Goal: Transaction & Acquisition: Obtain resource

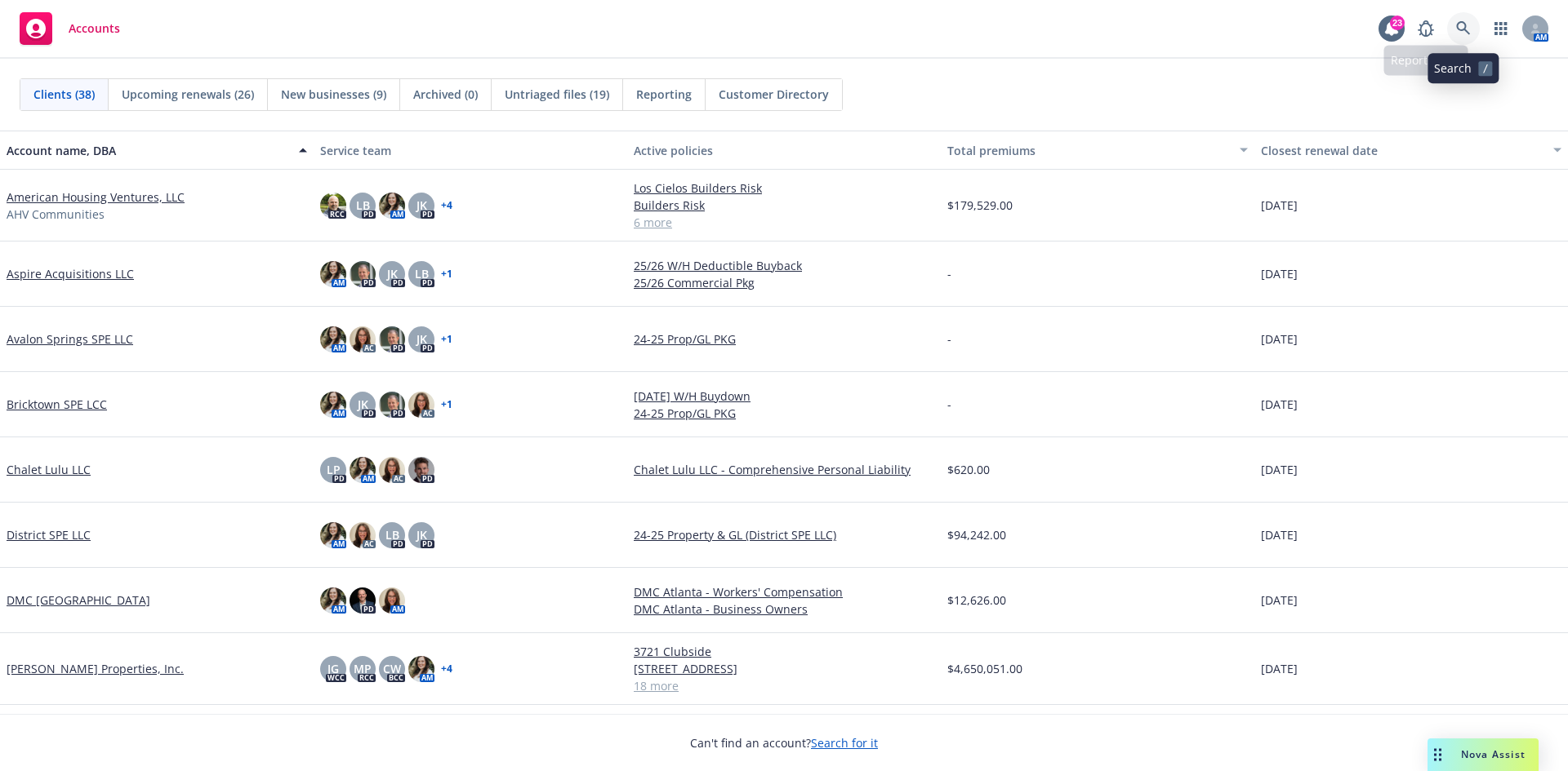
click at [1462, 30] on icon at bounding box center [1463, 28] width 14 height 14
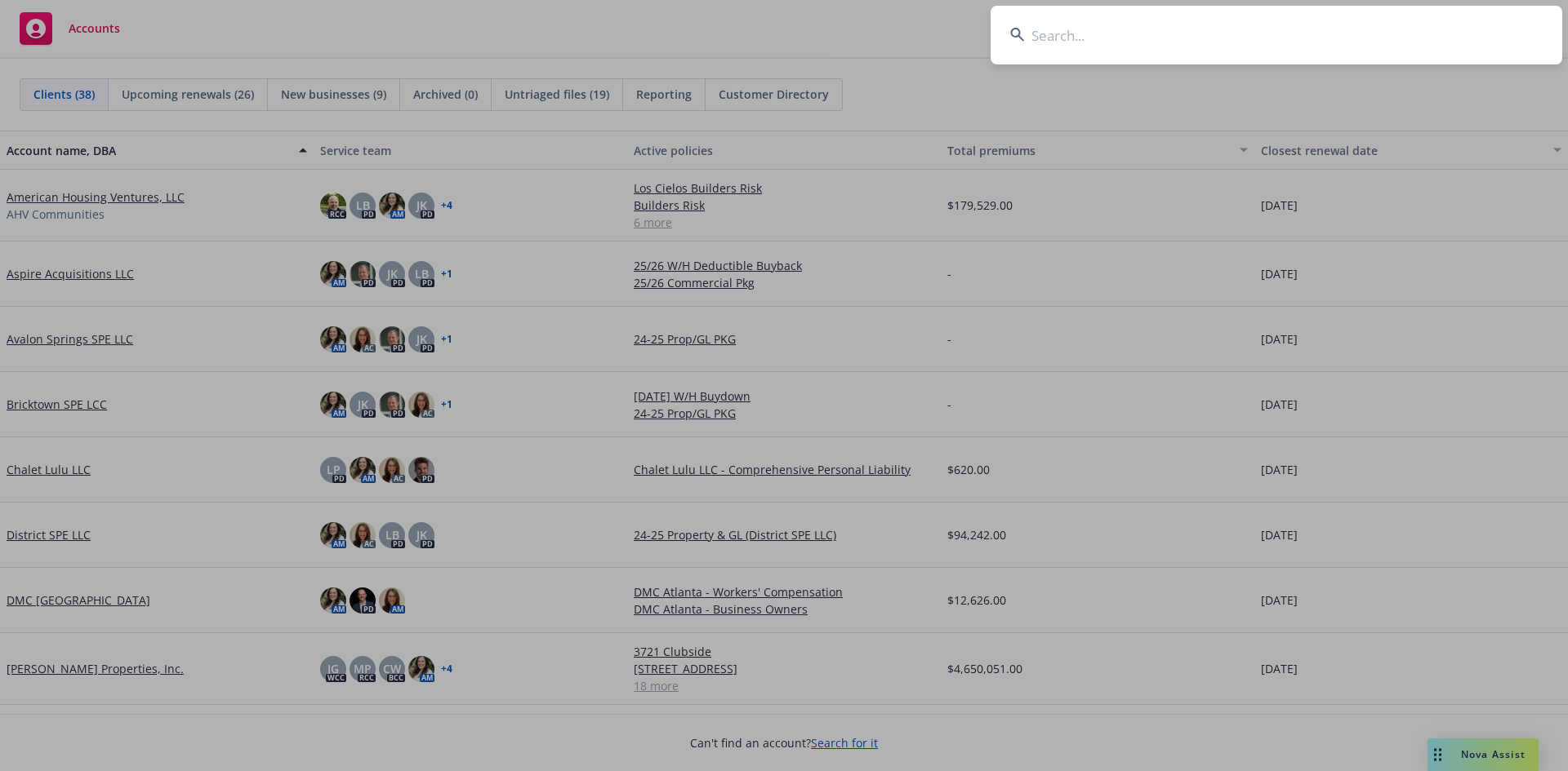
click at [1055, 32] on input at bounding box center [1276, 35] width 571 height 59
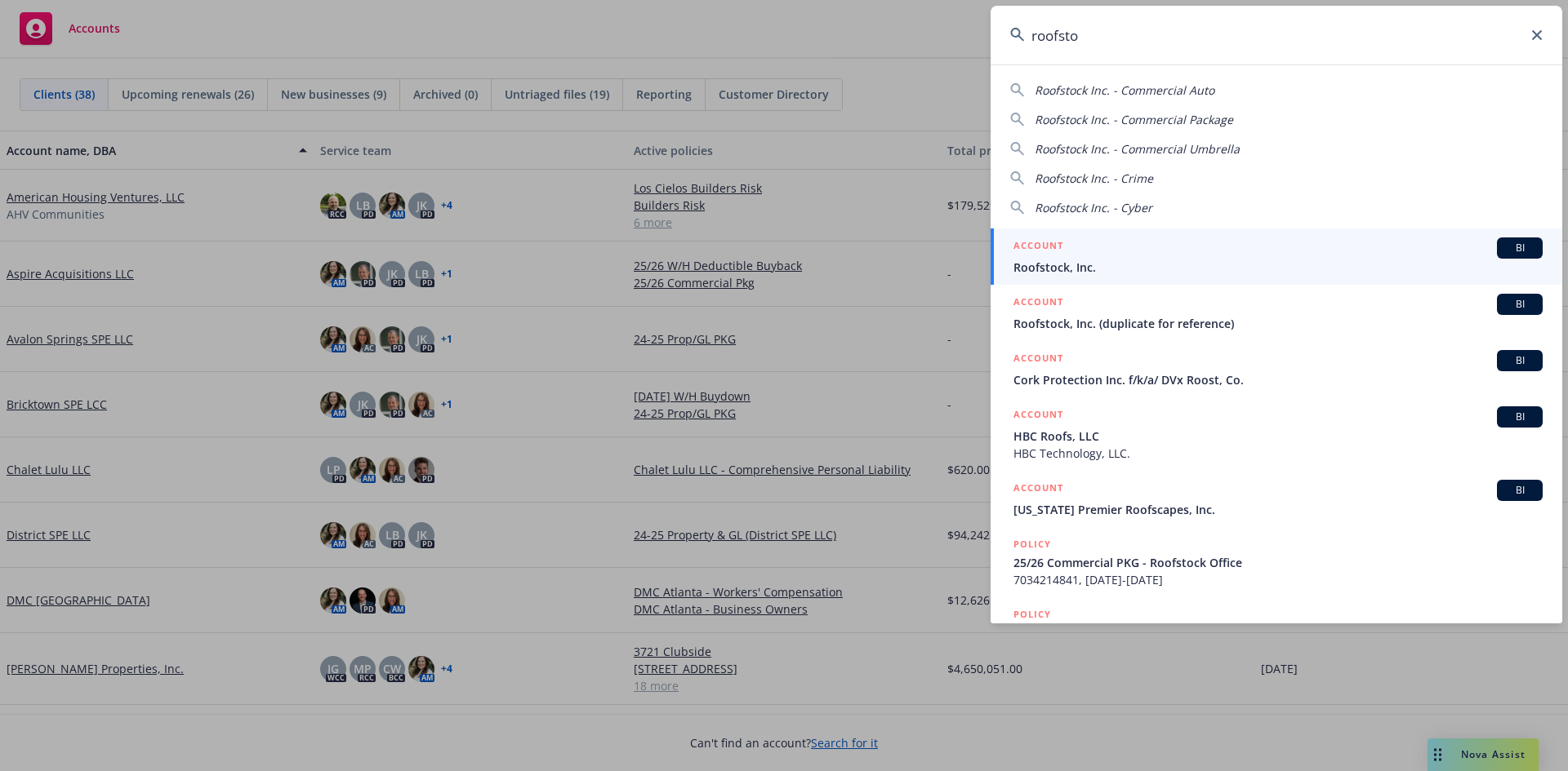
type input "roofsto"
click at [1144, 265] on span "Roofstock, Inc." at bounding box center [1278, 266] width 529 height 17
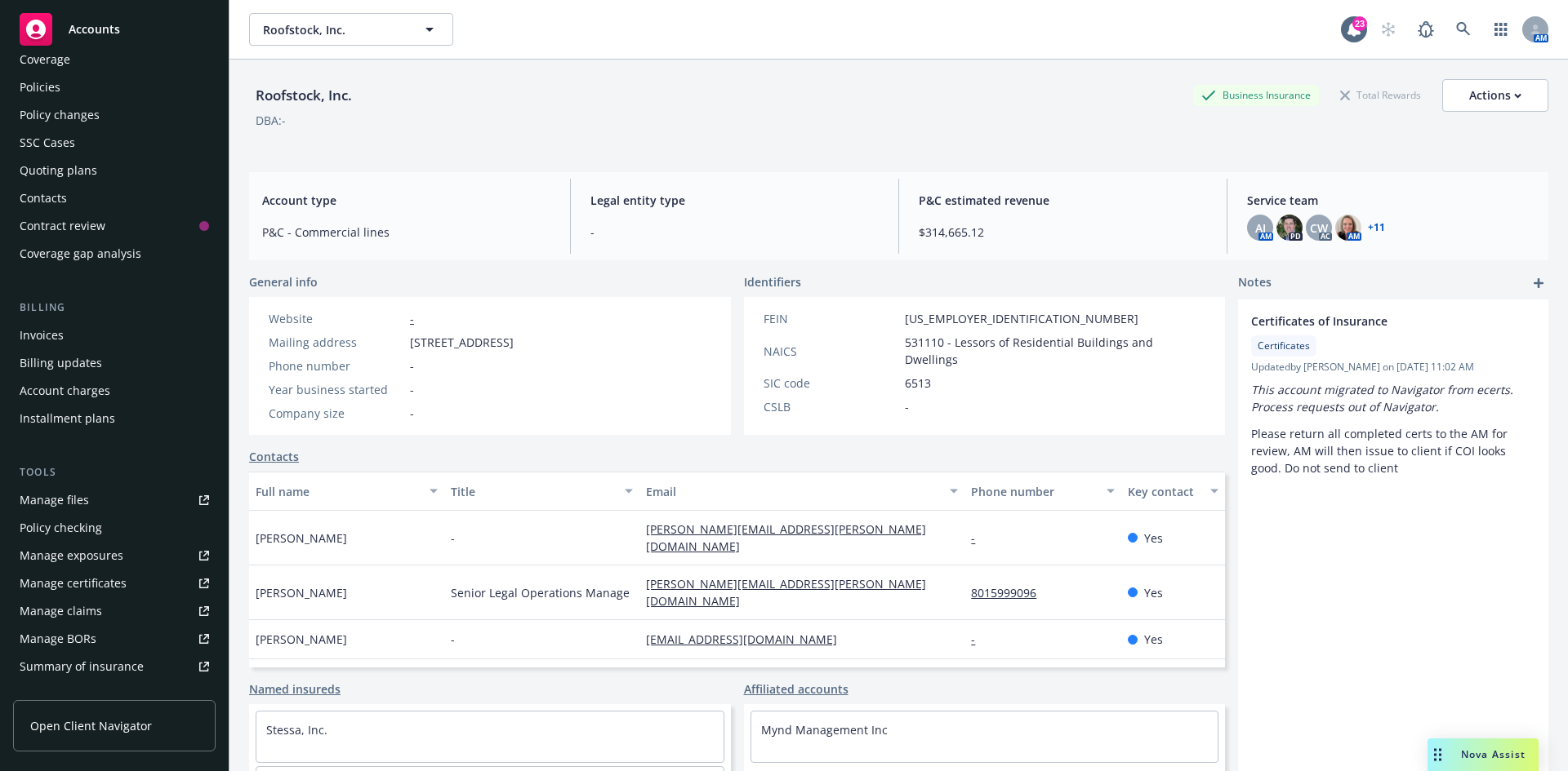
scroll to position [163, 0]
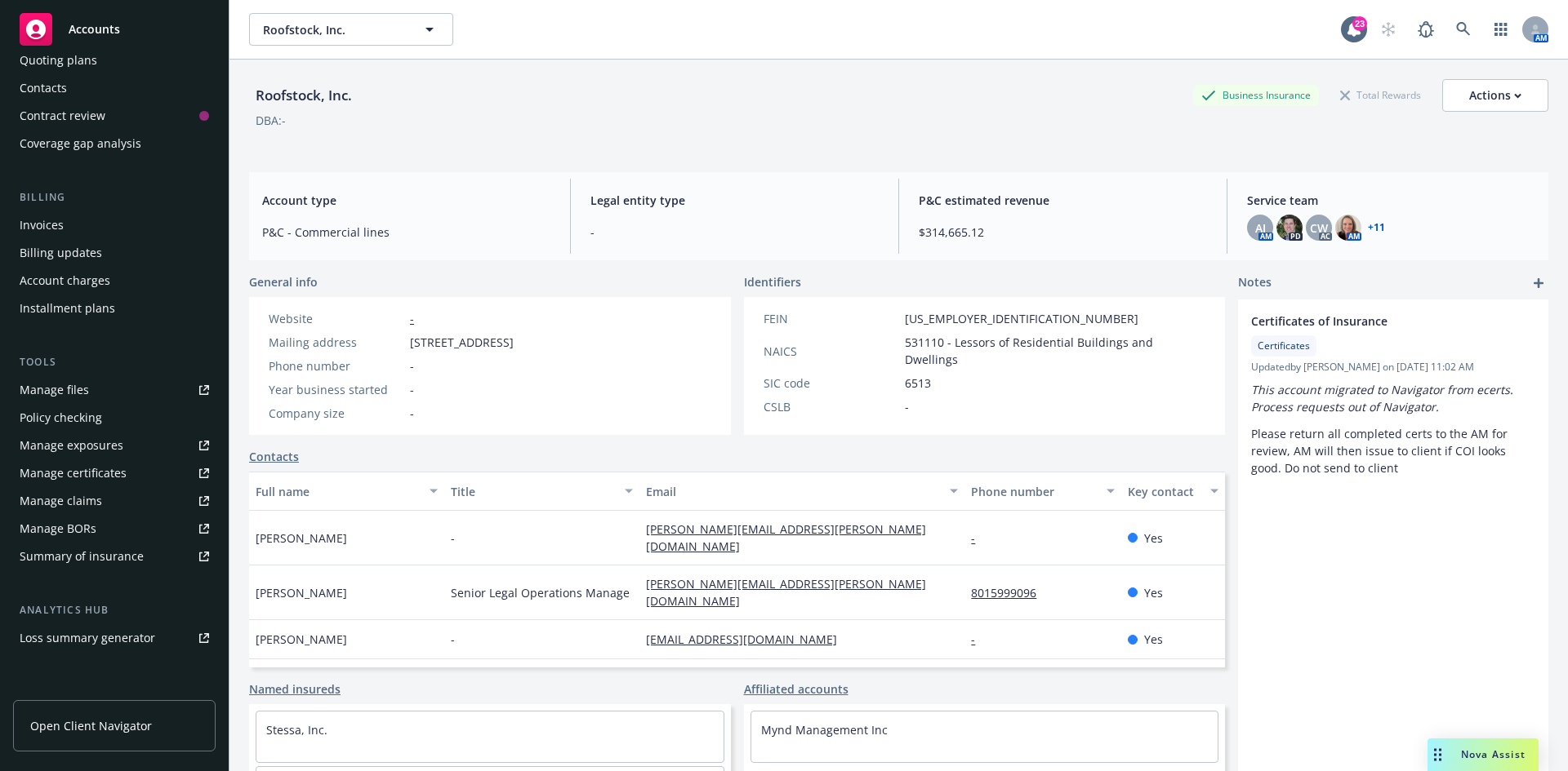
click at [92, 556] on div "Summary of insurance" at bounding box center [82, 556] width 124 height 26
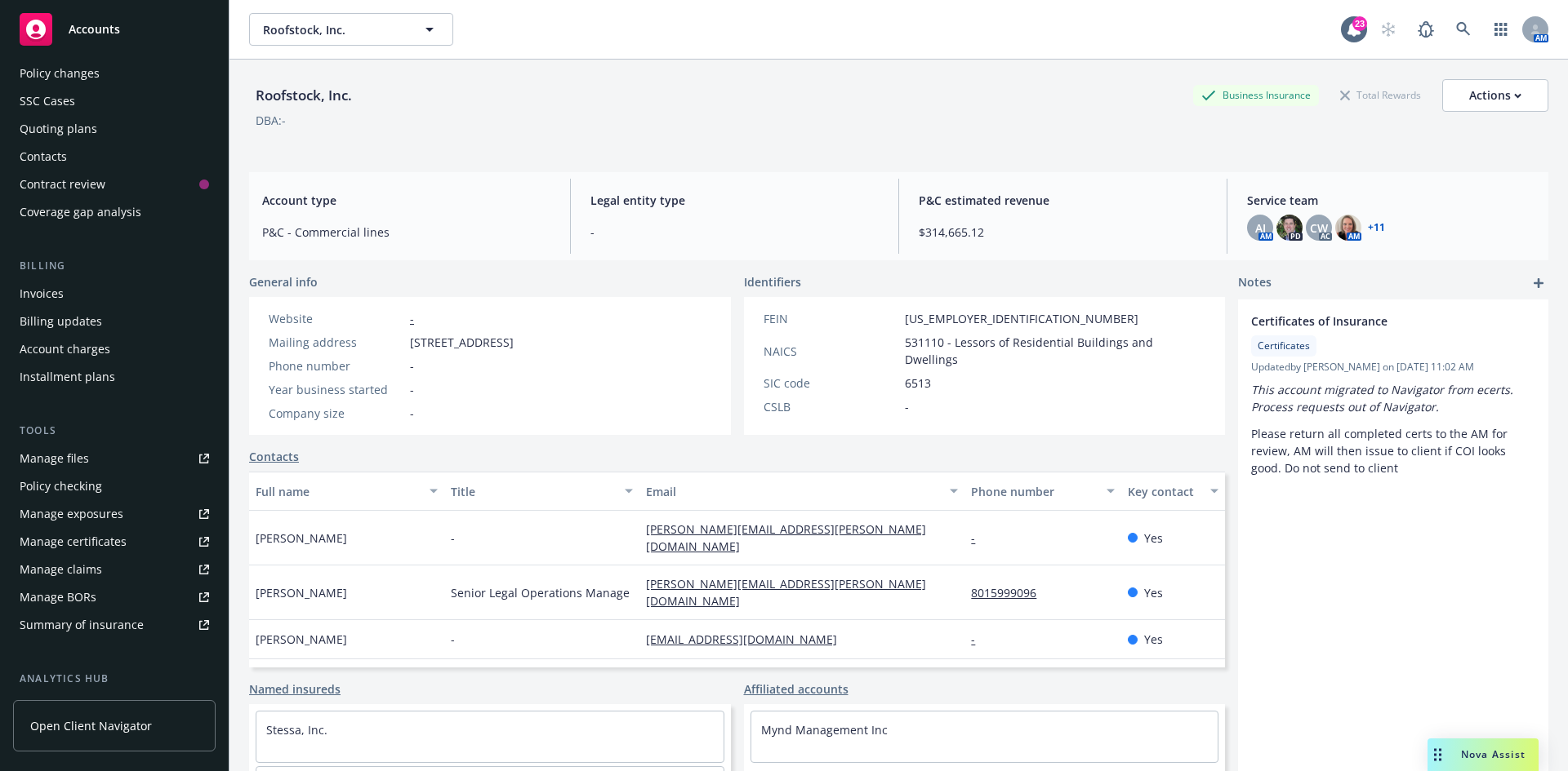
scroll to position [0, 0]
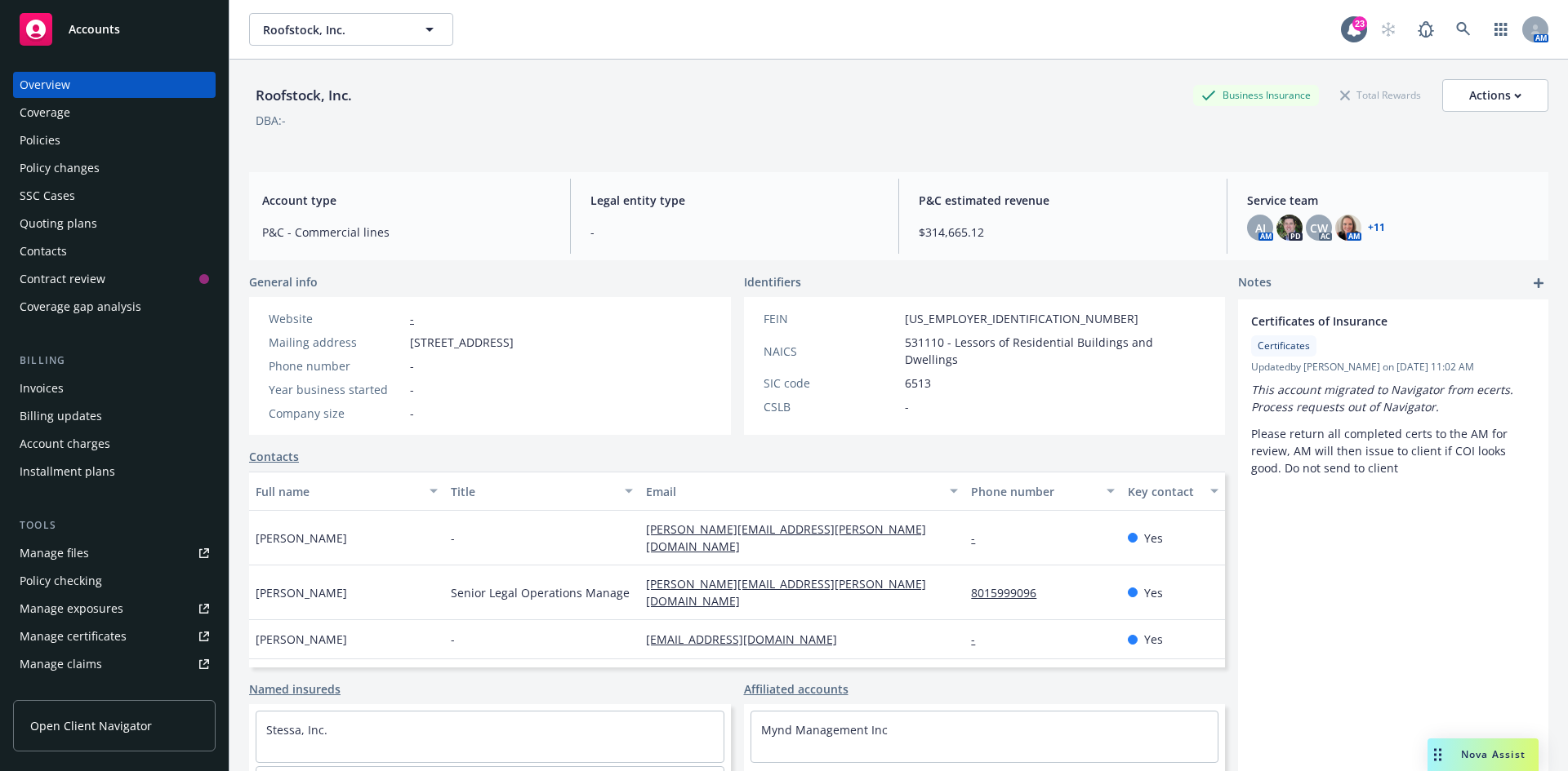
click at [87, 137] on div "Policies" at bounding box center [114, 139] width 189 height 26
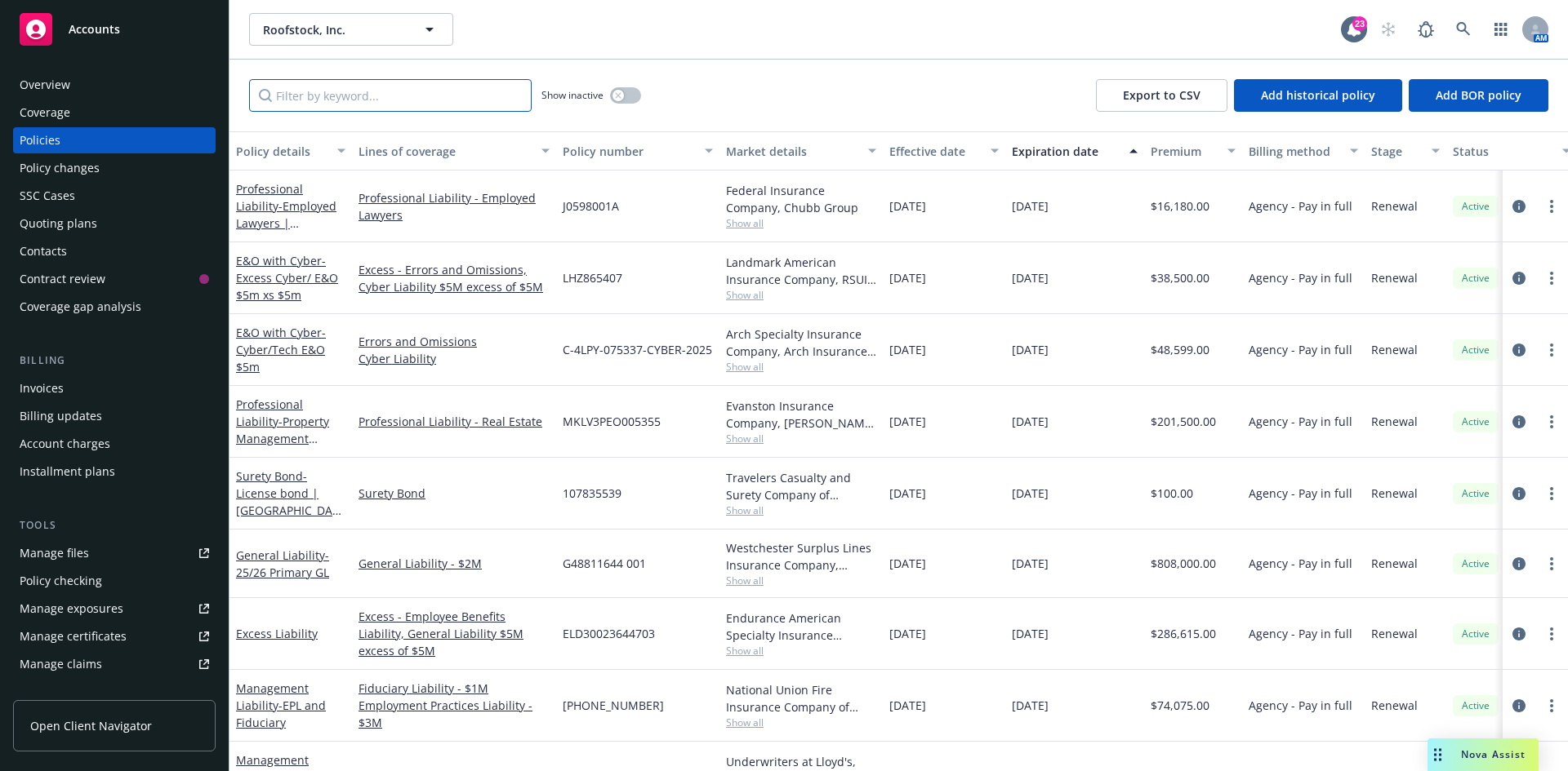
click at [351, 99] on input "Filter by keyword..." at bounding box center [390, 95] width 283 height 33
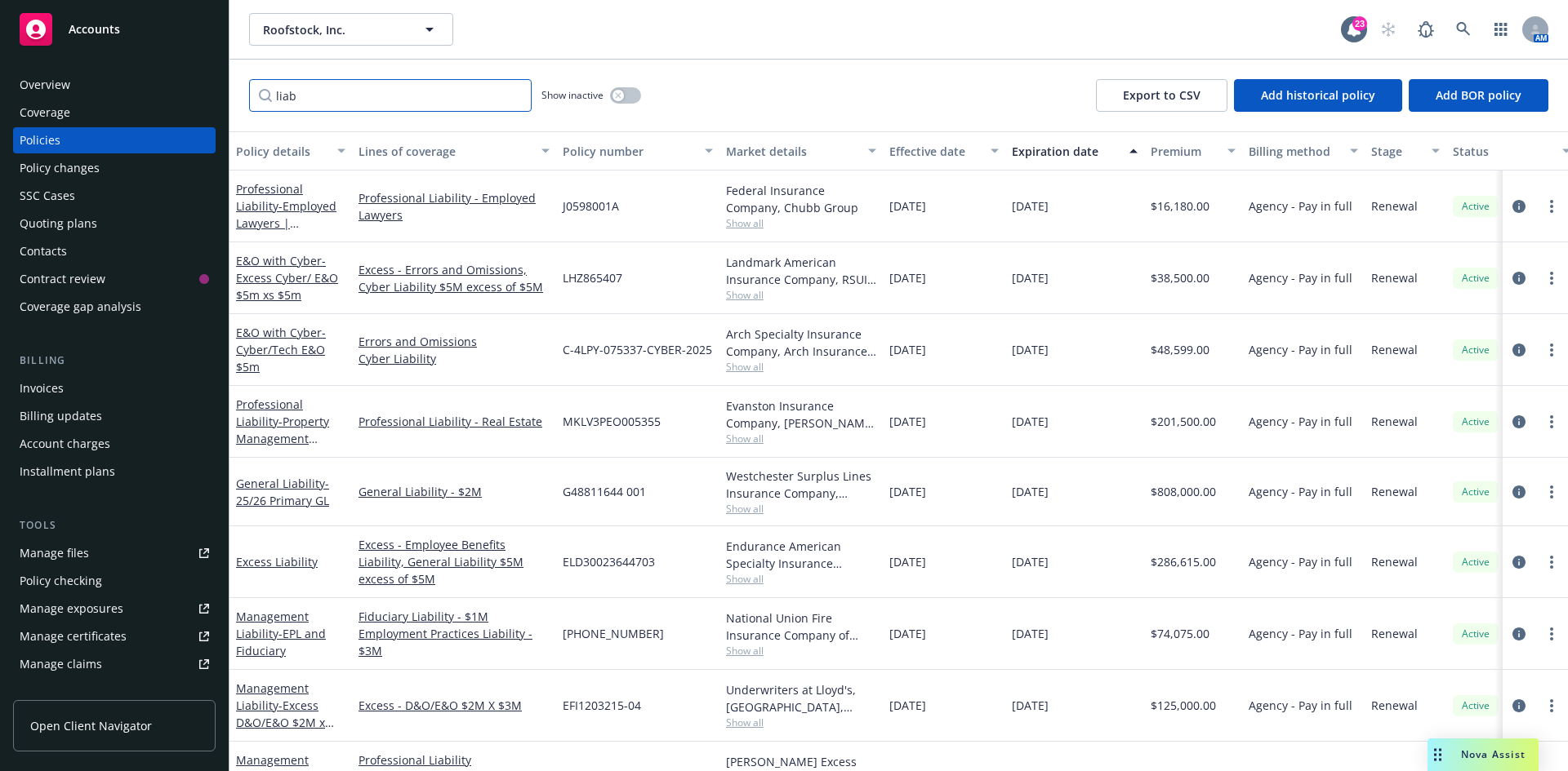
drag, startPoint x: 260, startPoint y: 95, endPoint x: 243, endPoint y: 95, distance: 17.0
click at [243, 95] on div "liab Show inactive Export to CSV Add historical policy Add BOR policy" at bounding box center [898, 95] width 1338 height 72
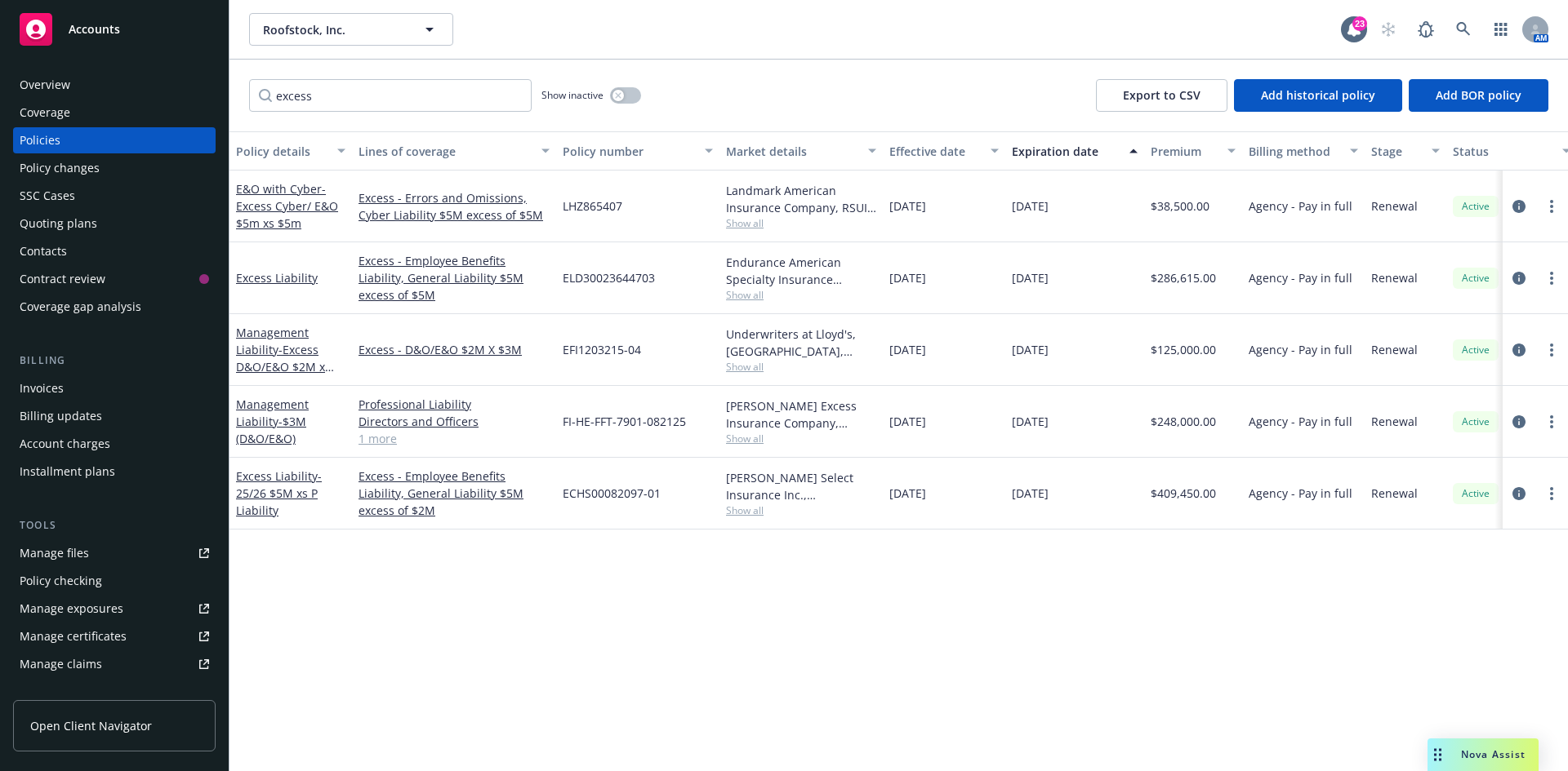
click at [655, 496] on span "ECHS00082097-01" at bounding box center [611, 493] width 98 height 17
drag, startPoint x: 661, startPoint y: 496, endPoint x: 563, endPoint y: 499, distance: 98.0
click at [563, 499] on div "ECHS00082097-01" at bounding box center [638, 494] width 163 height 72
copy span "ECHS00082097-01"
click at [750, 509] on span "Show all" at bounding box center [800, 511] width 150 height 14
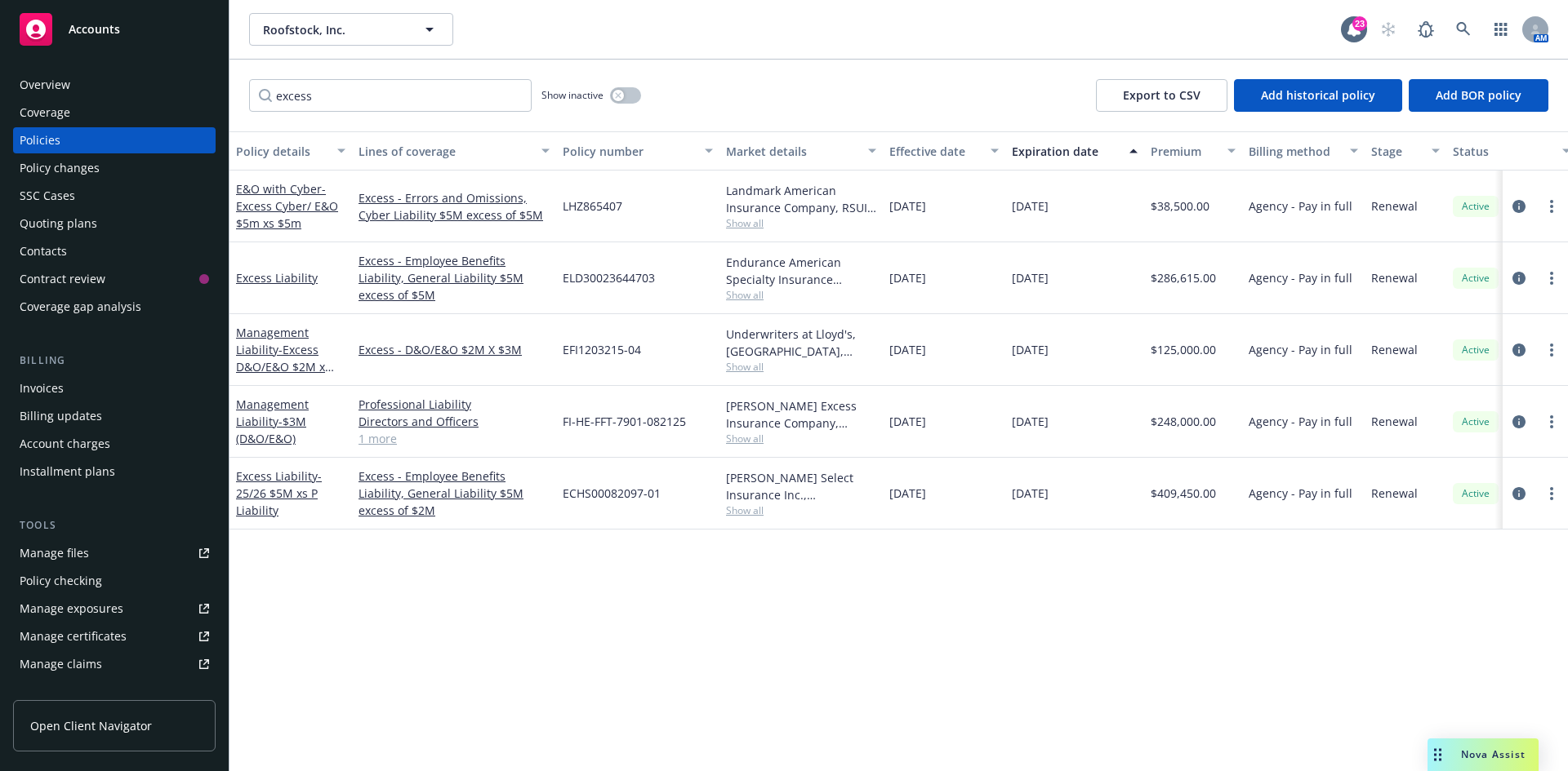
click at [1219, 620] on div "Policy details Lines of coverage Policy number Market details Effective date Ex…" at bounding box center [898, 451] width 1338 height 640
drag, startPoint x: 357, startPoint y: 98, endPoint x: 92, endPoint y: 70, distance: 266.5
click at [92, 70] on div "Accounts Overview Coverage Policies Policy changes SSC Cases Quoting plans Cont…" at bounding box center [784, 386] width 1568 height 771
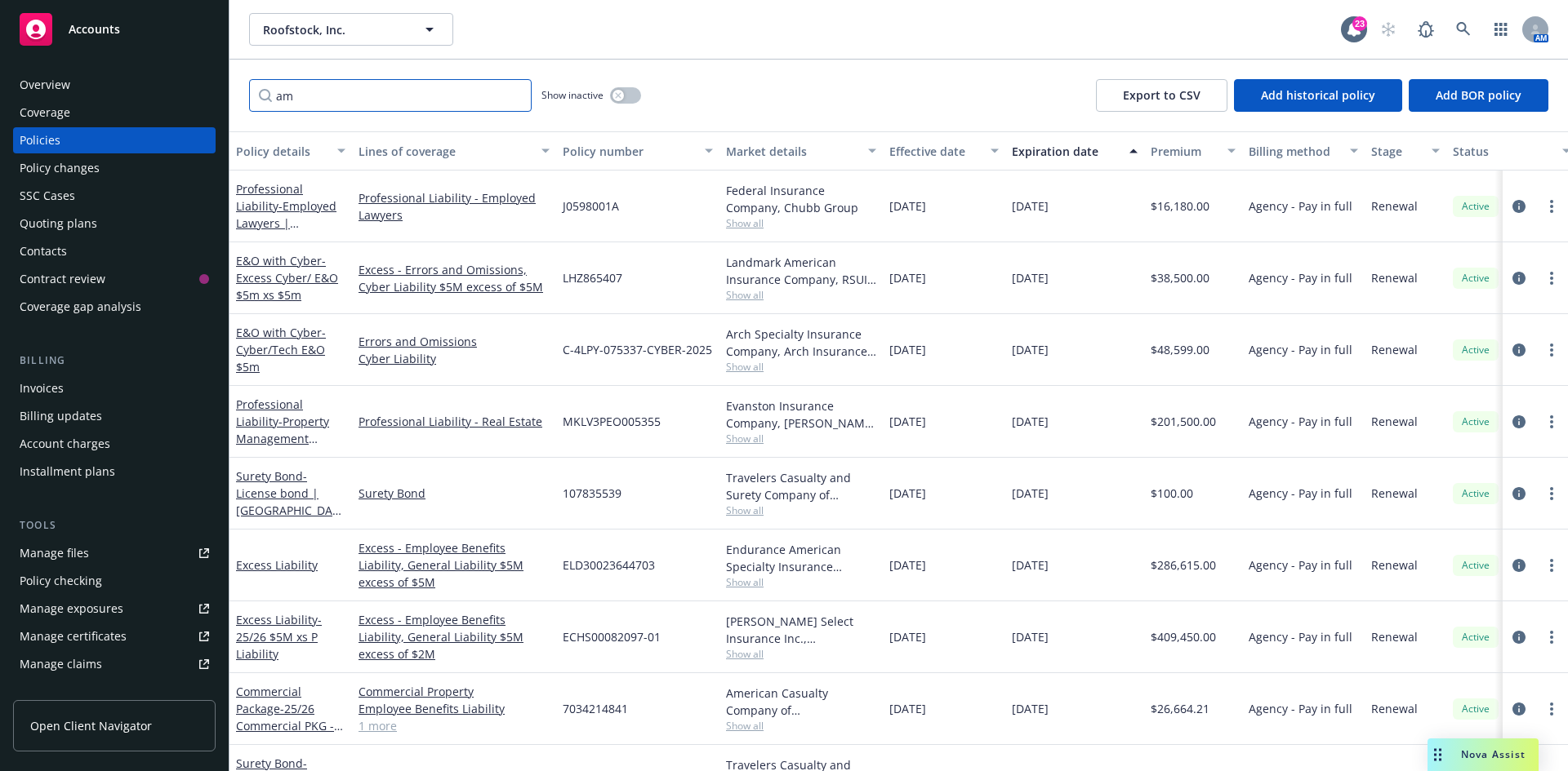
type input "a"
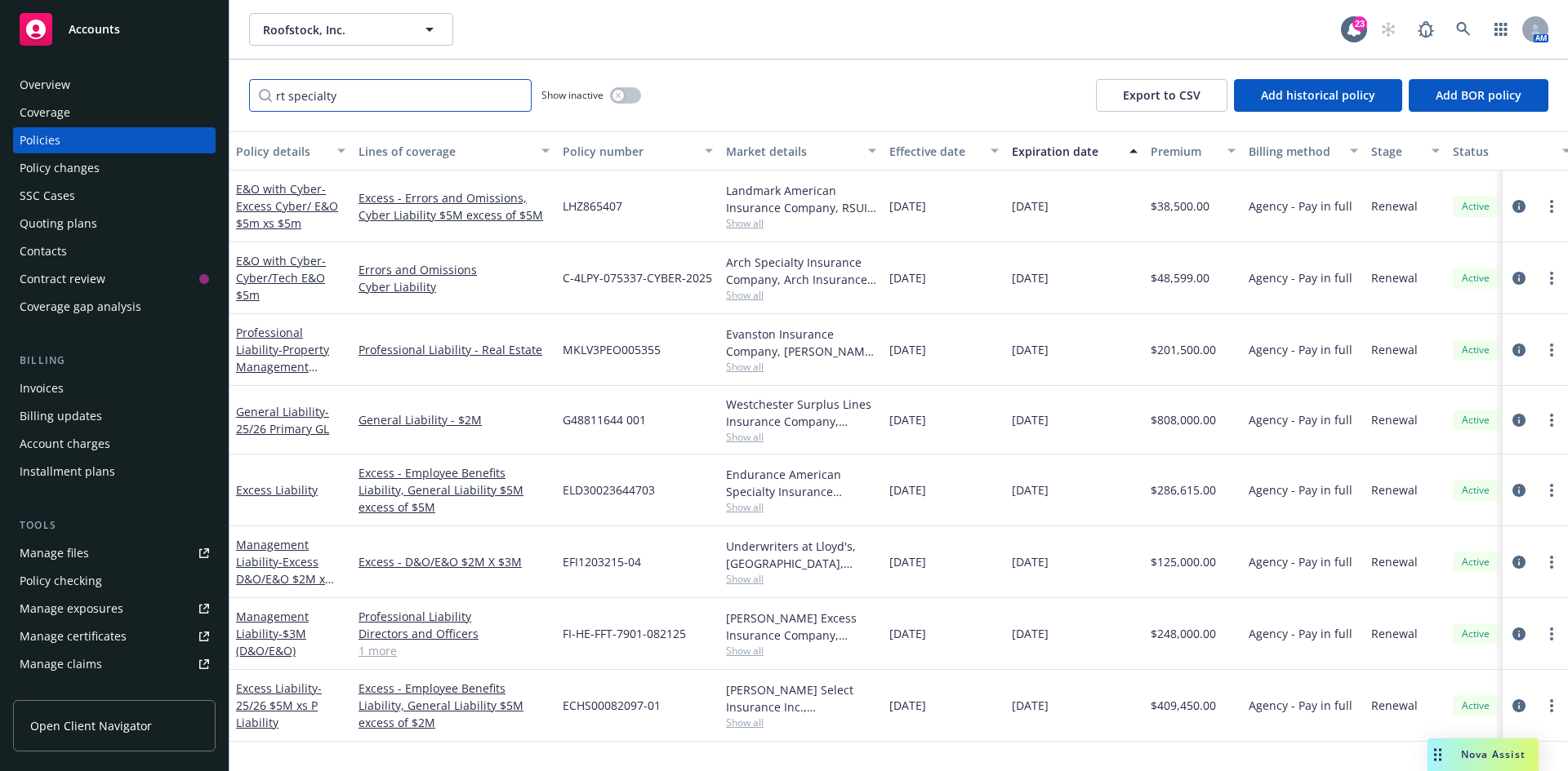
type input "rt specialty"
click at [746, 433] on span "Show all" at bounding box center [800, 437] width 150 height 14
click at [733, 228] on span "Show all" at bounding box center [800, 224] width 150 height 14
click at [683, 212] on div "LHZ865407" at bounding box center [638, 206] width 163 height 72
click at [750, 731] on div "Hamilton Select Insurance Inc., Hamilton Insurance Group, Ltd., RT Specialty In…" at bounding box center [801, 706] width 163 height 72
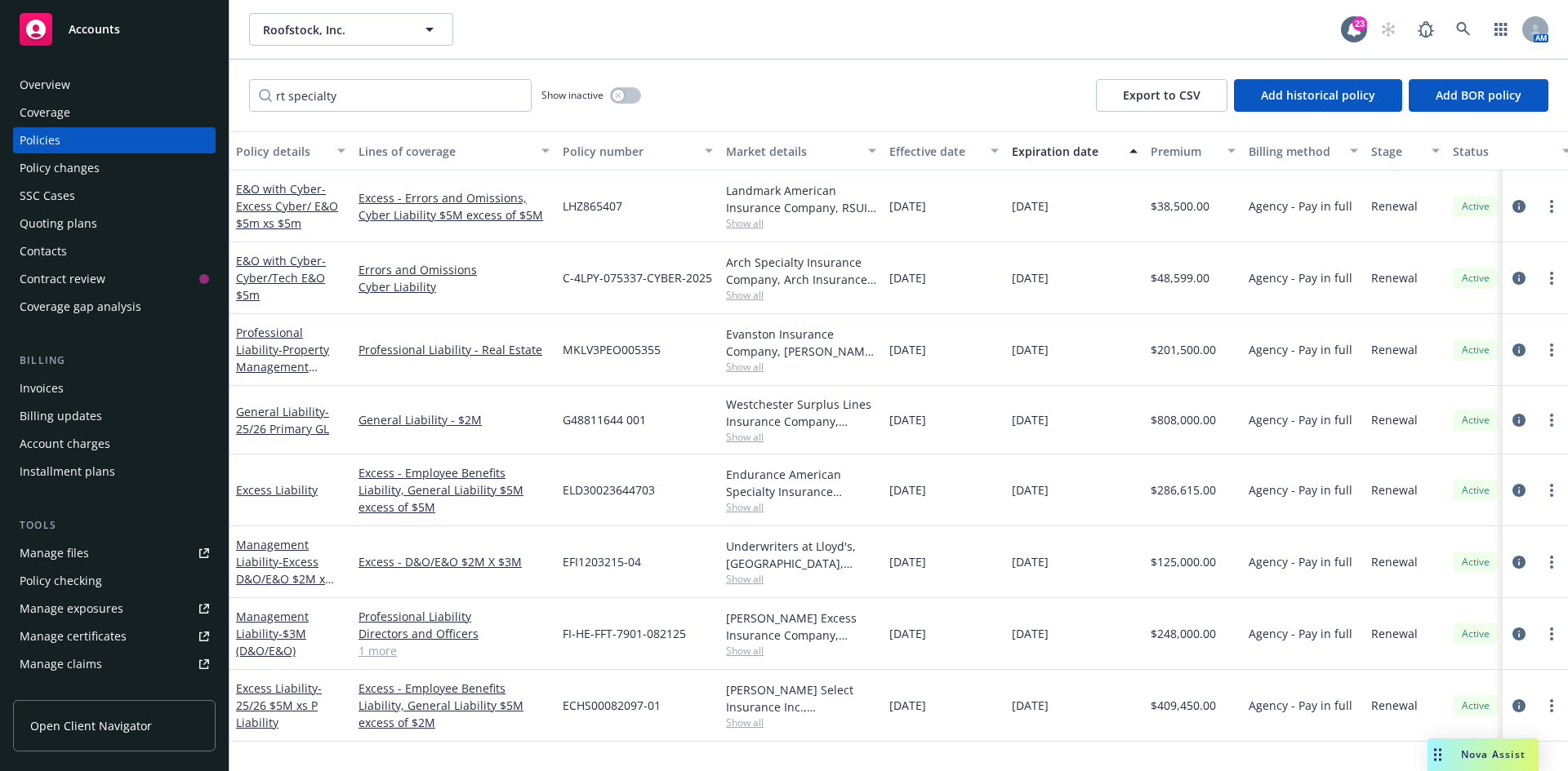
click at [751, 724] on span "Show all" at bounding box center [800, 723] width 150 height 14
drag, startPoint x: 1187, startPoint y: 714, endPoint x: 1200, endPoint y: 714, distance: 13.0
click at [1188, 714] on div "$409,450.00" at bounding box center [1193, 706] width 98 height 72
drag, startPoint x: 1214, startPoint y: 709, endPoint x: 1148, endPoint y: 712, distance: 66.1
click at [1148, 712] on div "$409,450.00" at bounding box center [1193, 706] width 98 height 72
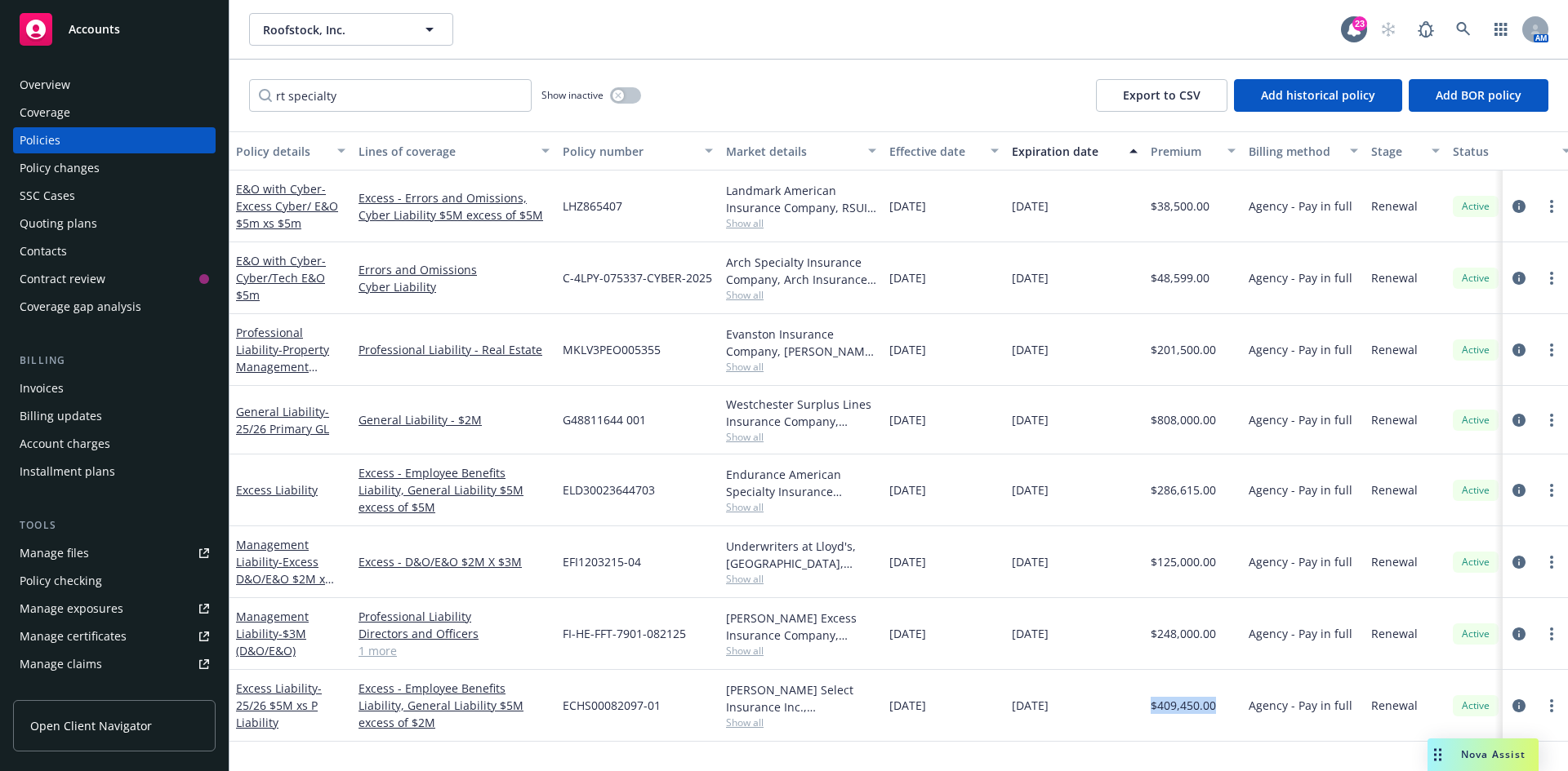
copy span "$409,450.00"
click at [95, 223] on div "Quoting plans" at bounding box center [114, 223] width 189 height 26
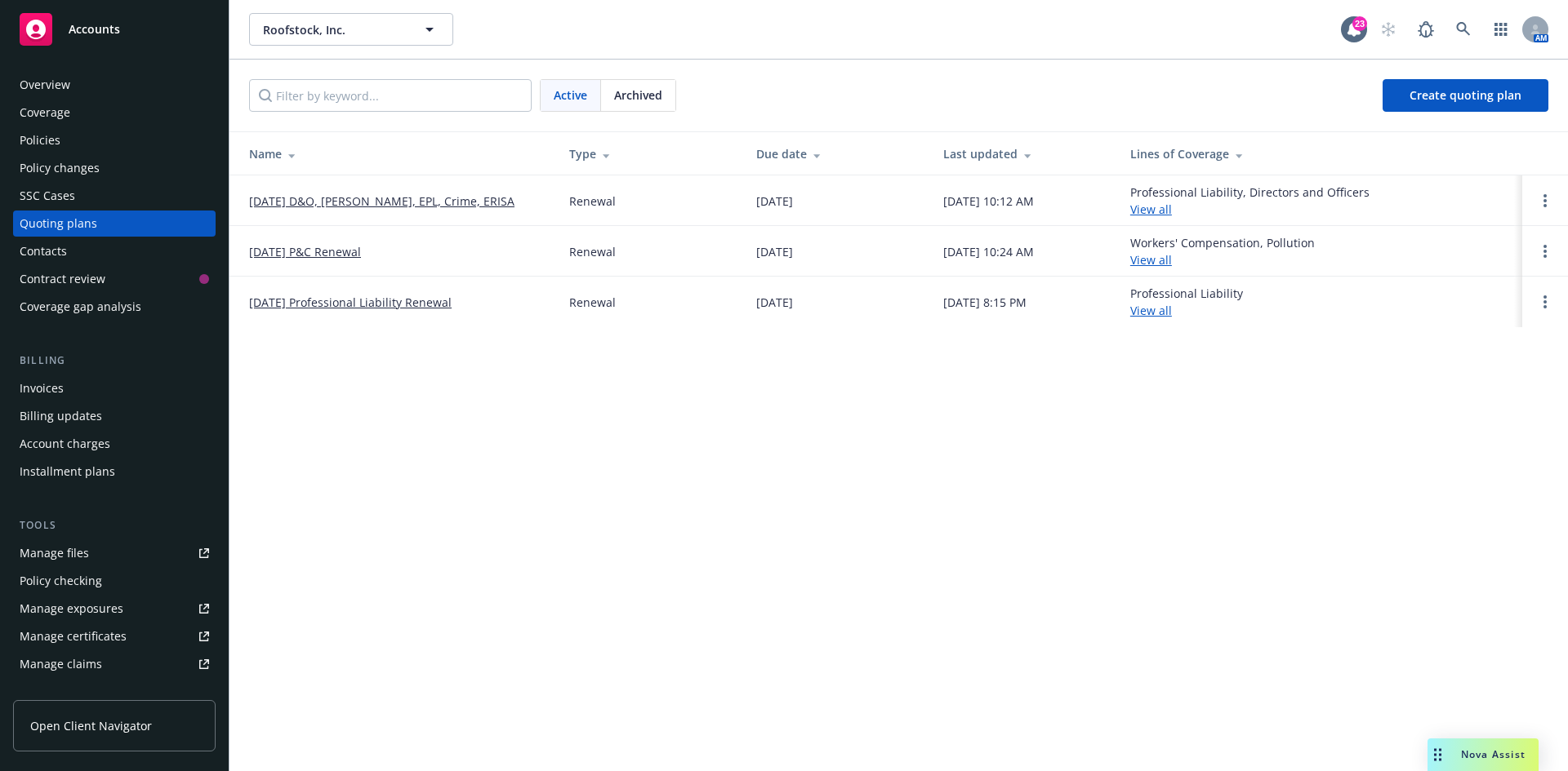
click at [317, 255] on link "8/21/25 P&C Renewal" at bounding box center [305, 251] width 112 height 17
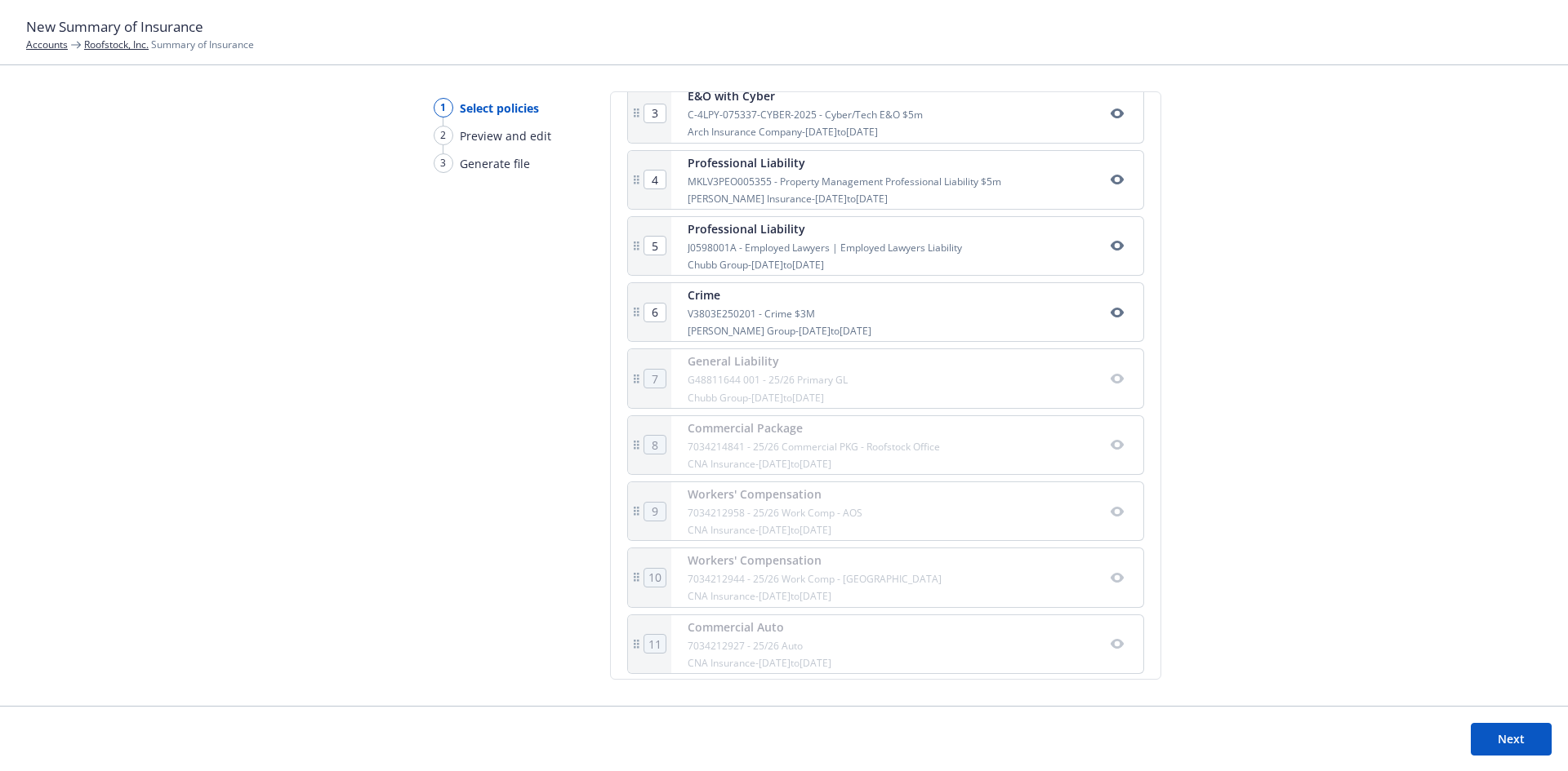
scroll to position [568, 0]
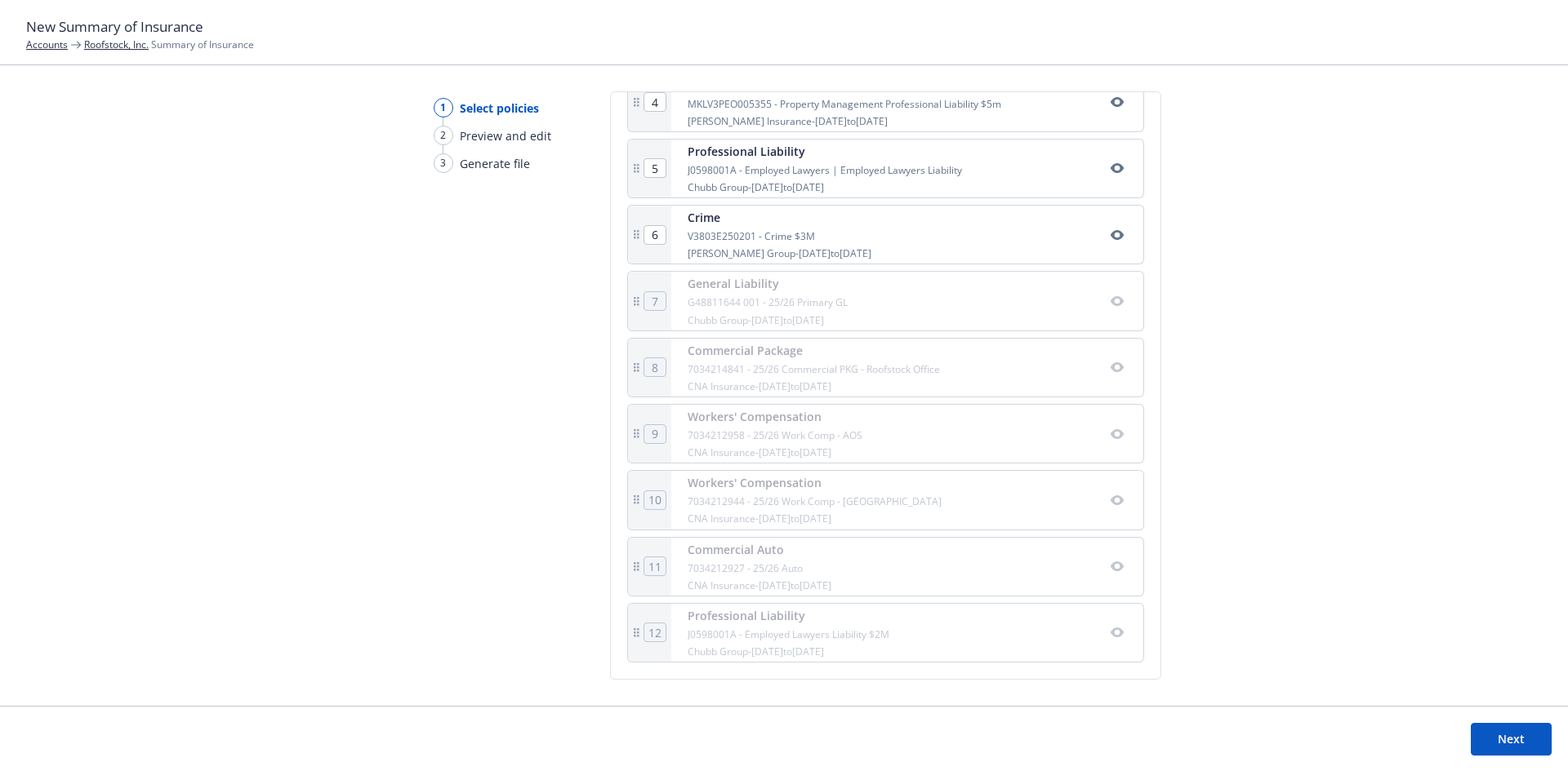
click at [758, 300] on div "G48811644 001 - 25/26 Primary GL" at bounding box center [768, 303] width 160 height 14
click at [775, 314] on div "Chubb Group - [DATE] to [DATE]" at bounding box center [768, 321] width 160 height 14
click at [793, 378] on div "1 Management Liability FI-HE-FFT-7901-082125 - $3M (D&O/E&O) [PERSON_NAME] Insu…" at bounding box center [886, 268] width 517 height 790
click at [833, 443] on div "CNA Insurance - [DATE] to [DATE]" at bounding box center [775, 446] width 175 height 14
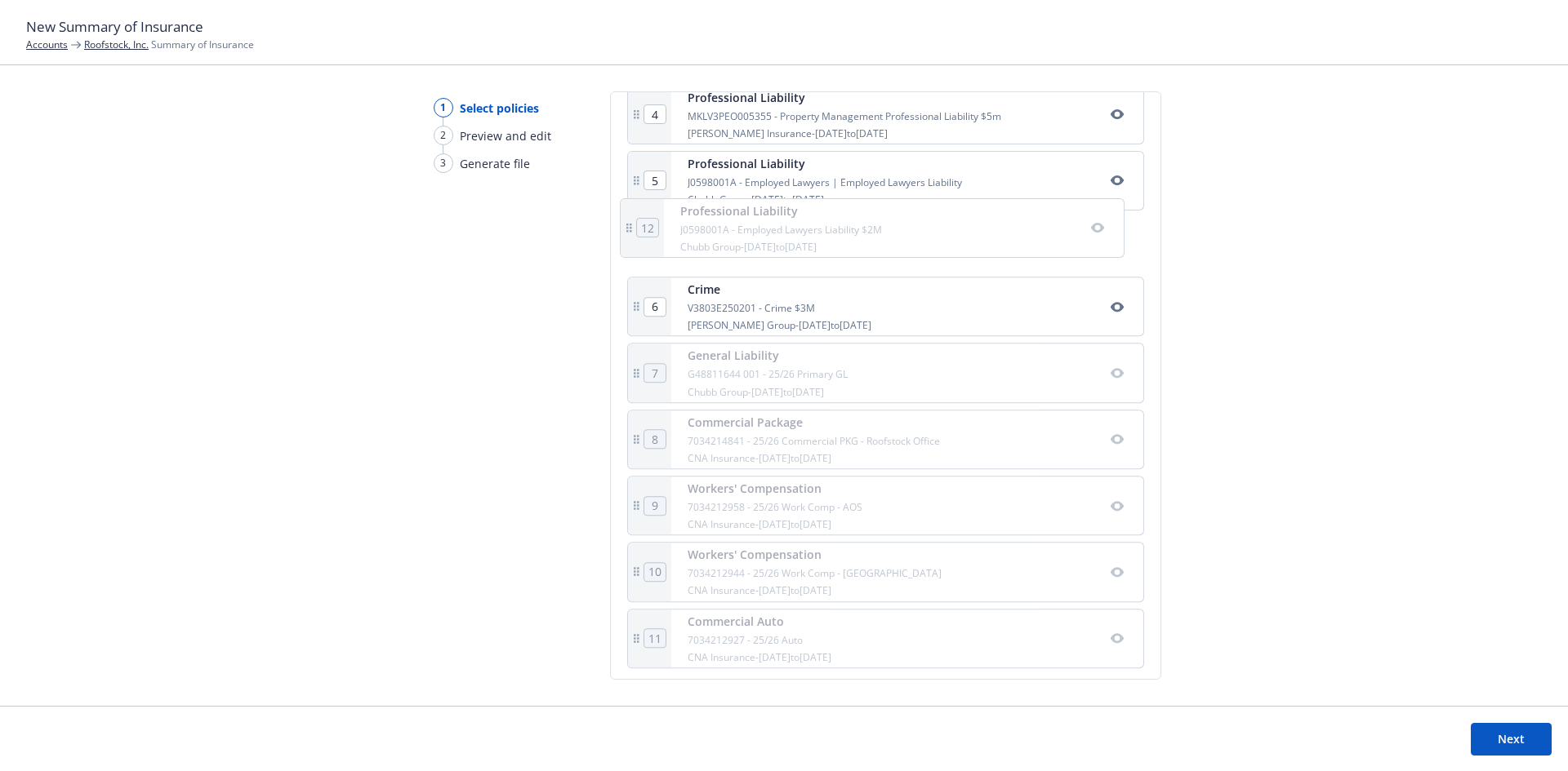
drag, startPoint x: 836, startPoint y: 637, endPoint x: 829, endPoint y: 225, distance: 412.1
click at [829, 225] on div "1 Management Liability FI-HE-FFT-7901-082125 - $3M (D&O/E&O) [PERSON_NAME] Insu…" at bounding box center [886, 280] width 517 height 790
type input "7"
type input "8"
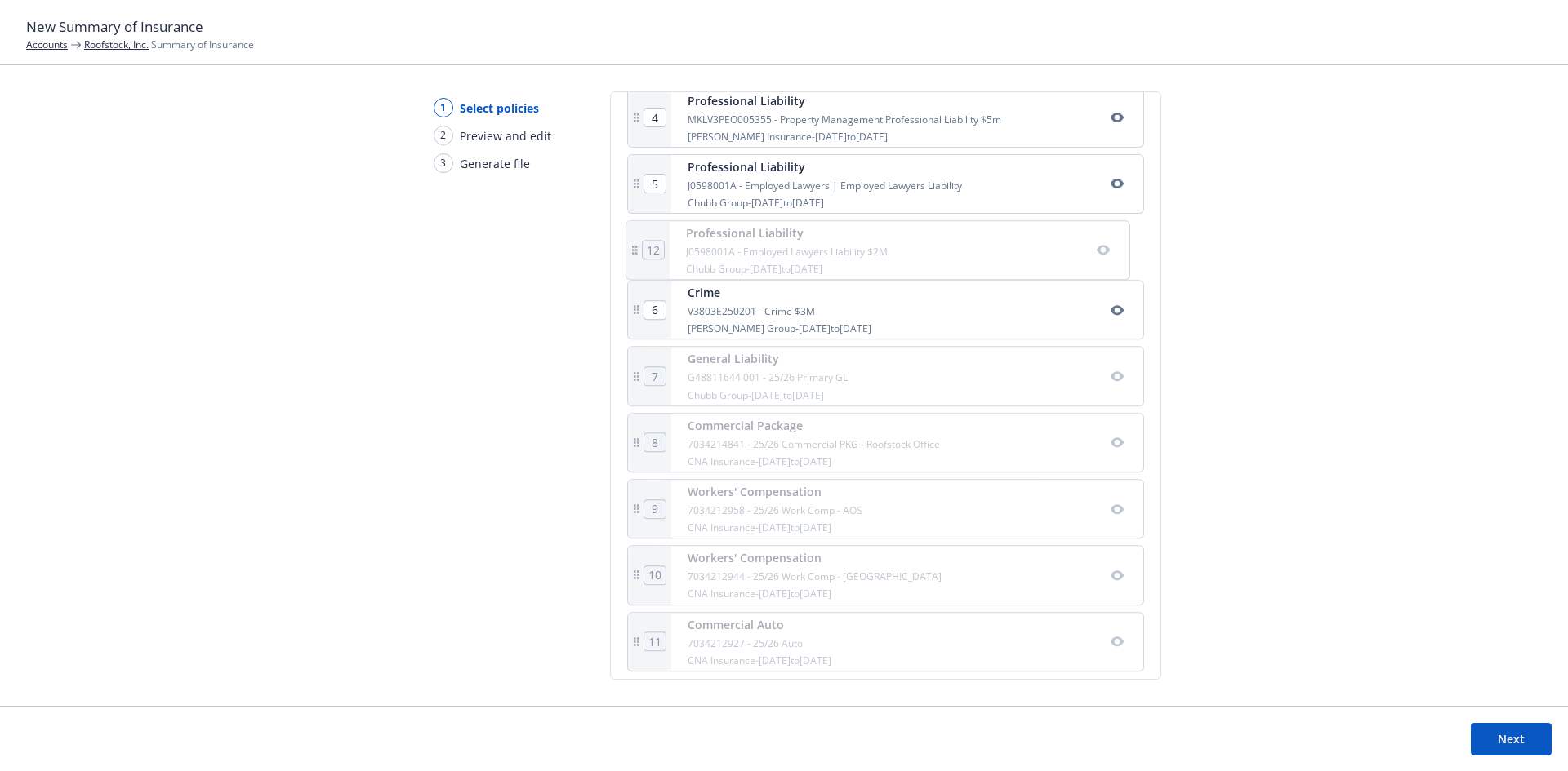
type input "9"
type input "10"
type input "11"
type input "12"
type input "6"
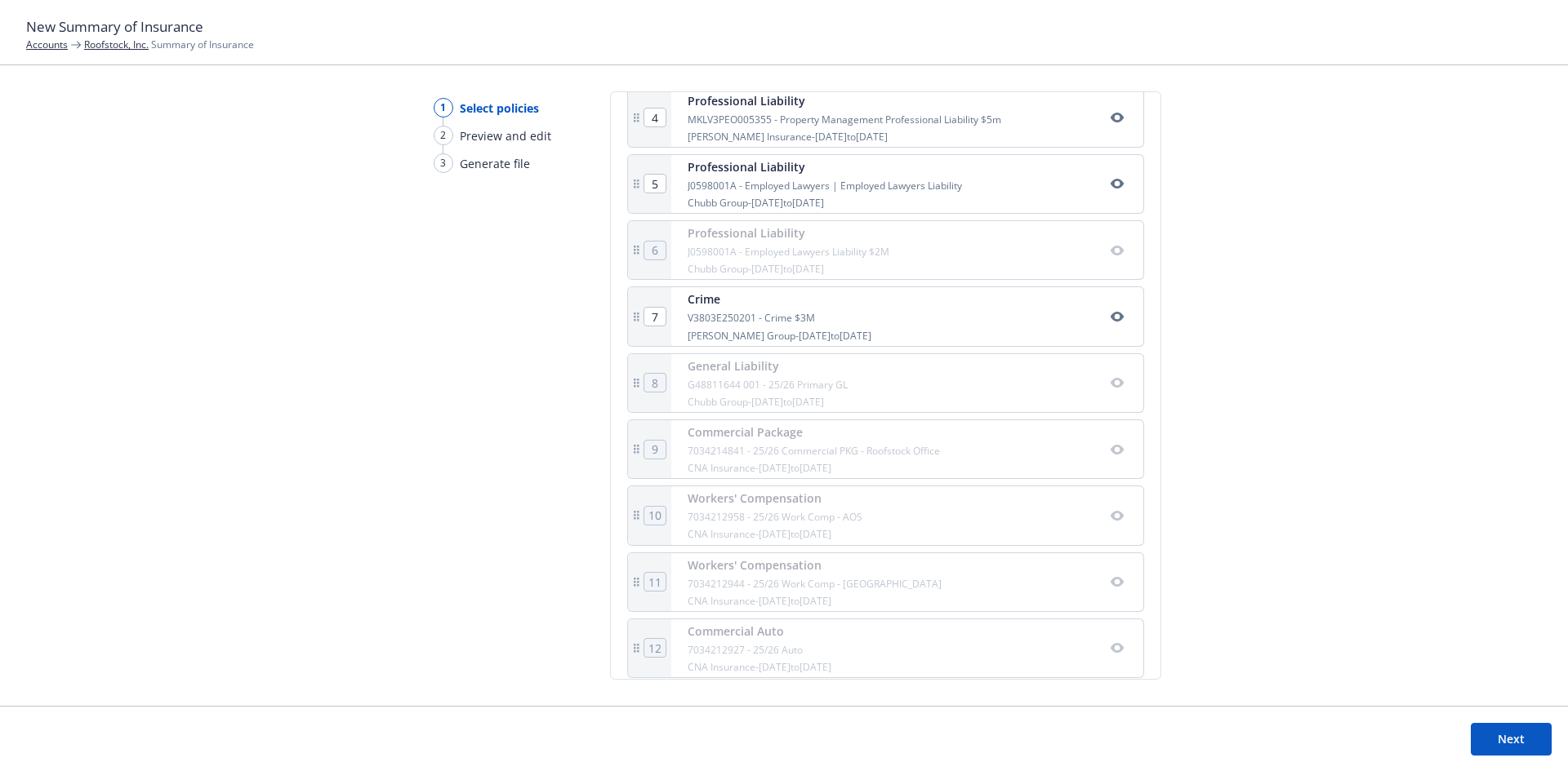
drag, startPoint x: 725, startPoint y: 248, endPoint x: 749, endPoint y: 248, distance: 24.0
click at [728, 248] on div "1 Management Liability FI-HE-FFT-7901-082125 - $3M (D&O/E&O) [PERSON_NAME] Insu…" at bounding box center [886, 283] width 517 height 790
click at [1109, 309] on button "button" at bounding box center [1117, 317] width 20 height 20
click at [1110, 311] on icon "button" at bounding box center [1117, 316] width 13 height 13
click at [1110, 255] on icon "button" at bounding box center [1116, 250] width 13 height 10
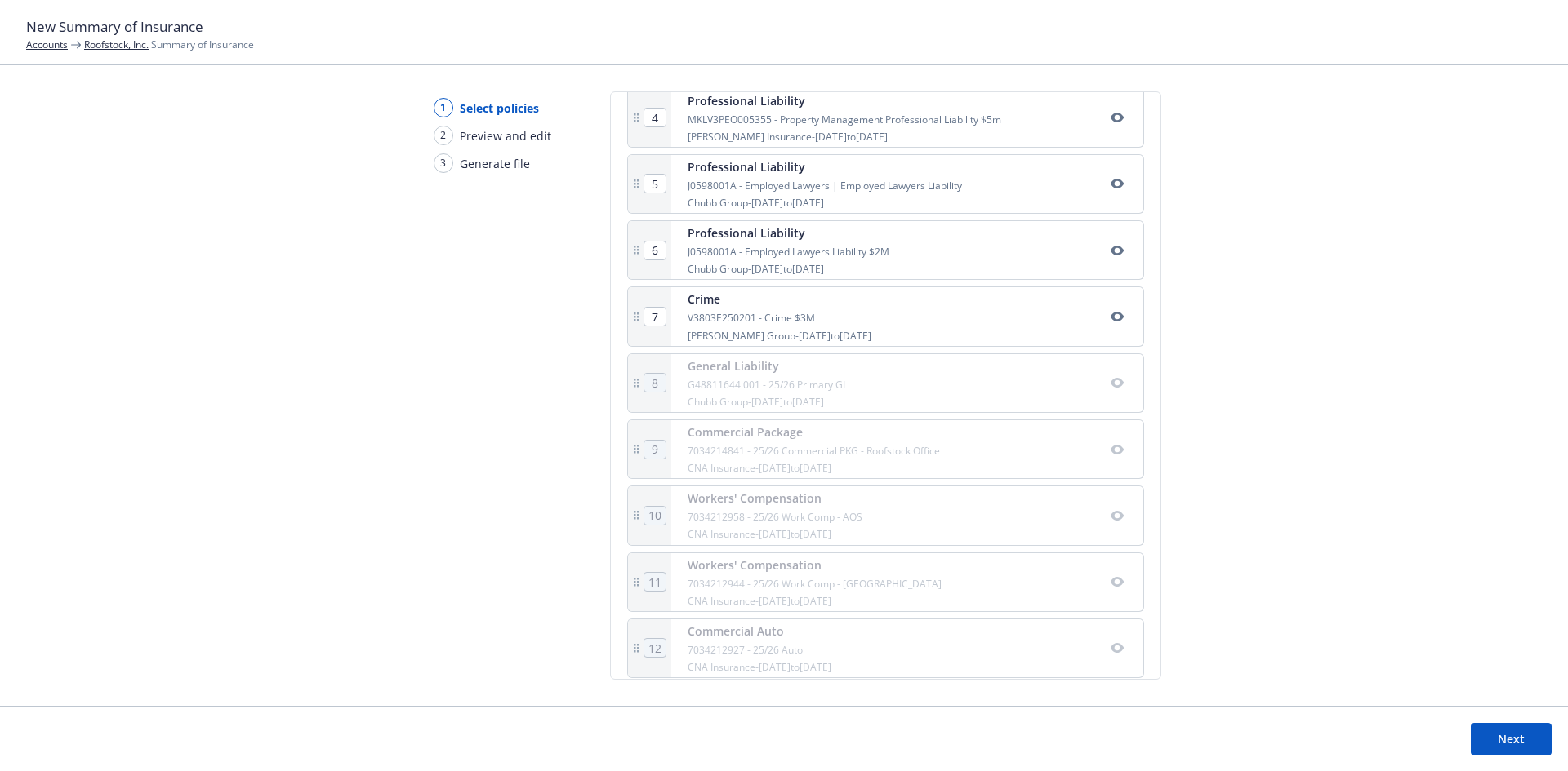
click at [1110, 378] on icon "button" at bounding box center [1117, 383] width 13 height 13
click at [1110, 455] on icon "button" at bounding box center [1117, 449] width 13 height 13
click at [1107, 524] on button "button" at bounding box center [1117, 516] width 20 height 20
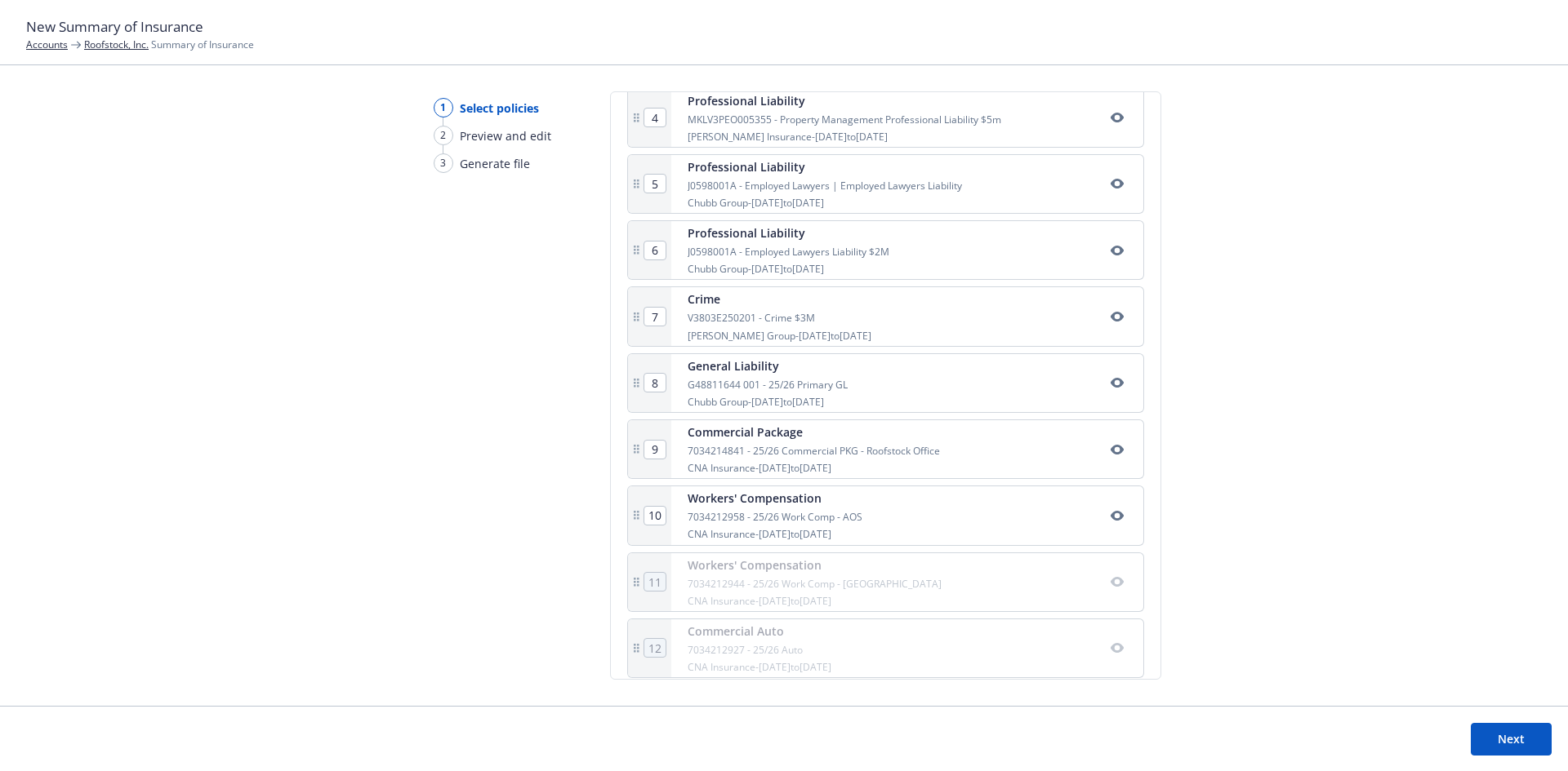
click at [1104, 593] on div "Workers' Compensation 7034212944 - 25/26 Work Comp - CA CNA Insurance - [DATE] …" at bounding box center [906, 582] width 472 height 58
click at [1110, 586] on icon "button" at bounding box center [1116, 582] width 13 height 10
click at [1110, 648] on icon "button" at bounding box center [1117, 648] width 13 height 13
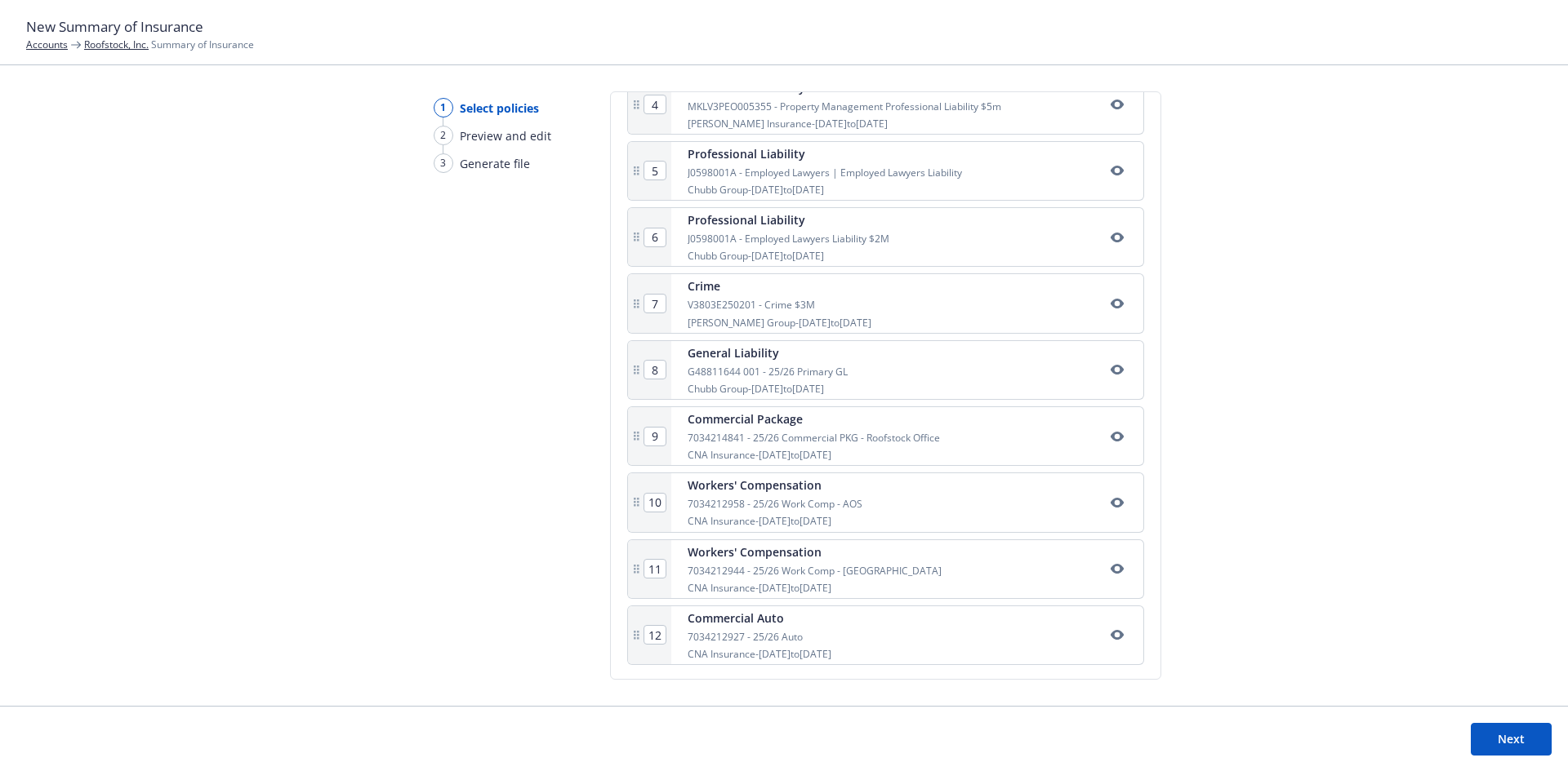
scroll to position [568, 0]
drag, startPoint x: 857, startPoint y: 641, endPoint x: 857, endPoint y: 484, distance: 157.0
click at [857, 484] on div "1 Management Liability FI-HE-FFT-7901-082125 - $3M (D&O/E&O) [PERSON_NAME] Insu…" at bounding box center [886, 268] width 517 height 790
type input "11"
type input "12"
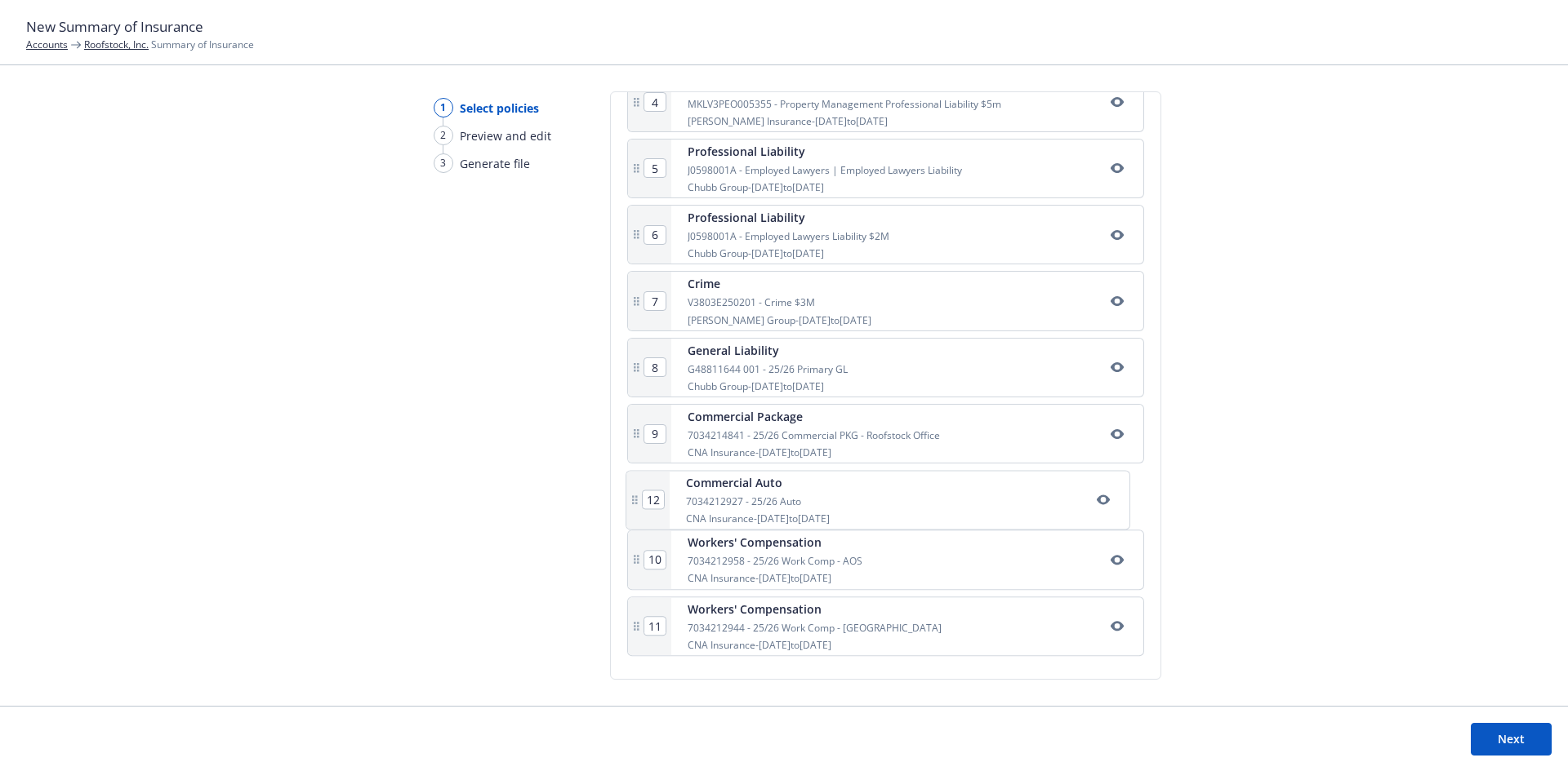
type input "10"
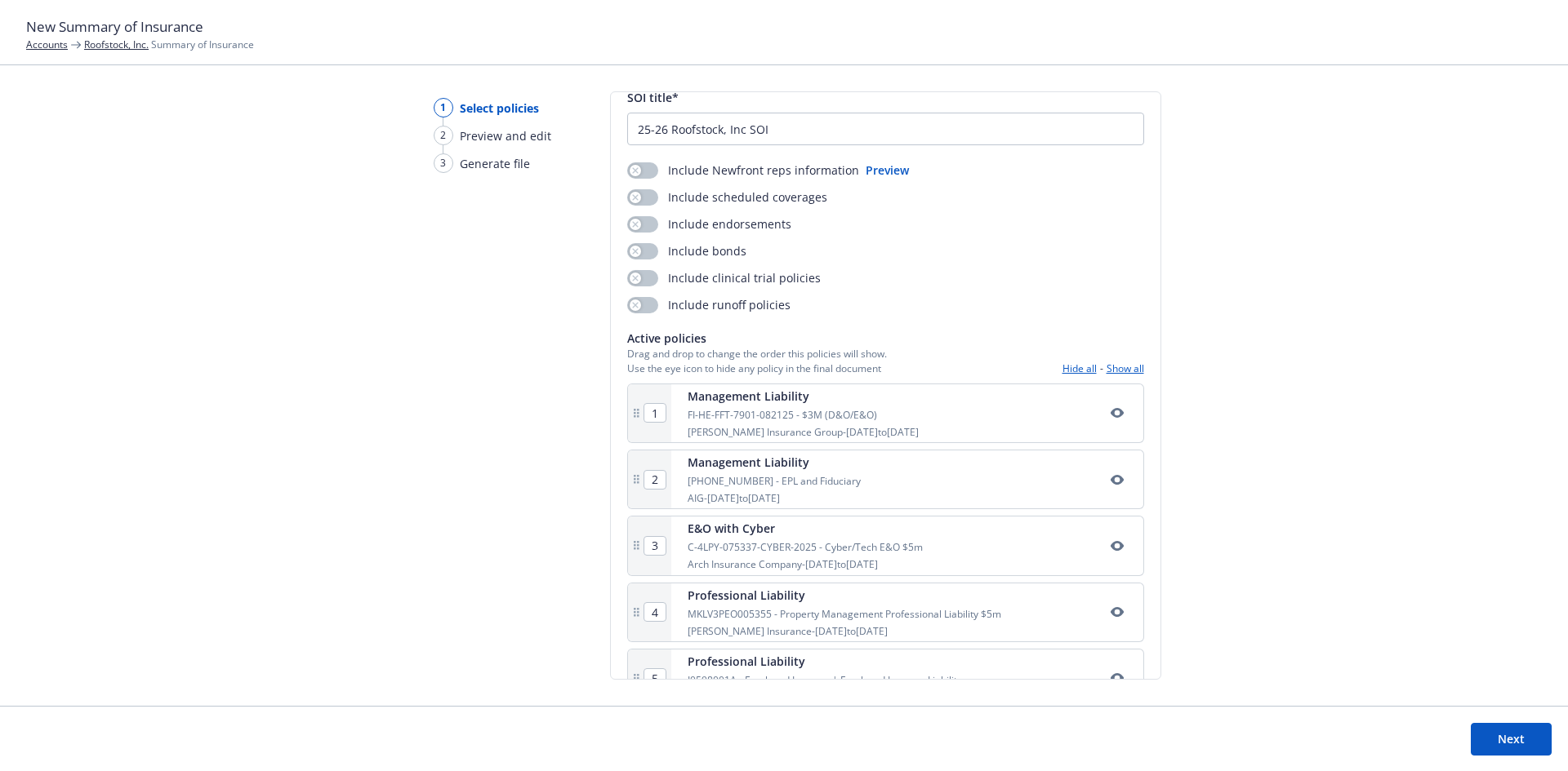
scroll to position [82, 0]
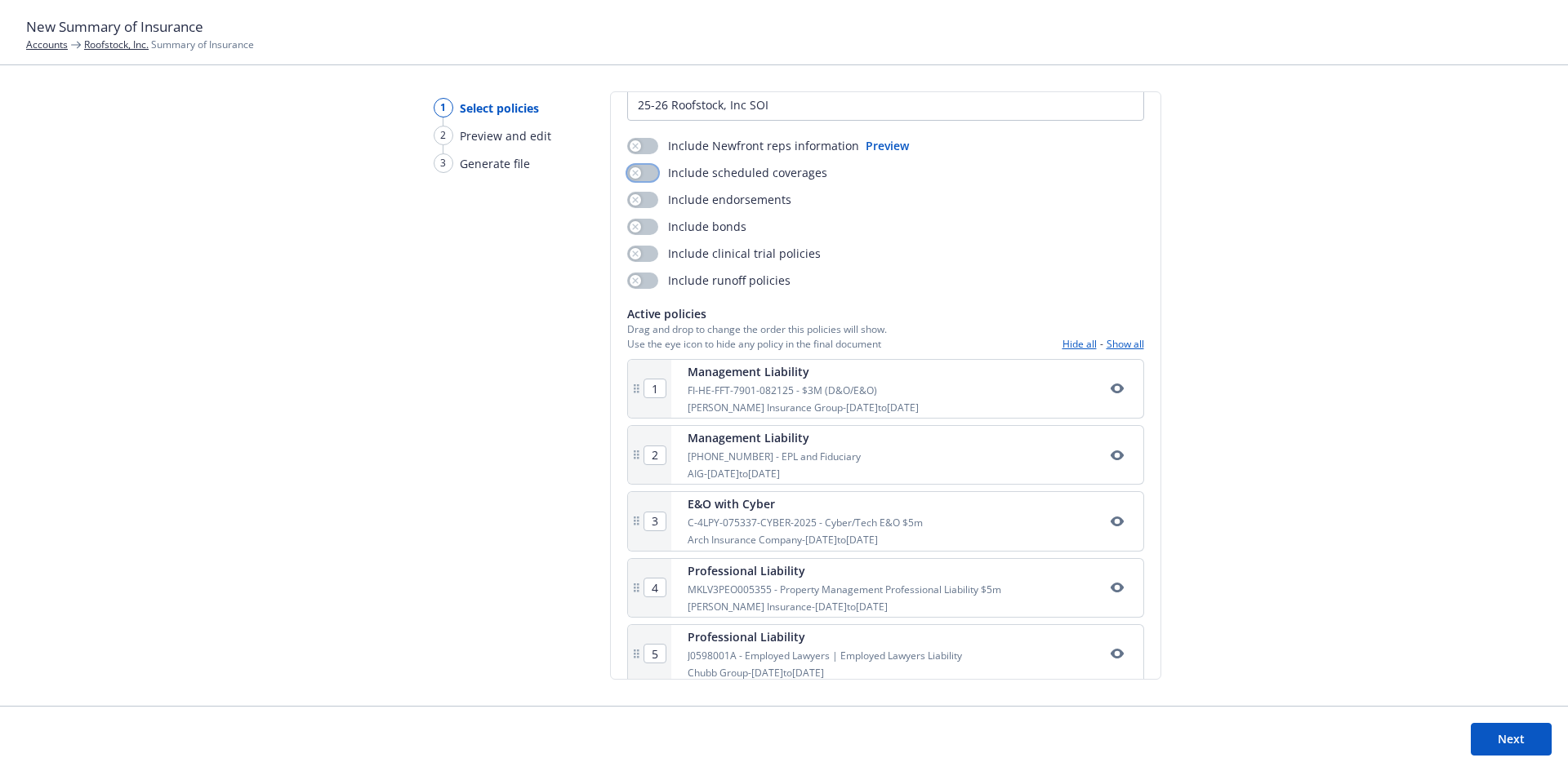
click at [648, 171] on button "button" at bounding box center [642, 173] width 31 height 16
click at [650, 196] on button "button" at bounding box center [642, 200] width 31 height 16
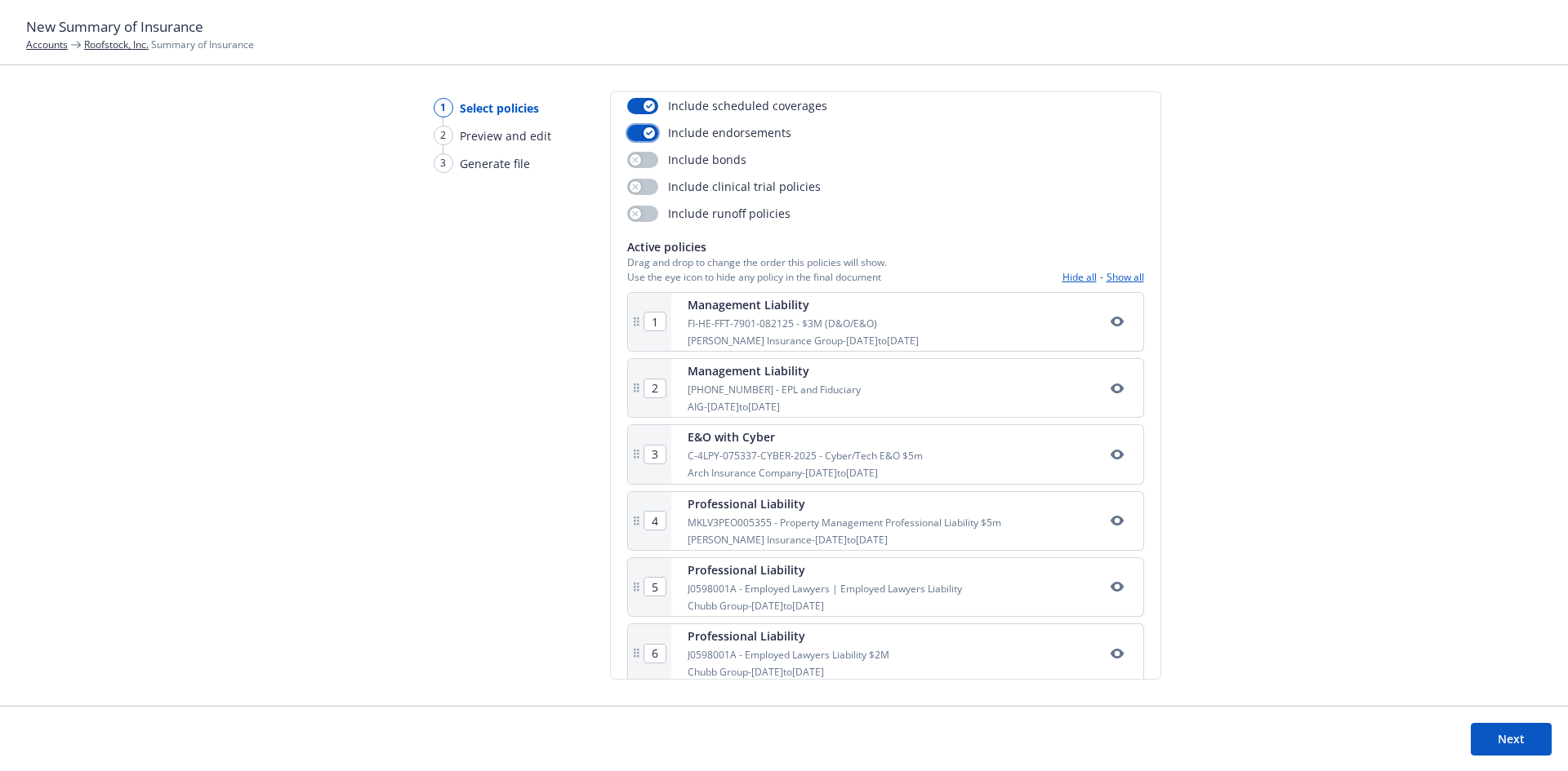
scroll to position [163, 0]
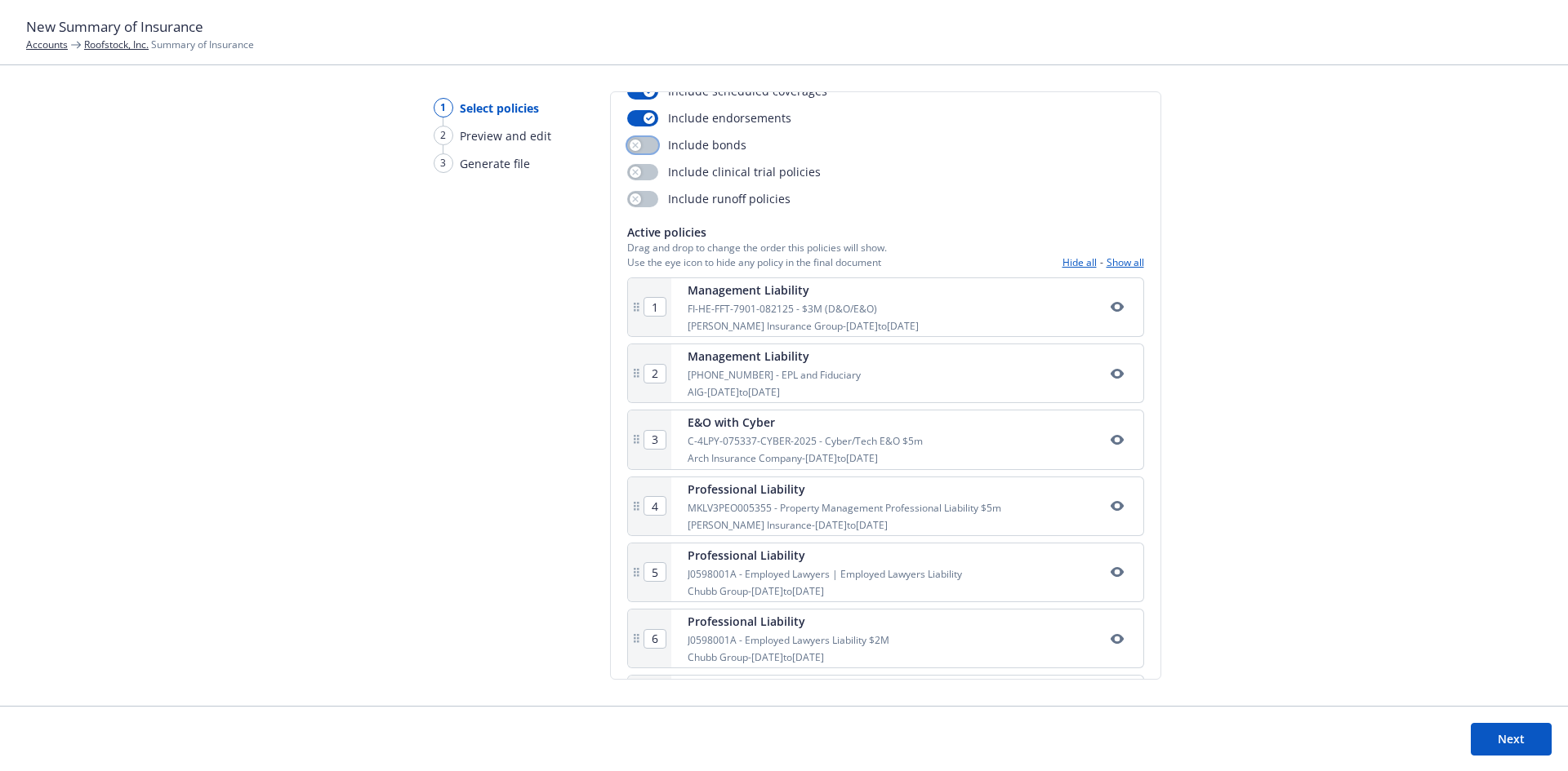
click at [639, 147] on div "button" at bounding box center [635, 145] width 12 height 12
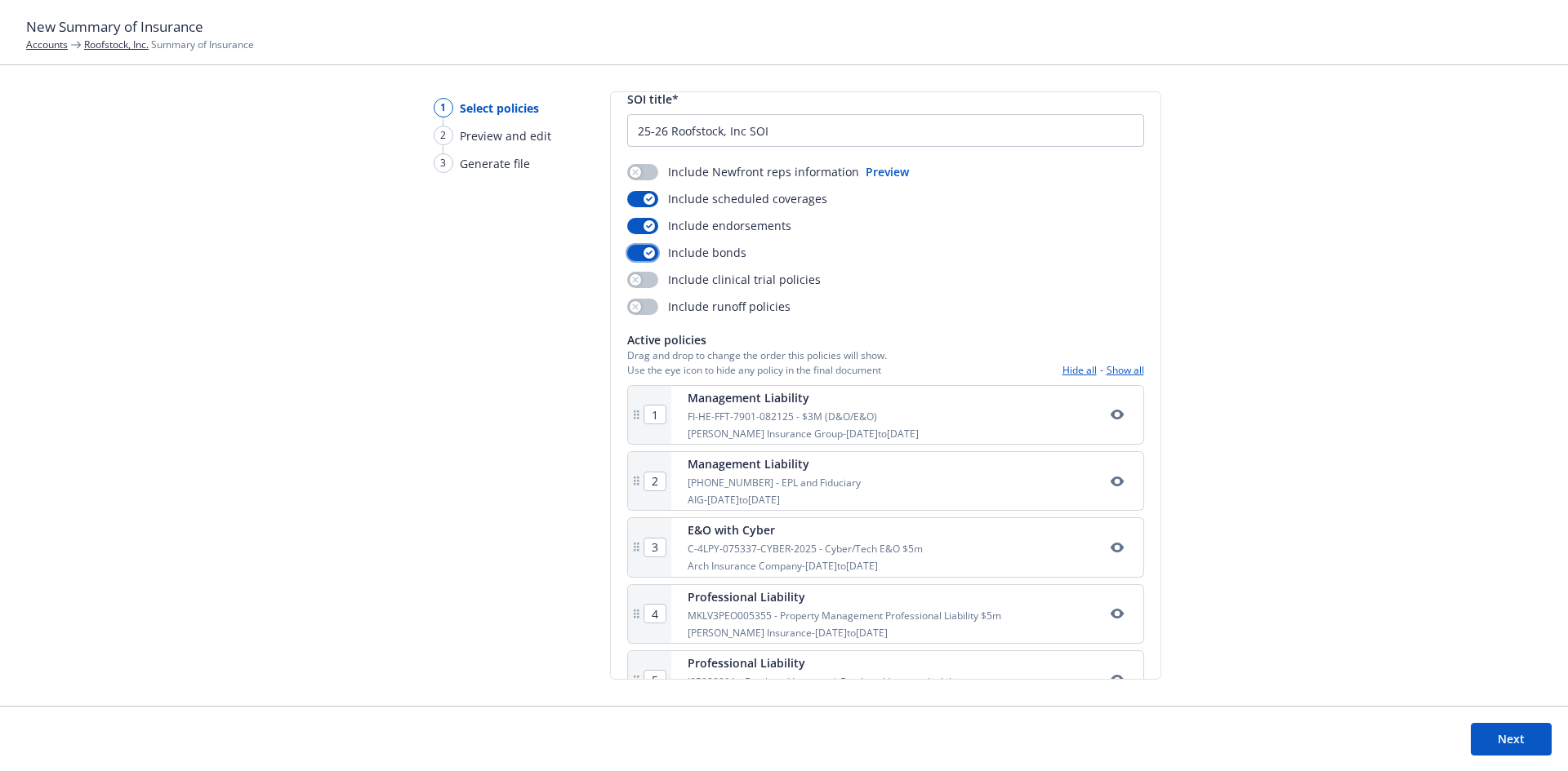
scroll to position [82, 0]
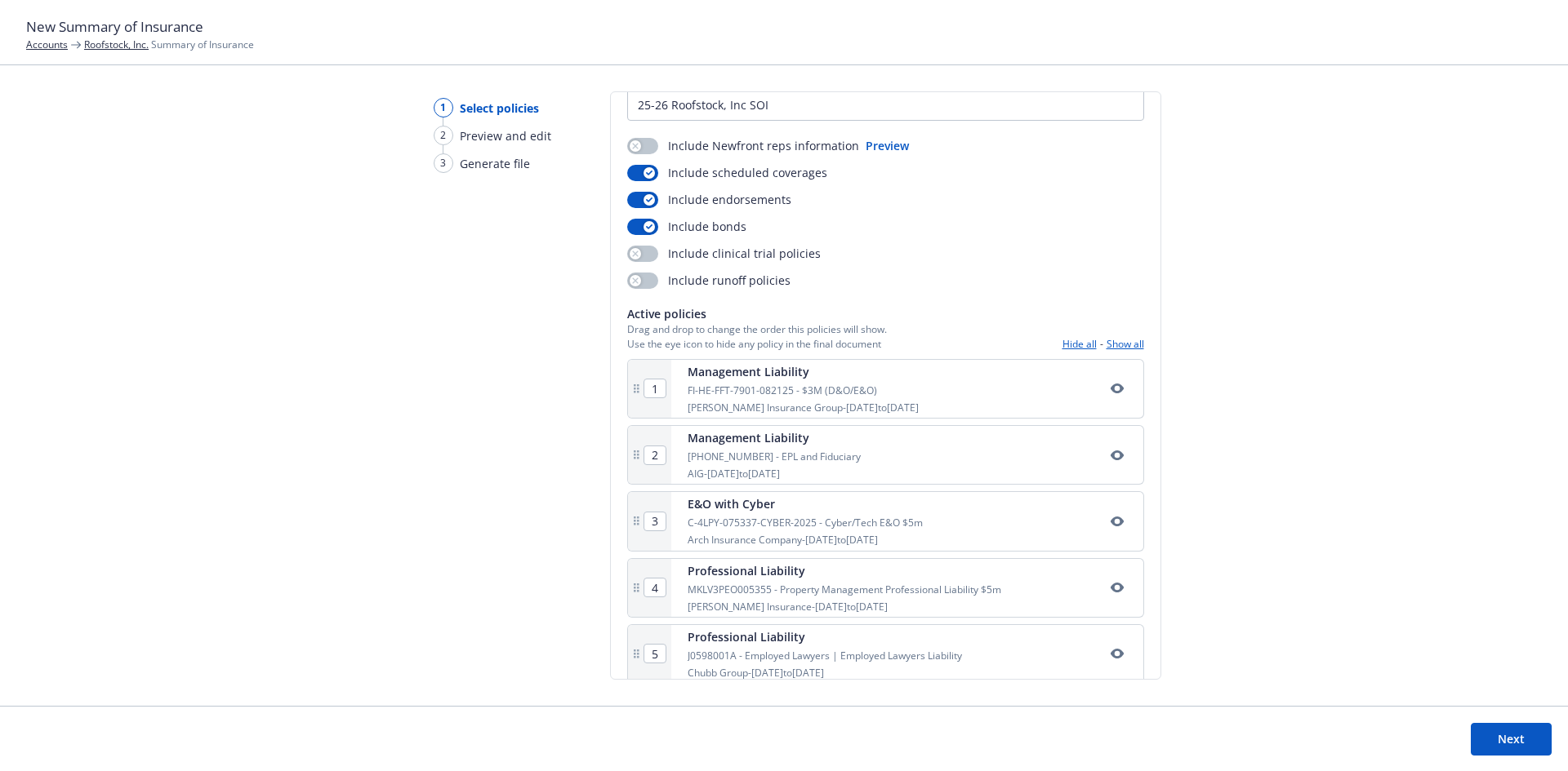
click at [872, 147] on button "Preview" at bounding box center [887, 145] width 44 height 17
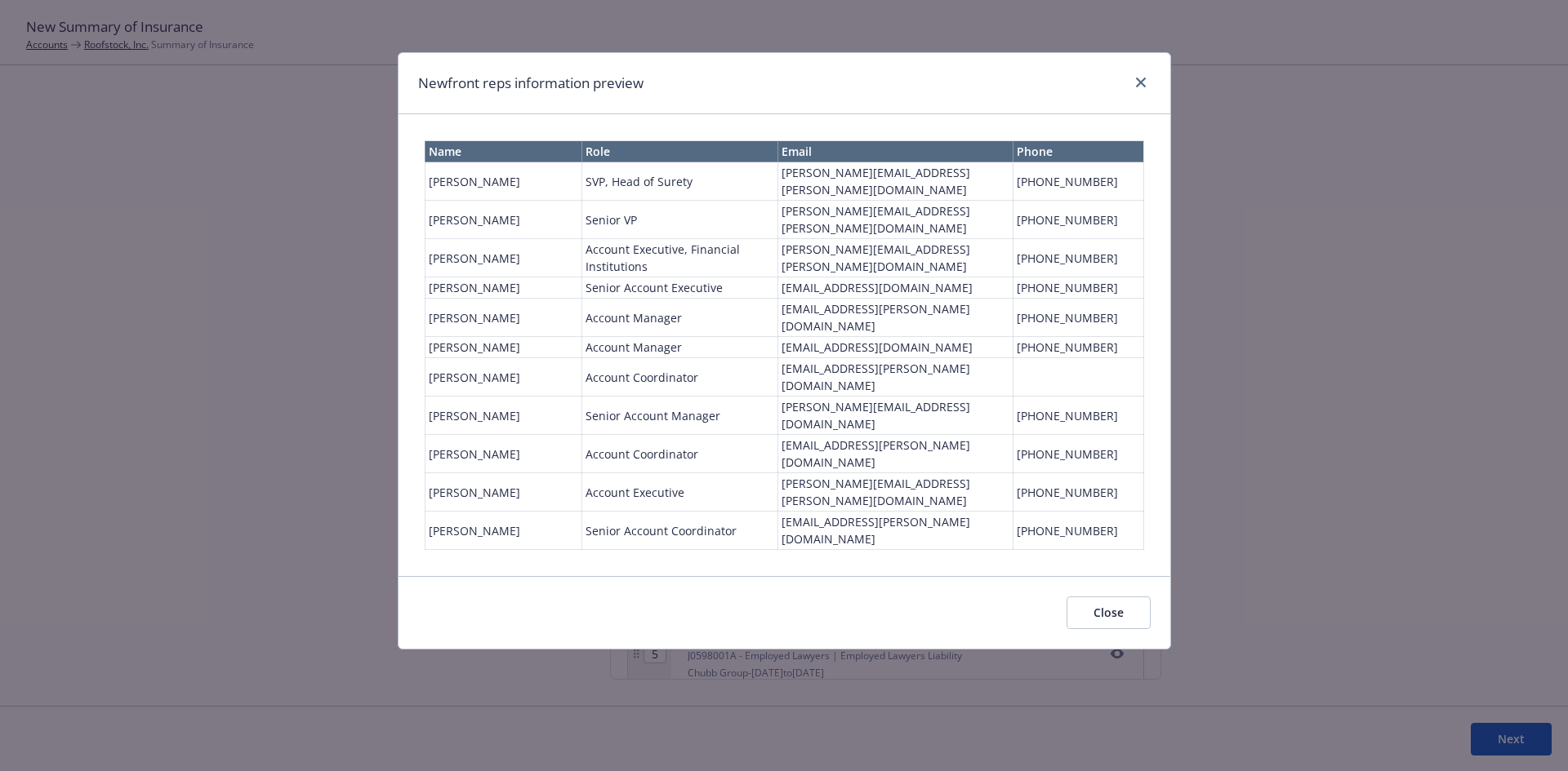
click at [1100, 597] on button "Close" at bounding box center [1108, 613] width 84 height 33
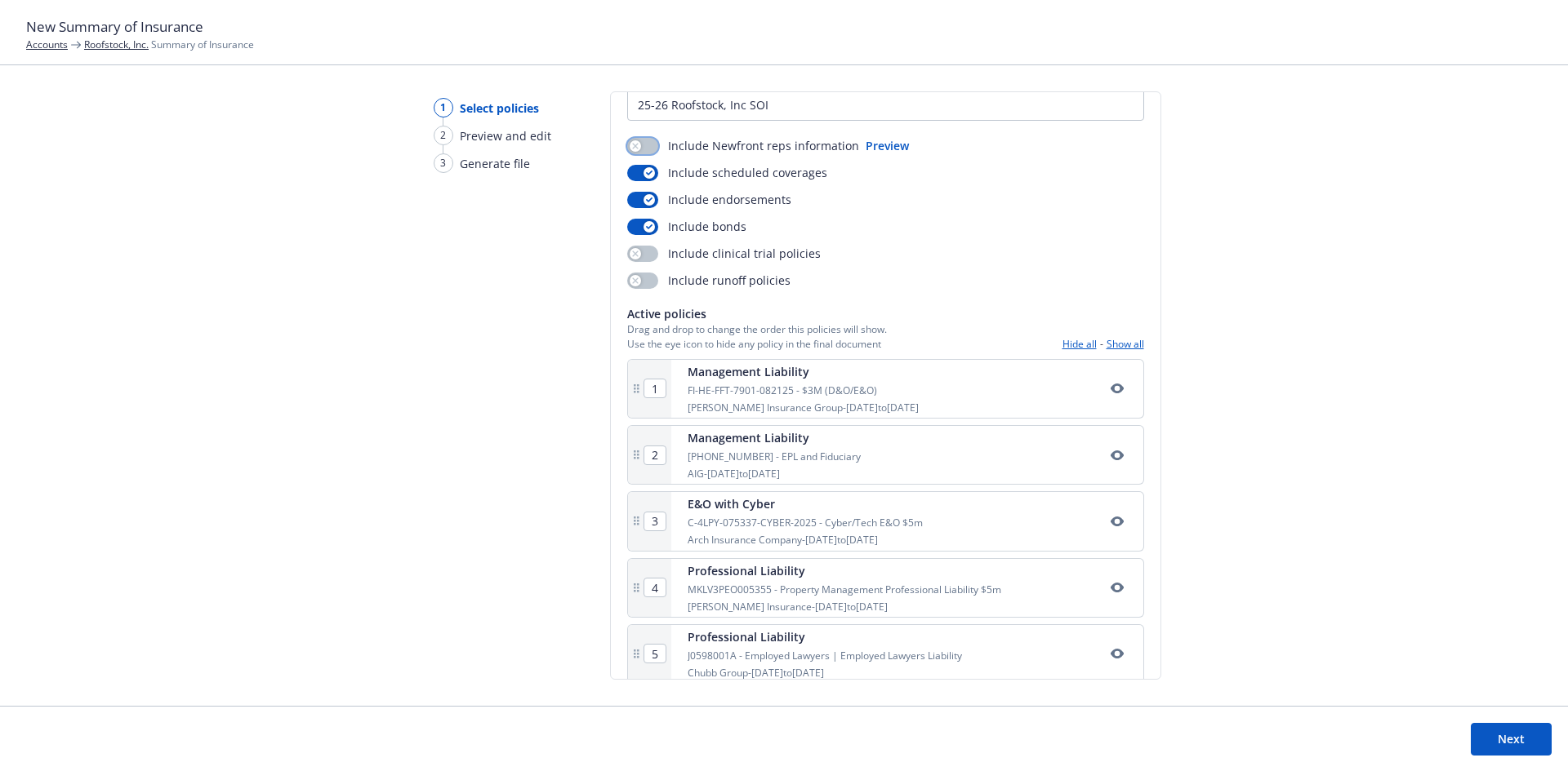
click at [648, 146] on button "button" at bounding box center [642, 146] width 31 height 16
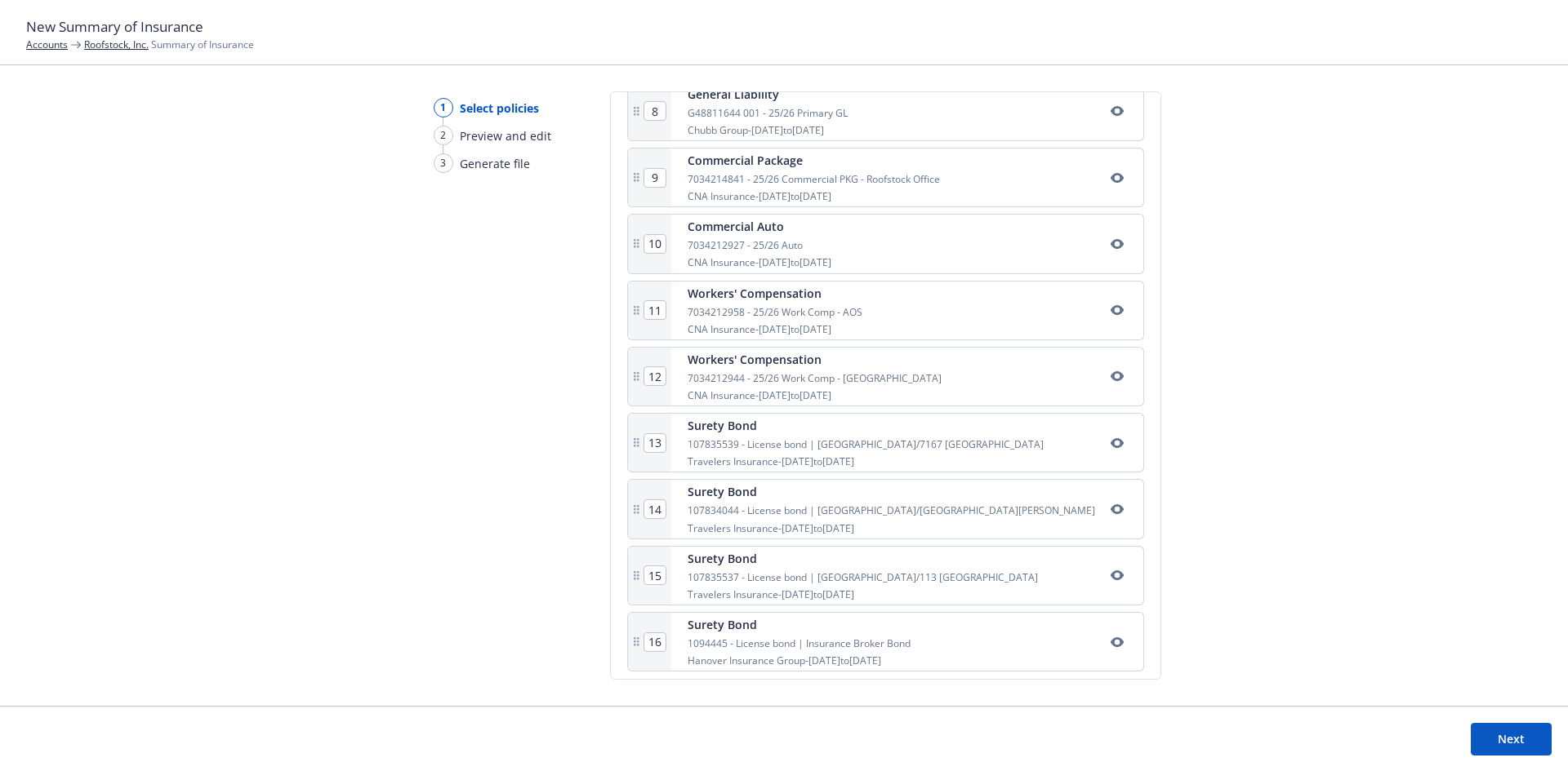
scroll to position [832, 0]
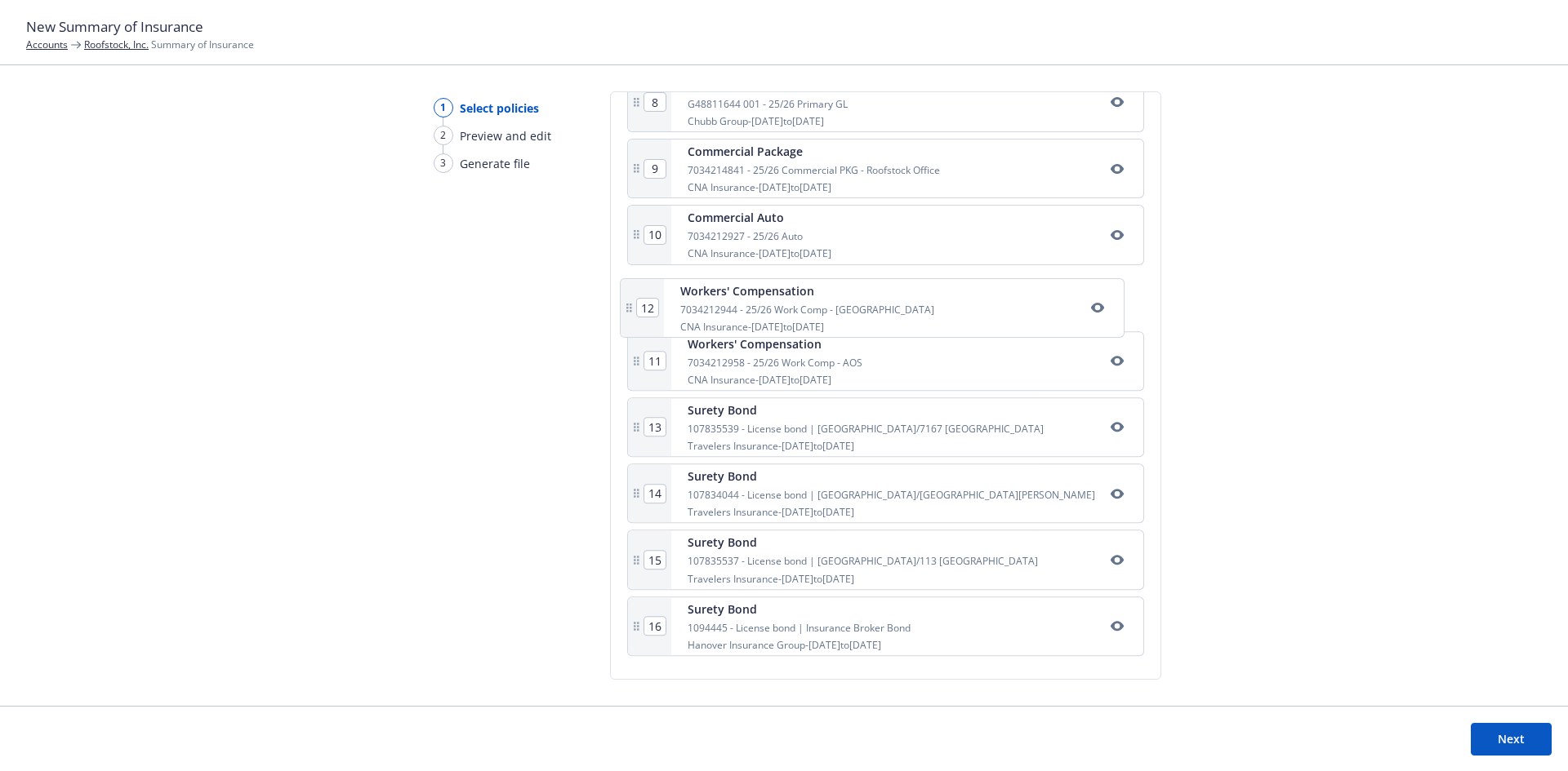
drag, startPoint x: 806, startPoint y: 375, endPoint x: 800, endPoint y: 306, distance: 69.3
click at [800, 306] on div "1 Management Liability FI-HE-FFT-7901-082125 - $3M (D&O/E&O) [PERSON_NAME] Insu…" at bounding box center [886, 135] width 517 height 1054
type input "12"
type input "11"
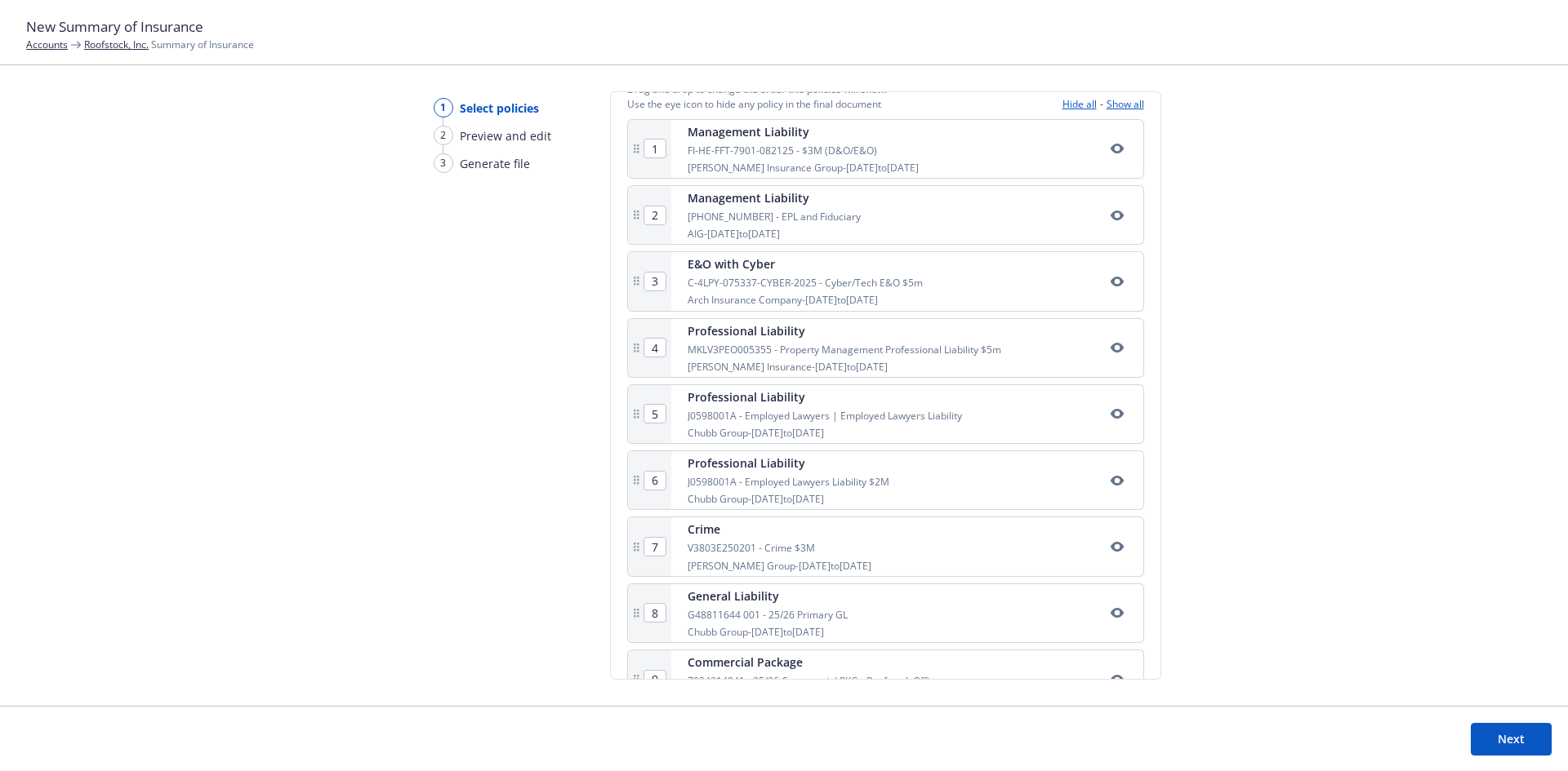
scroll to position [343, 0]
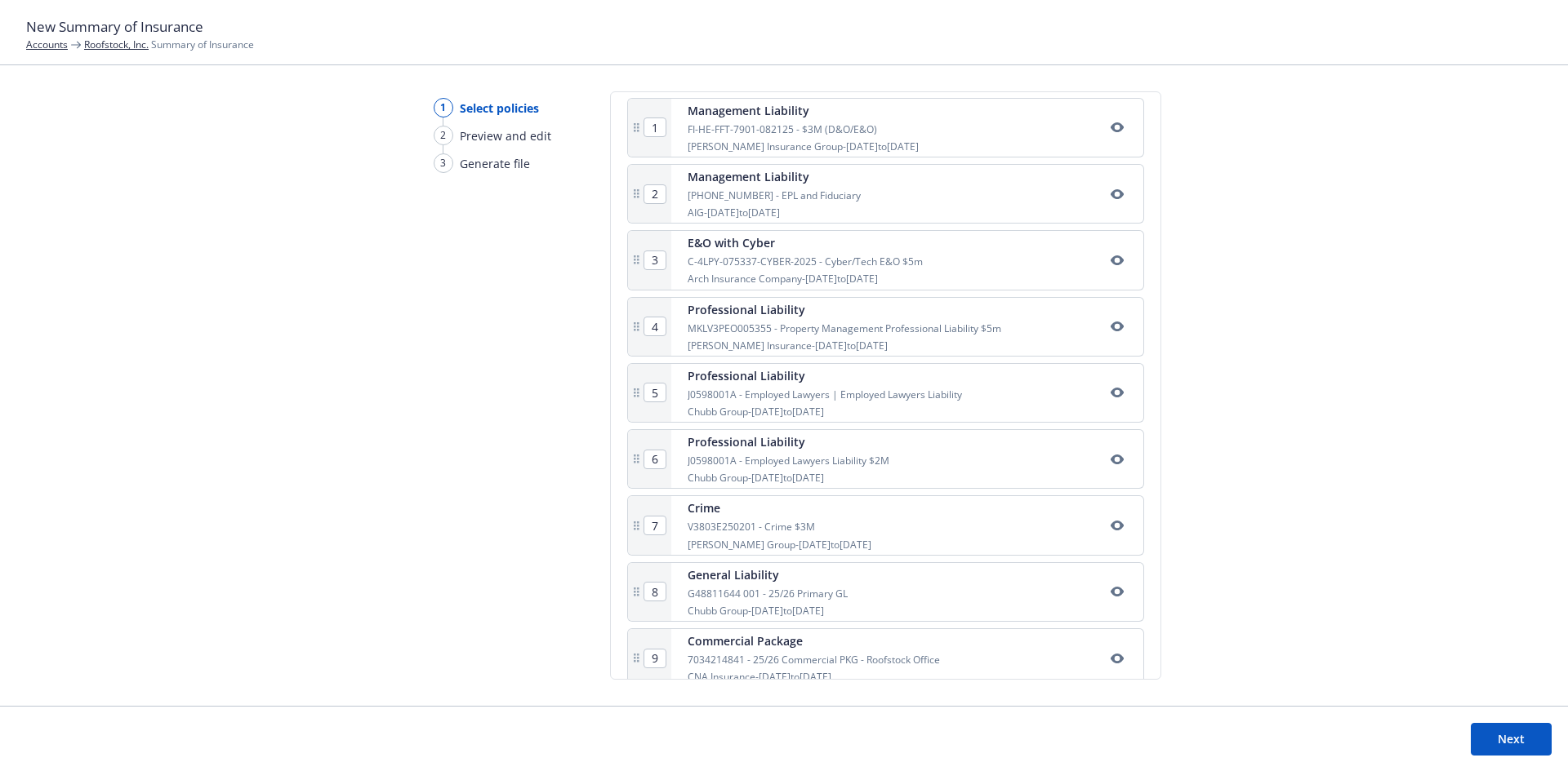
click at [634, 390] on icon at bounding box center [636, 393] width 11 height 11
click at [637, 393] on rect at bounding box center [638, 393] width 3 height 3
click at [1110, 393] on icon "button" at bounding box center [1116, 393] width 13 height 10
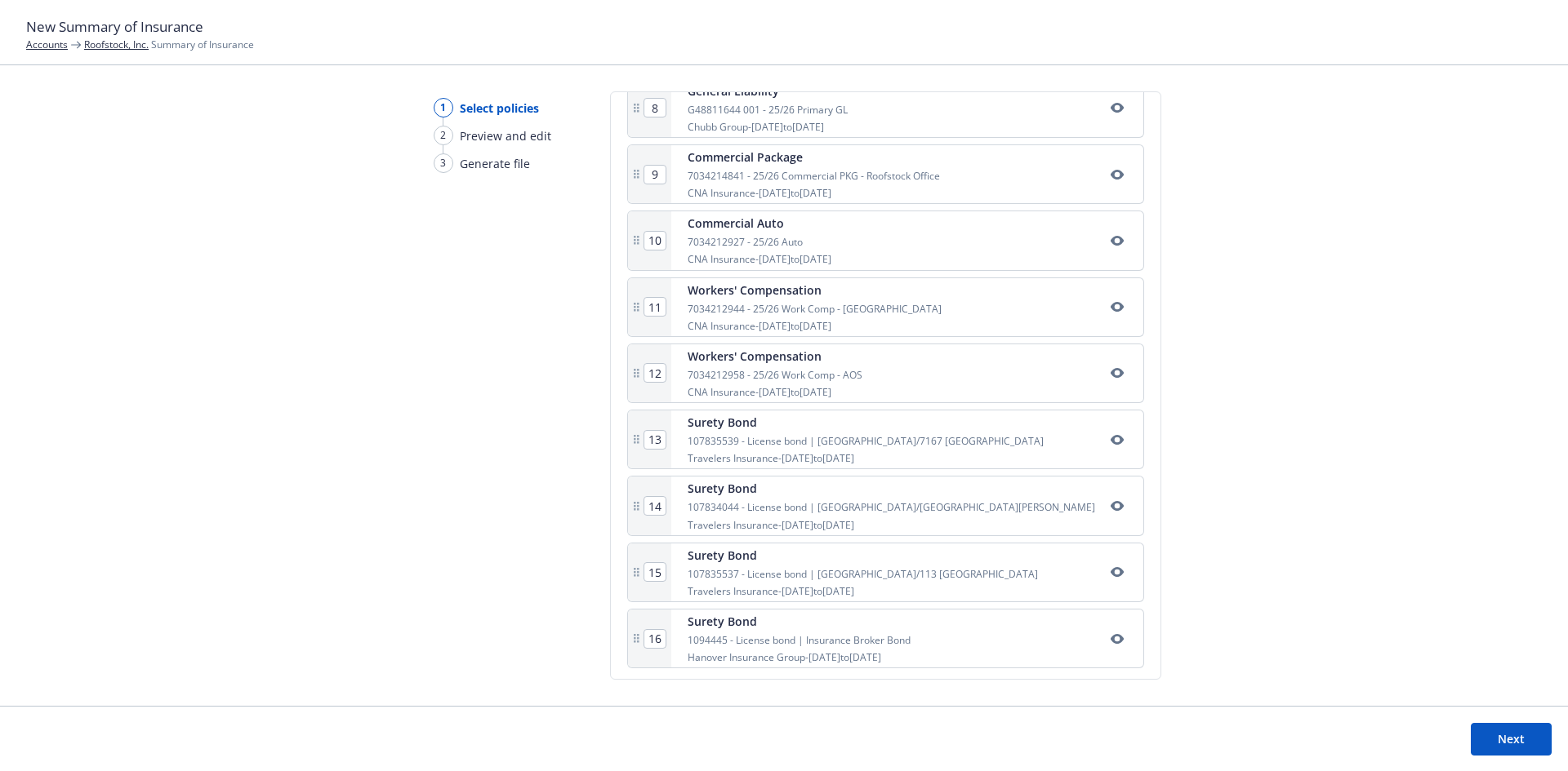
scroll to position [832, 0]
click at [1538, 740] on button "Next" at bounding box center [1510, 739] width 81 height 33
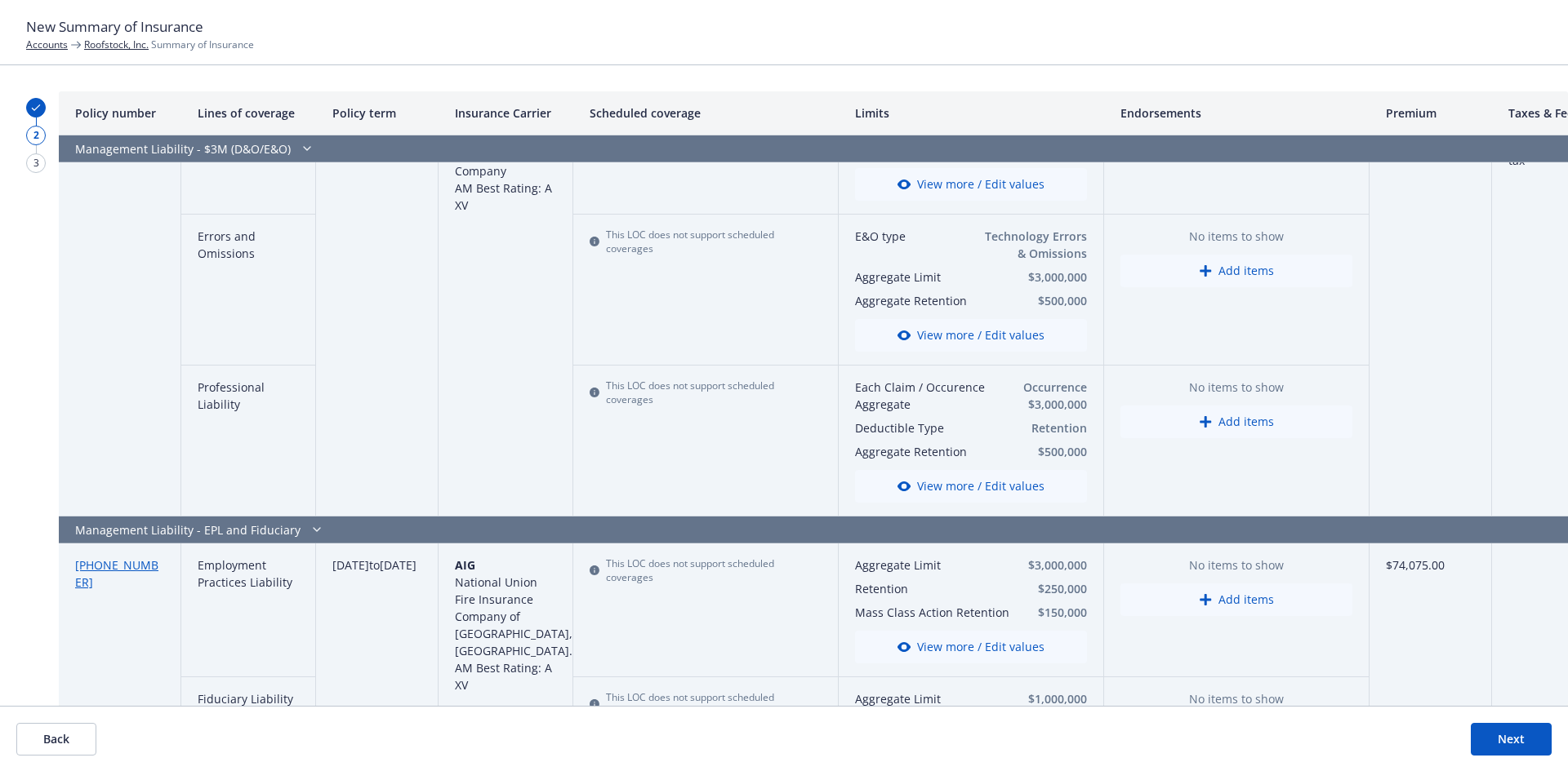
scroll to position [0, 0]
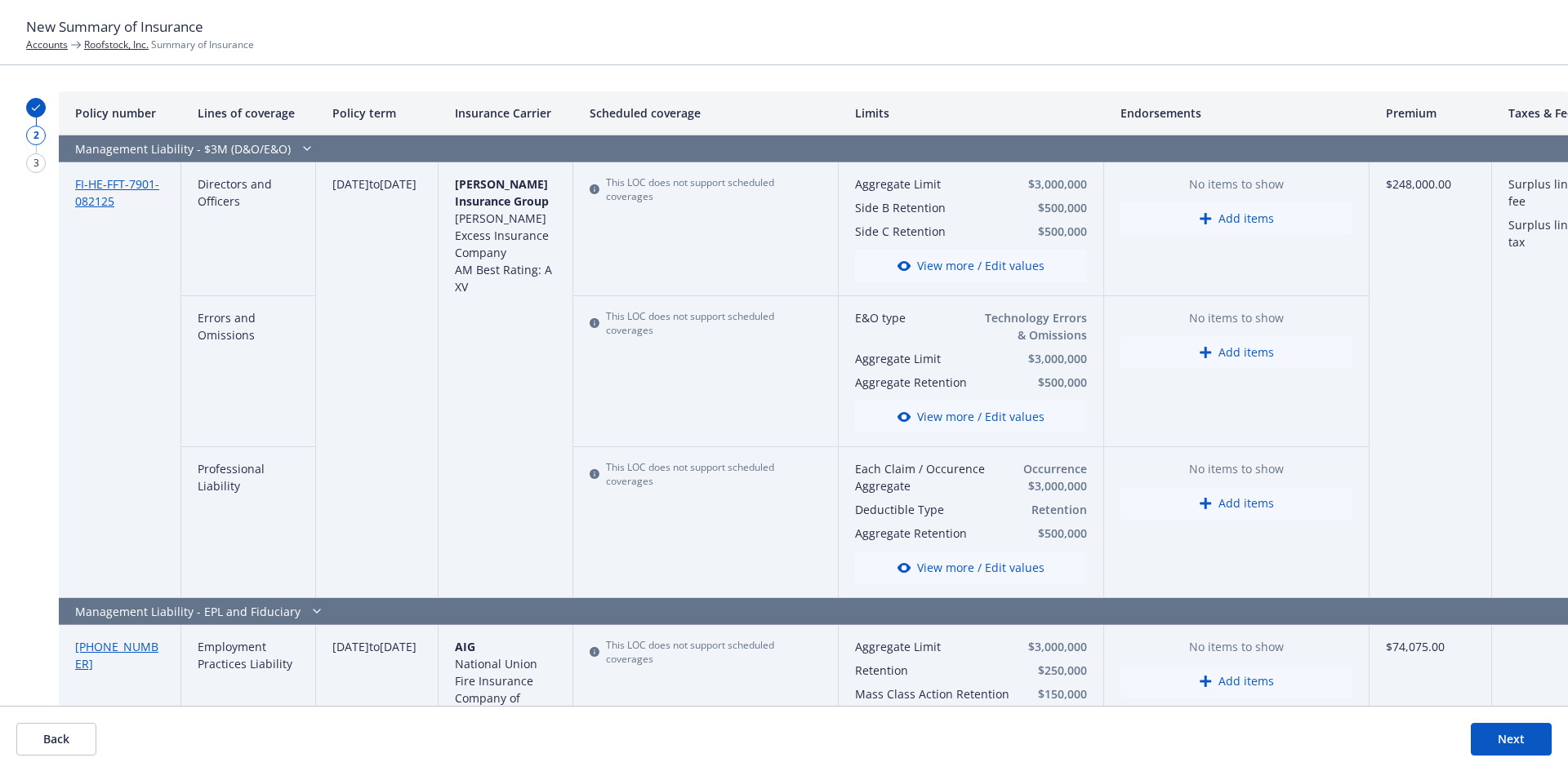
click at [77, 738] on button "Back" at bounding box center [56, 739] width 80 height 33
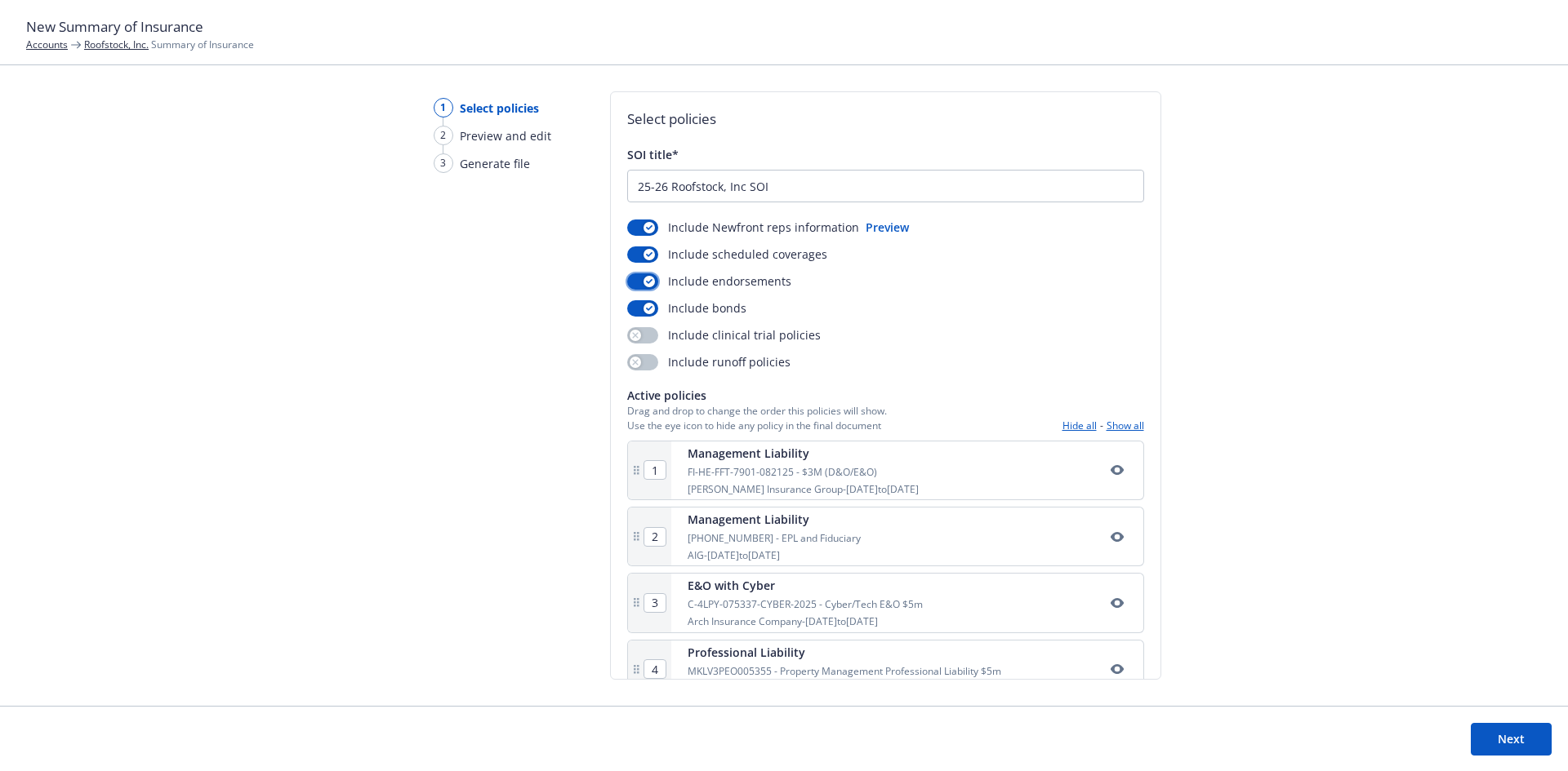
click at [643, 277] on div "button" at bounding box center [649, 282] width 12 height 12
click at [1489, 743] on button "Next" at bounding box center [1510, 739] width 81 height 33
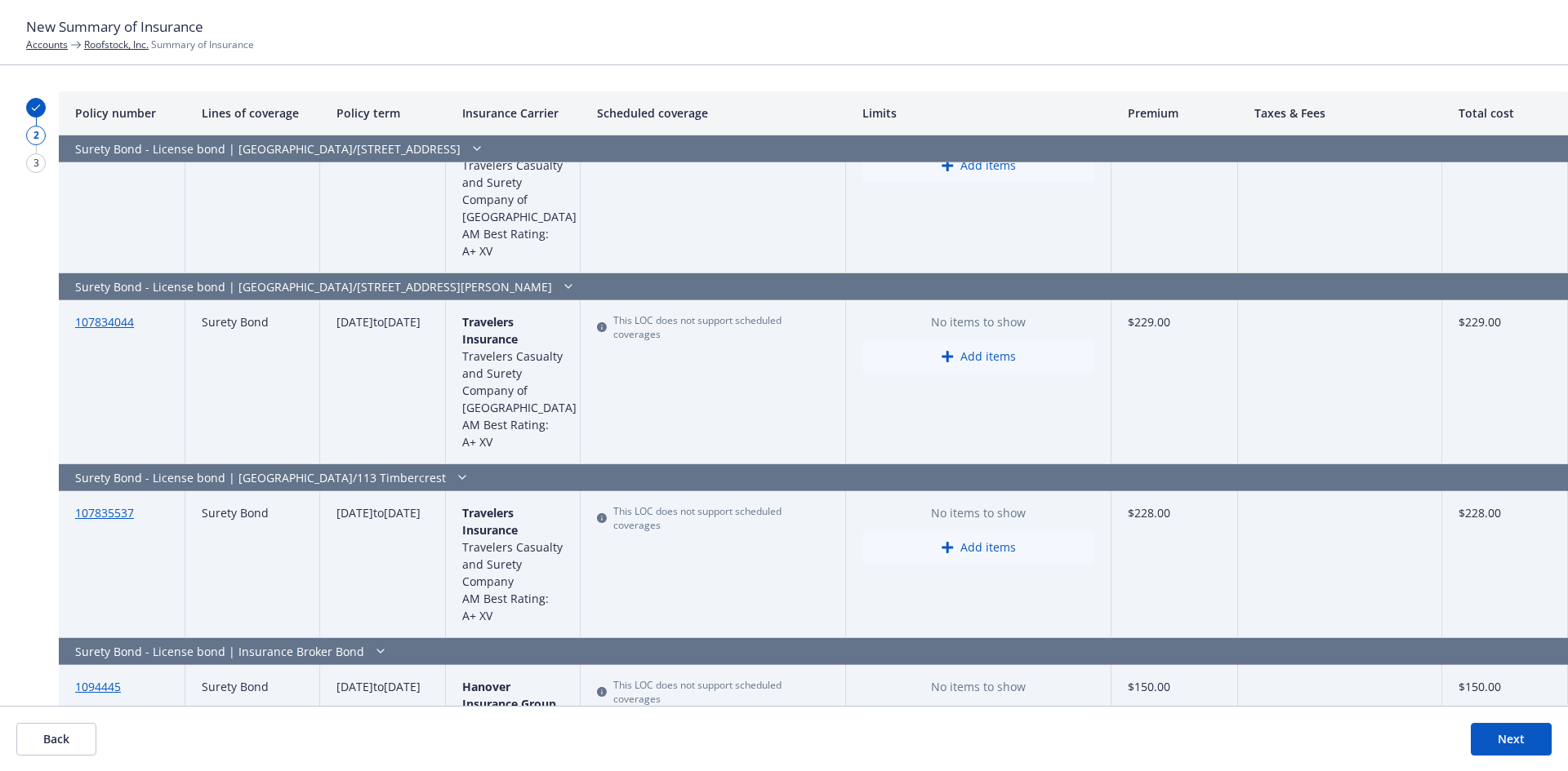
scroll to position [4520, 0]
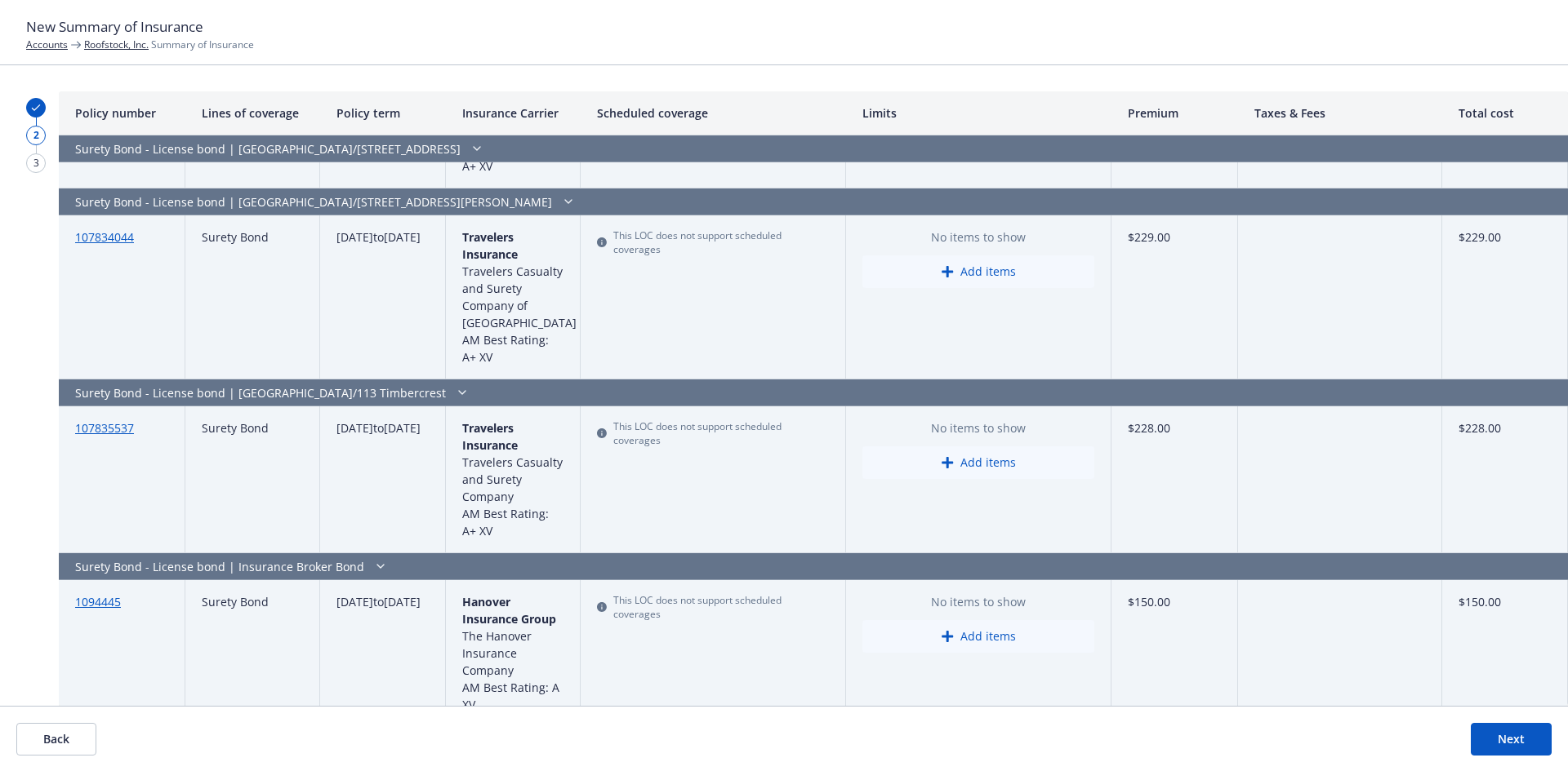
click at [1494, 740] on button "Next" at bounding box center [1510, 739] width 81 height 33
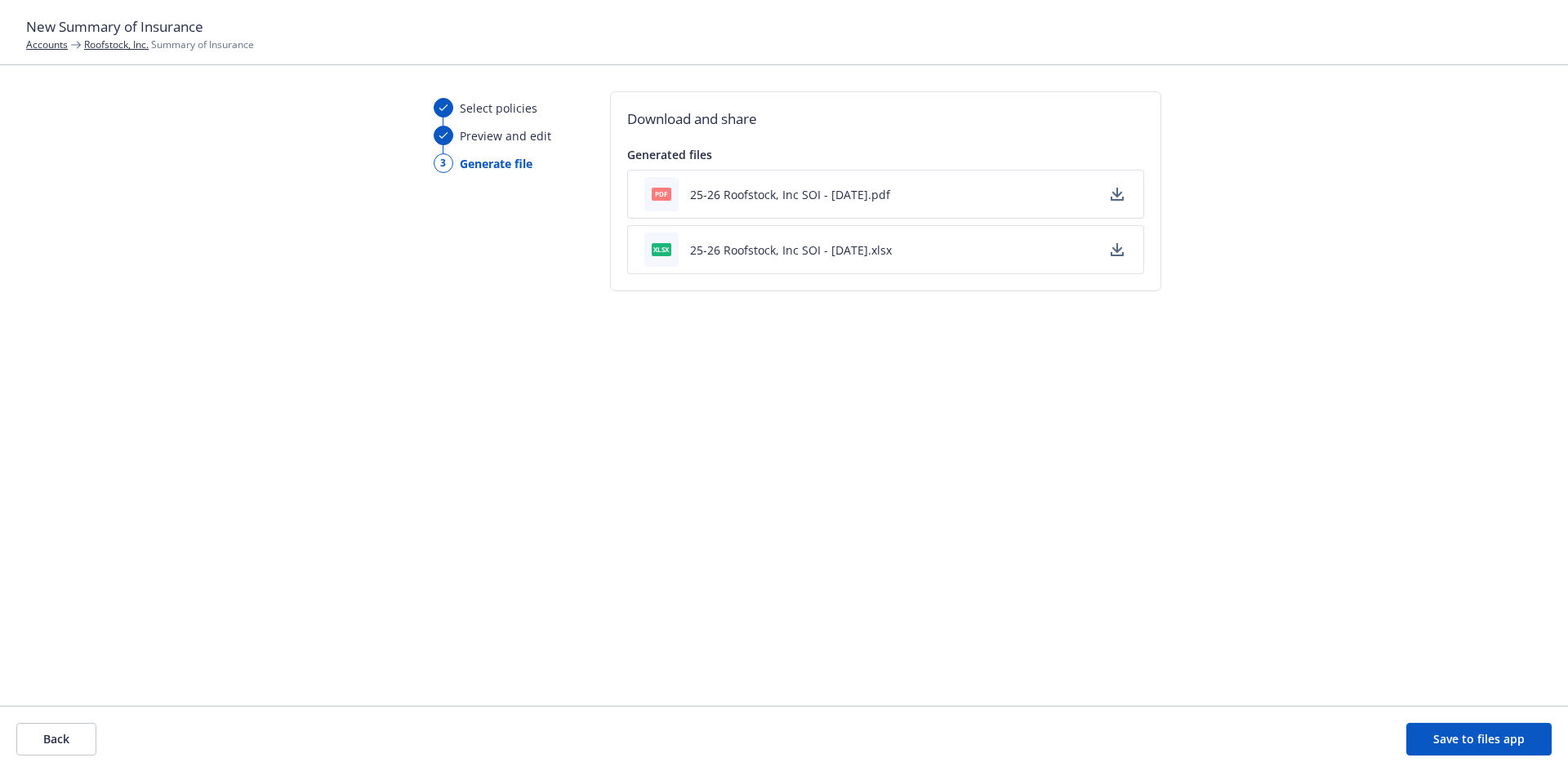
click at [807, 257] on button "25-26 Roofstock, Inc SOI - [DATE].xlsx" at bounding box center [791, 250] width 202 height 17
click at [1115, 252] on icon "button" at bounding box center [1117, 248] width 11 height 10
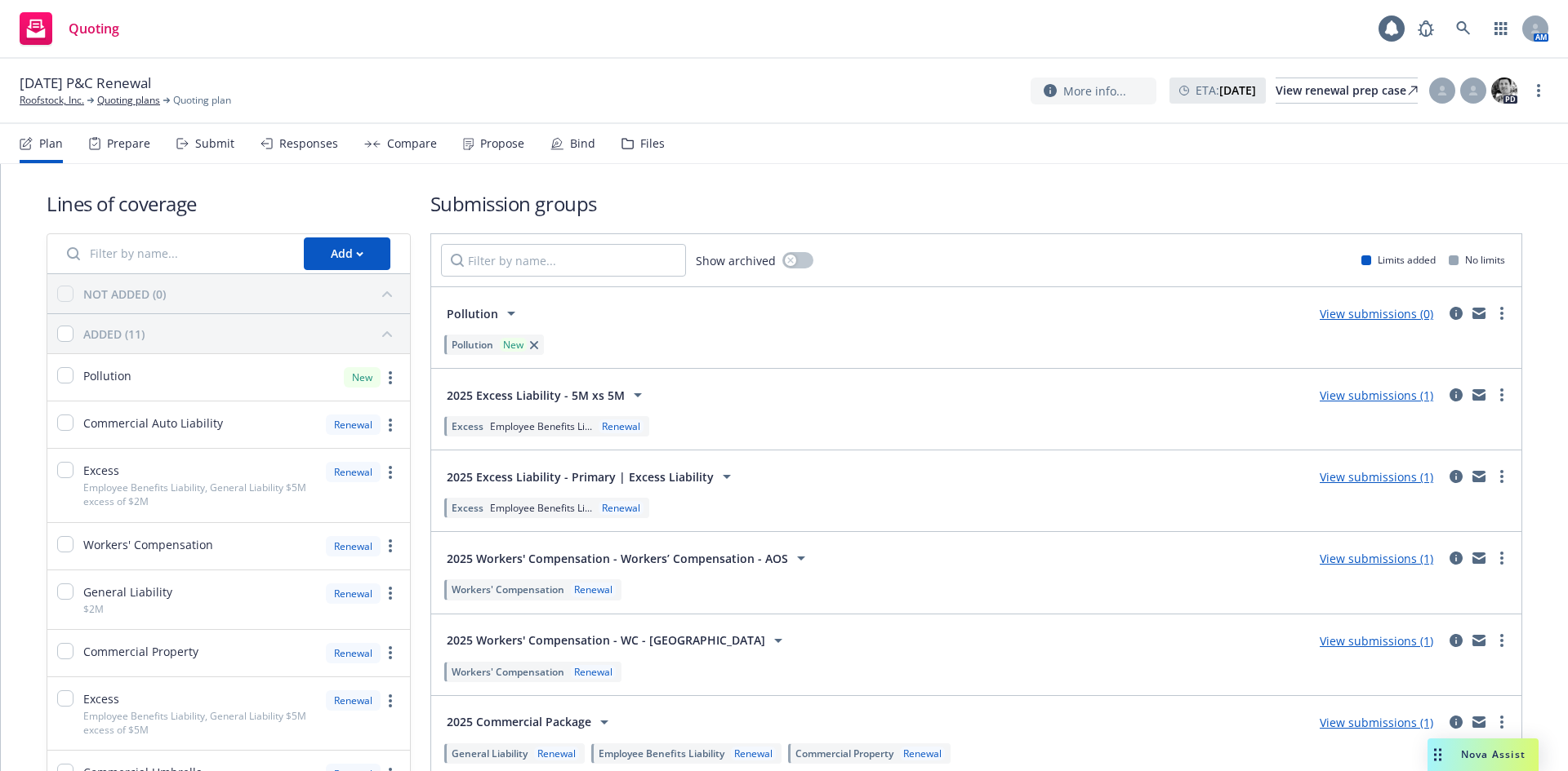
click at [493, 148] on div "Propose" at bounding box center [502, 143] width 44 height 13
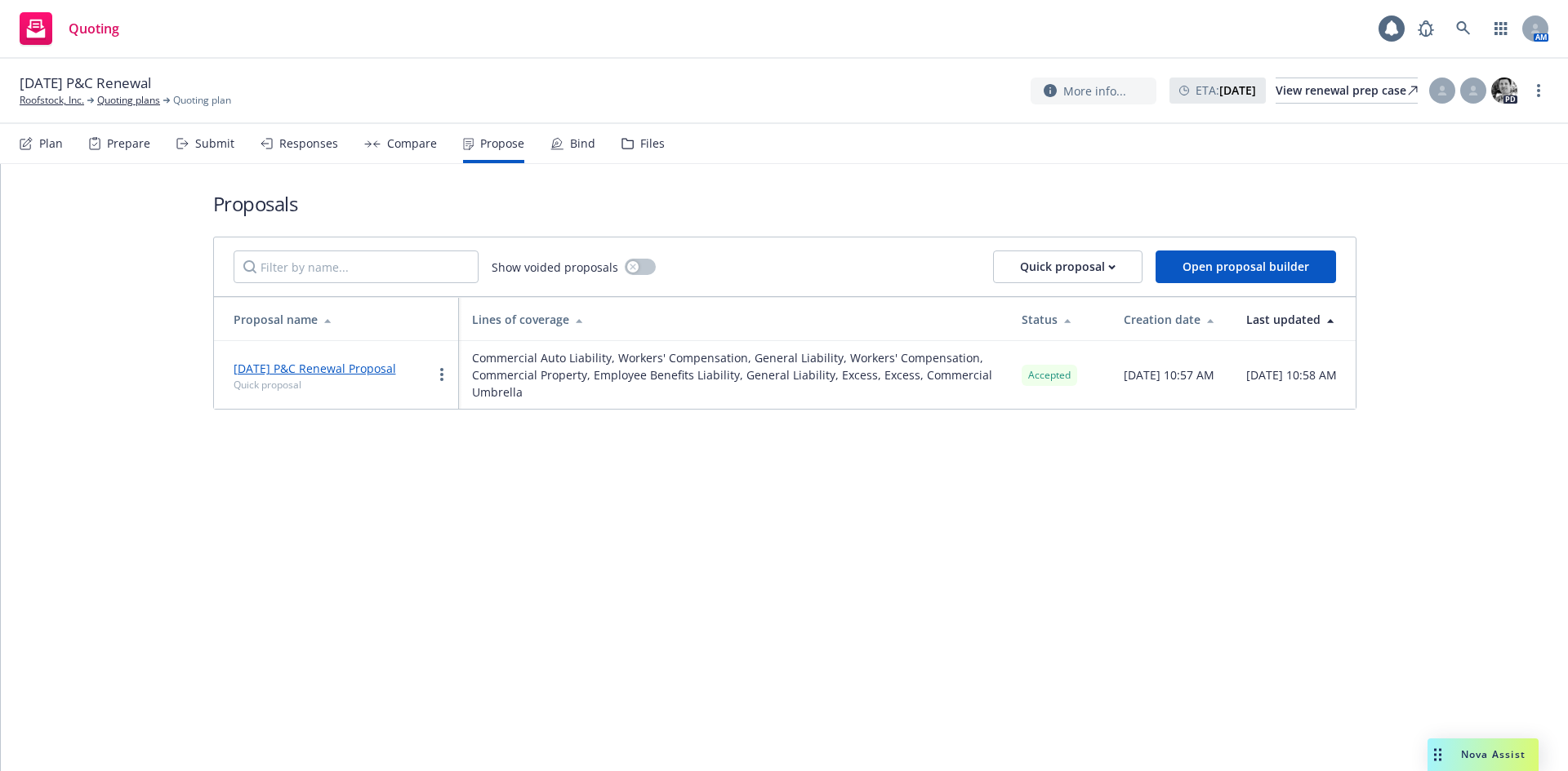
click at [319, 367] on link "8/21/2025 P&C Renewal Proposal" at bounding box center [314, 368] width 163 height 15
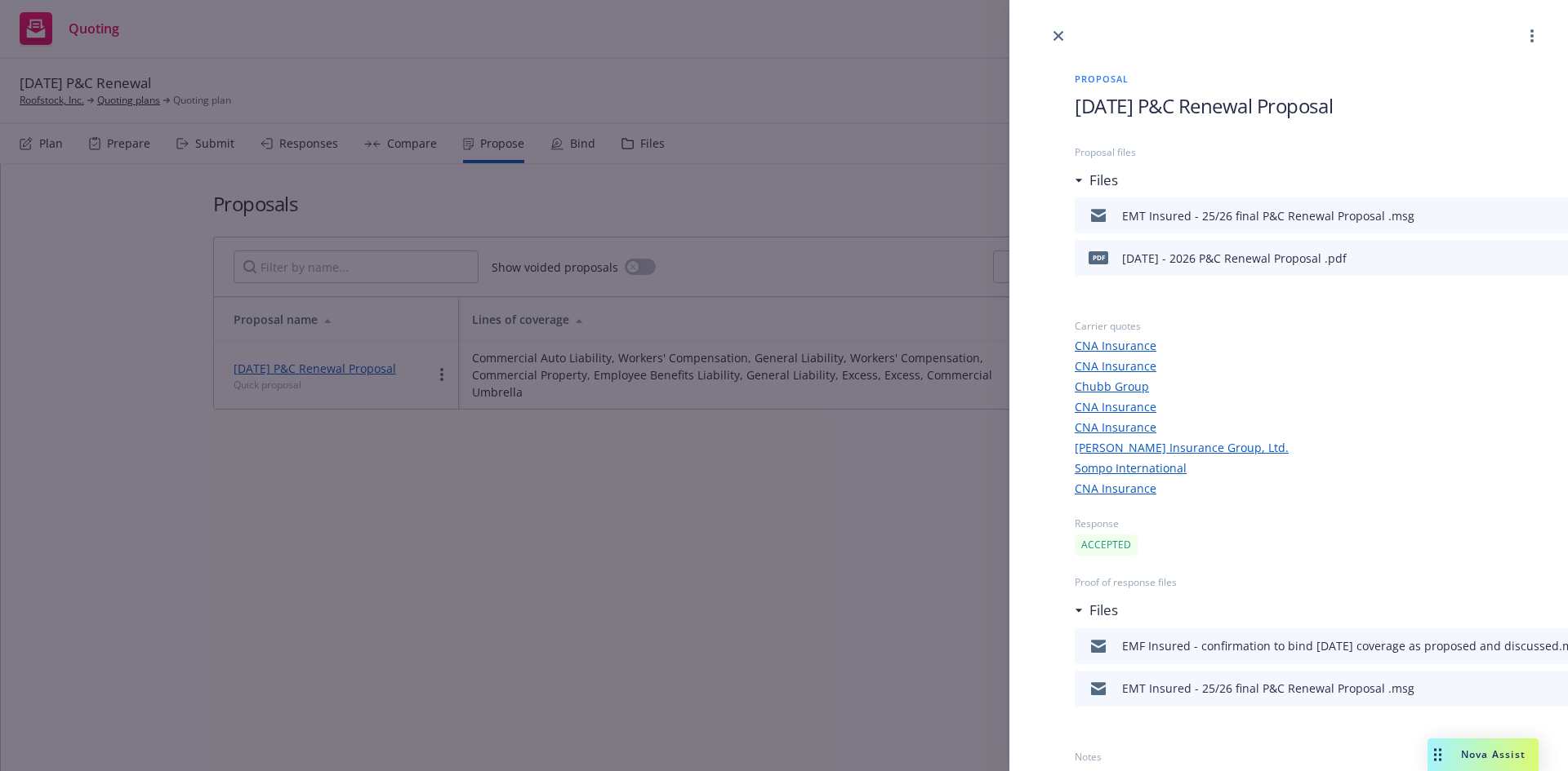
scroll to position [0, 74]
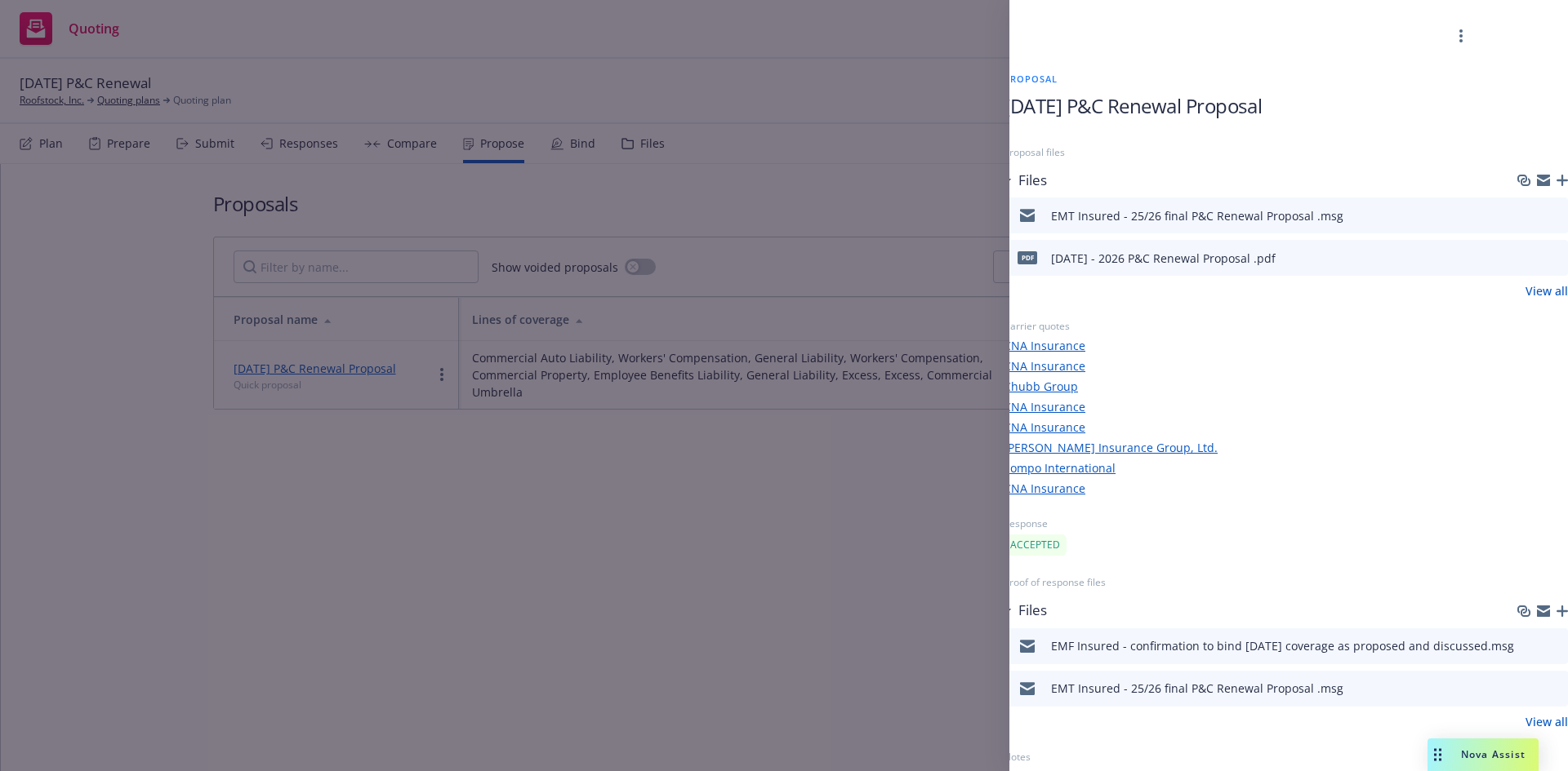
click at [1547, 250] on button at bounding box center [1554, 258] width 15 height 20
click at [1545, 255] on icon "preview file" at bounding box center [1552, 258] width 15 height 12
click at [886, 156] on div "Proposal 8/21/2025 P&C Renewal Proposal Proposal files Files EMT Insured - 25/2…" at bounding box center [784, 386] width 1568 height 771
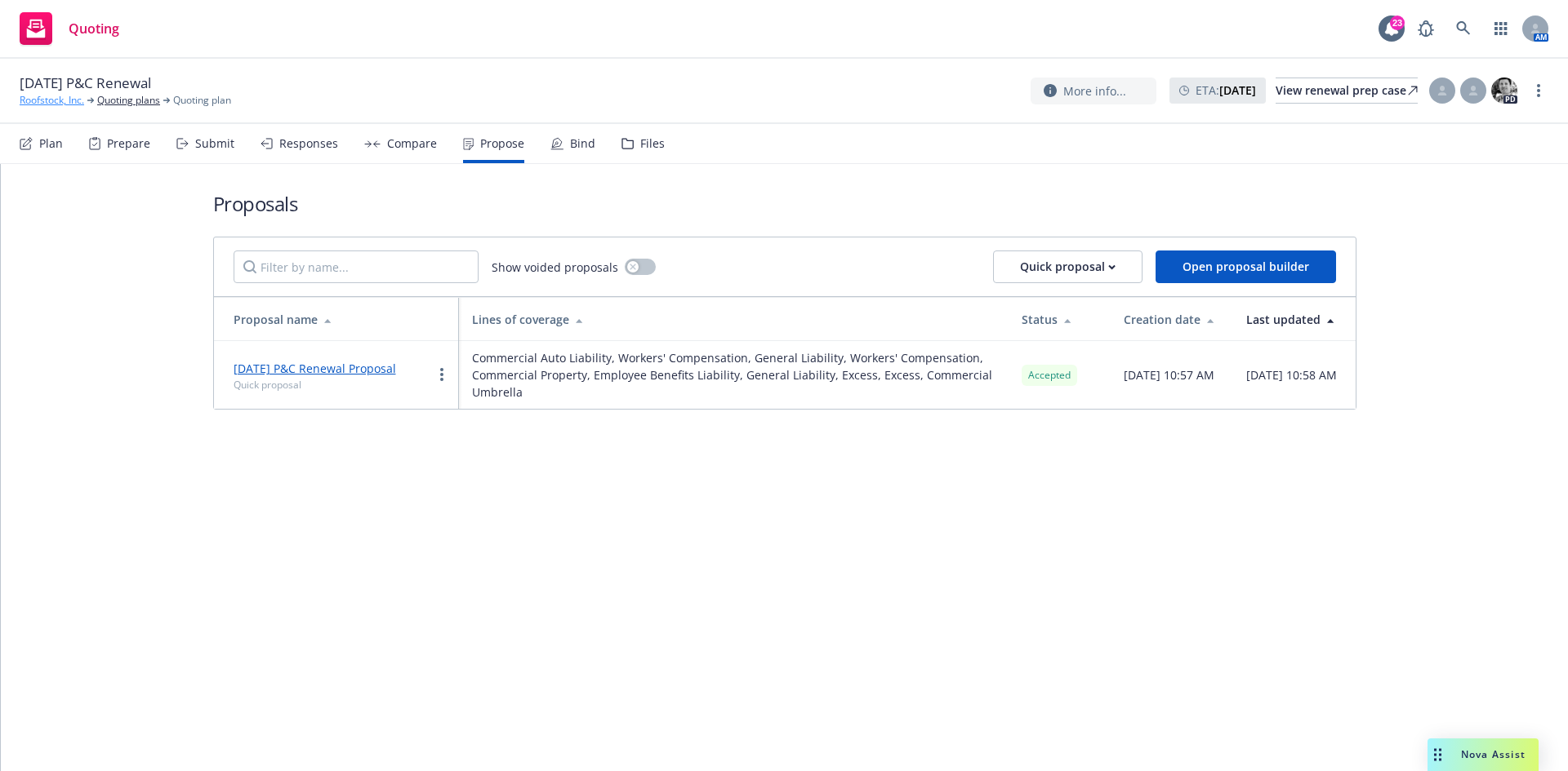
click at [58, 102] on link "Roofstock, Inc." at bounding box center [52, 100] width 65 height 15
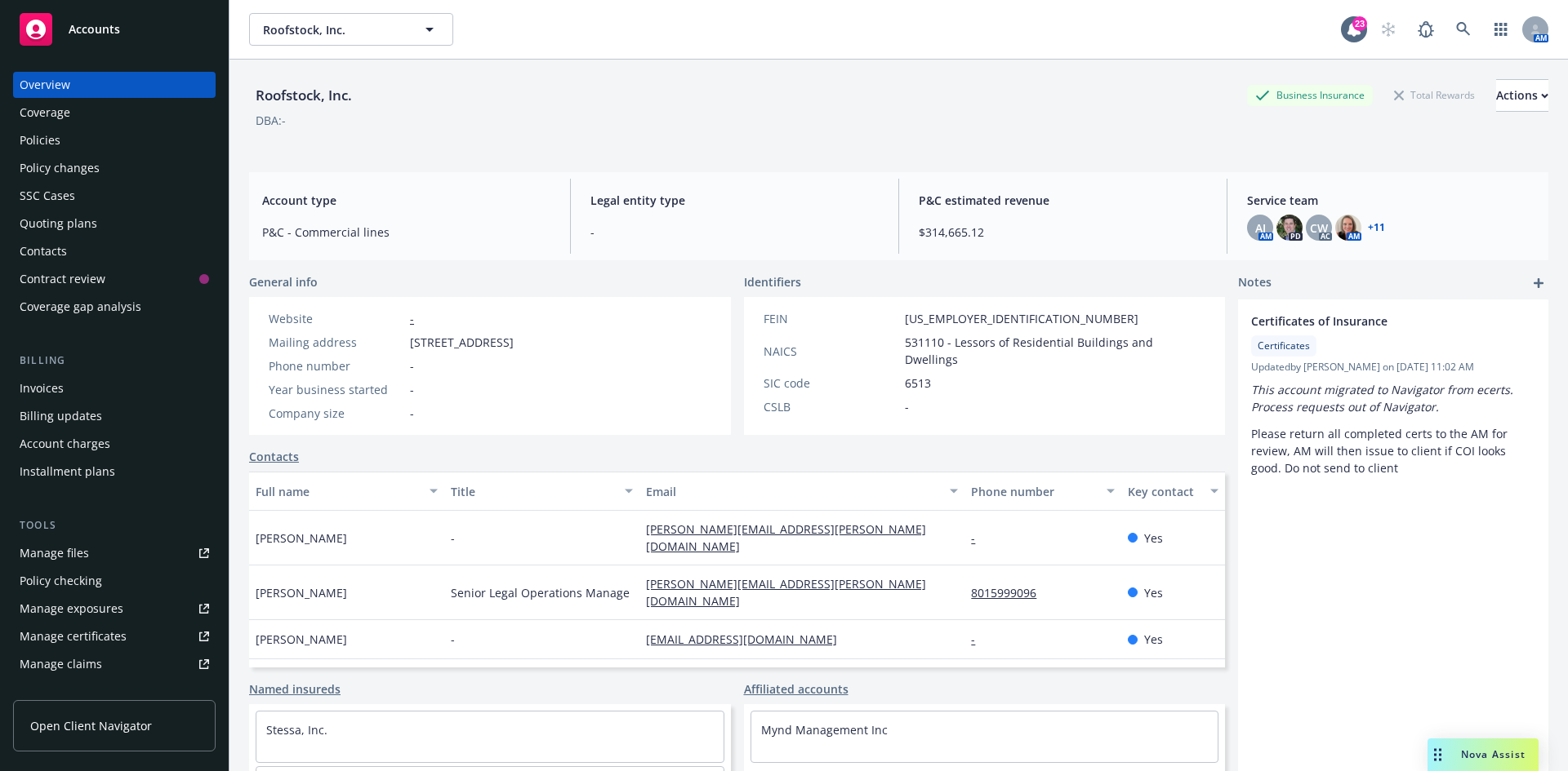
click at [64, 146] on div "Policies" at bounding box center [114, 139] width 189 height 26
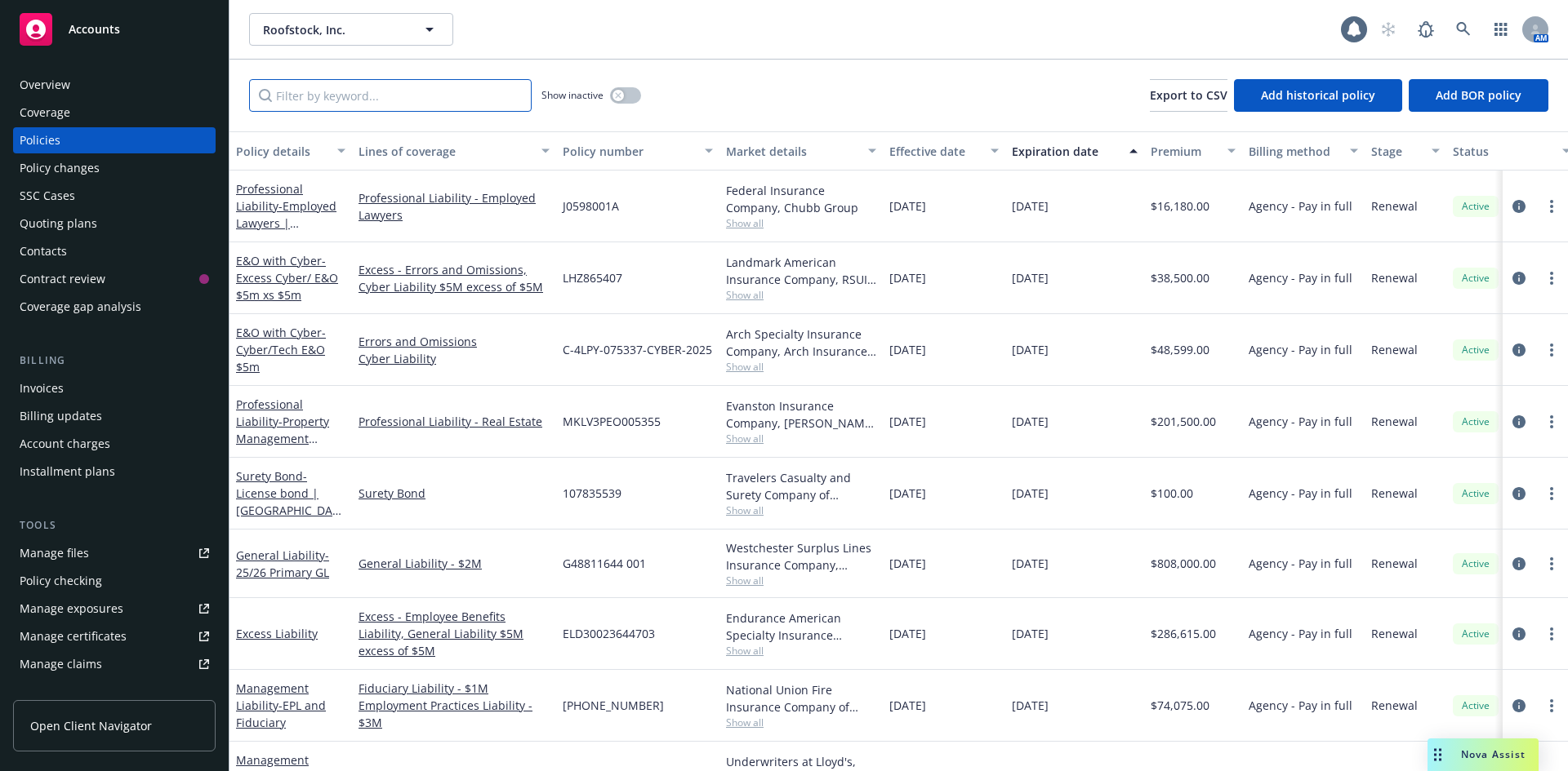
click at [353, 98] on input "Filter by keyword..." at bounding box center [390, 95] width 283 height 33
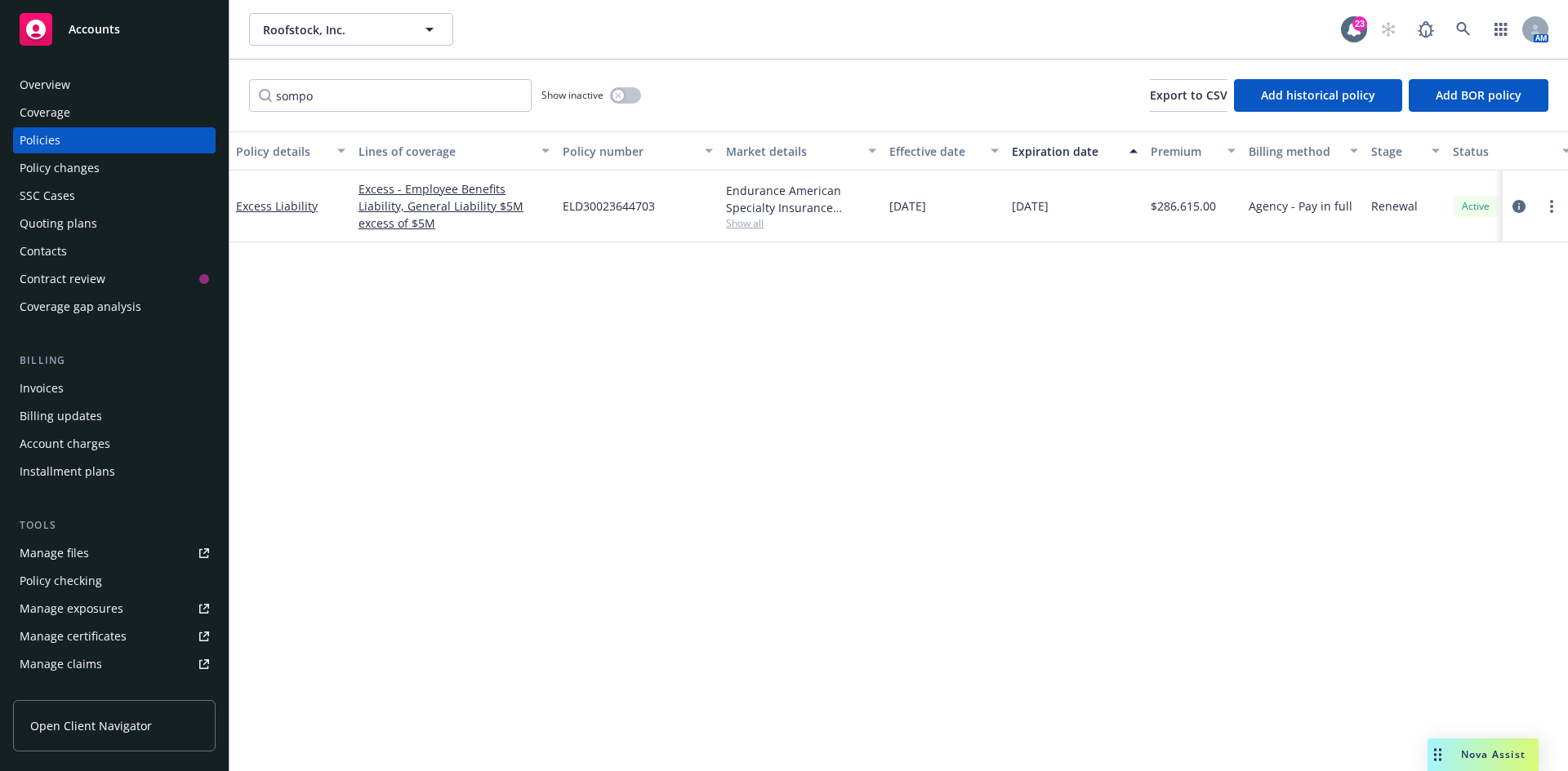
click at [744, 219] on span "Show all" at bounding box center [800, 224] width 150 height 14
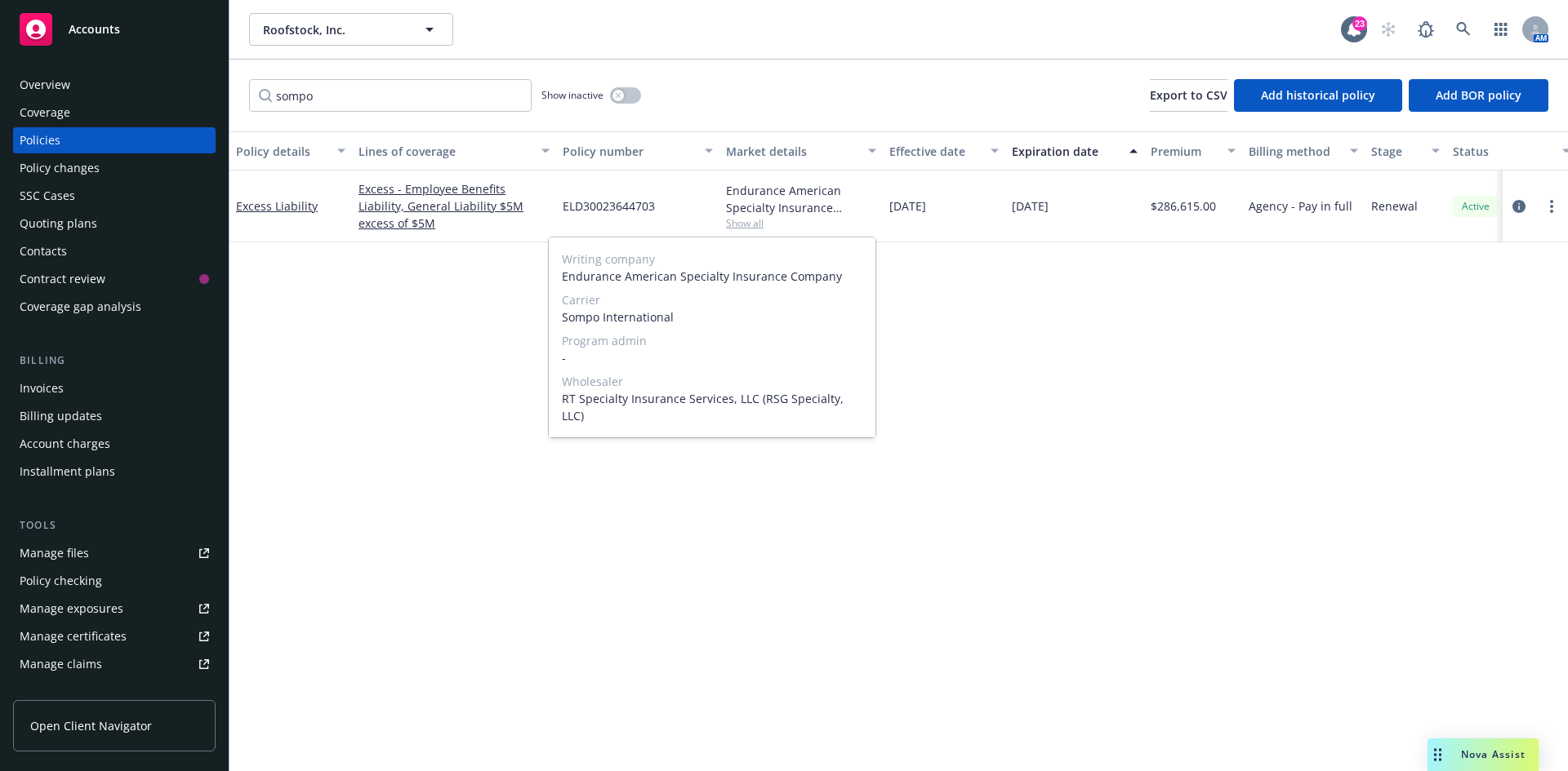
click at [737, 226] on span "Show all" at bounding box center [800, 224] width 150 height 14
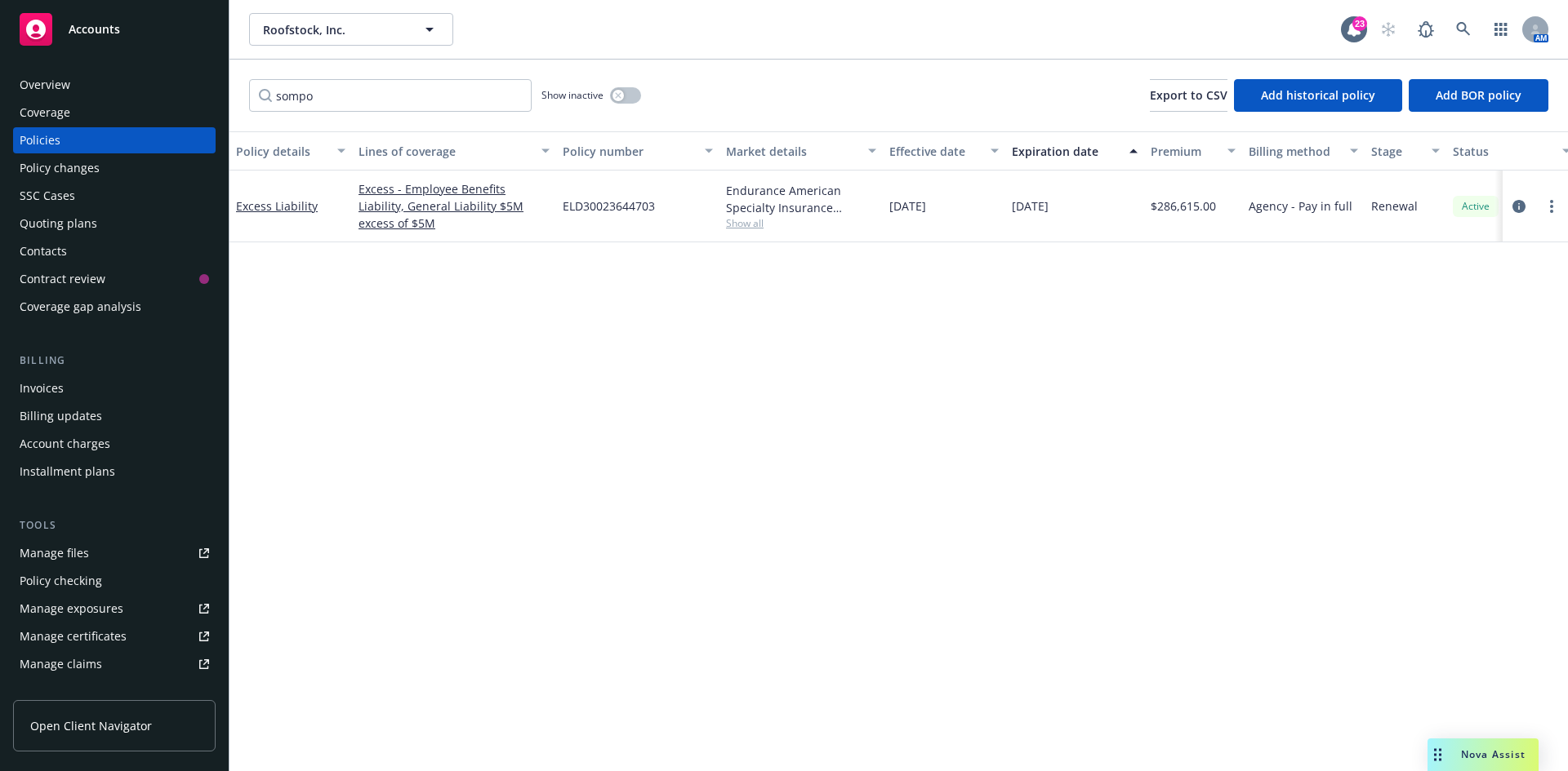
click at [742, 226] on span "Show all" at bounding box center [800, 224] width 150 height 14
click at [1517, 202] on icon "circleInformation" at bounding box center [1518, 206] width 13 height 13
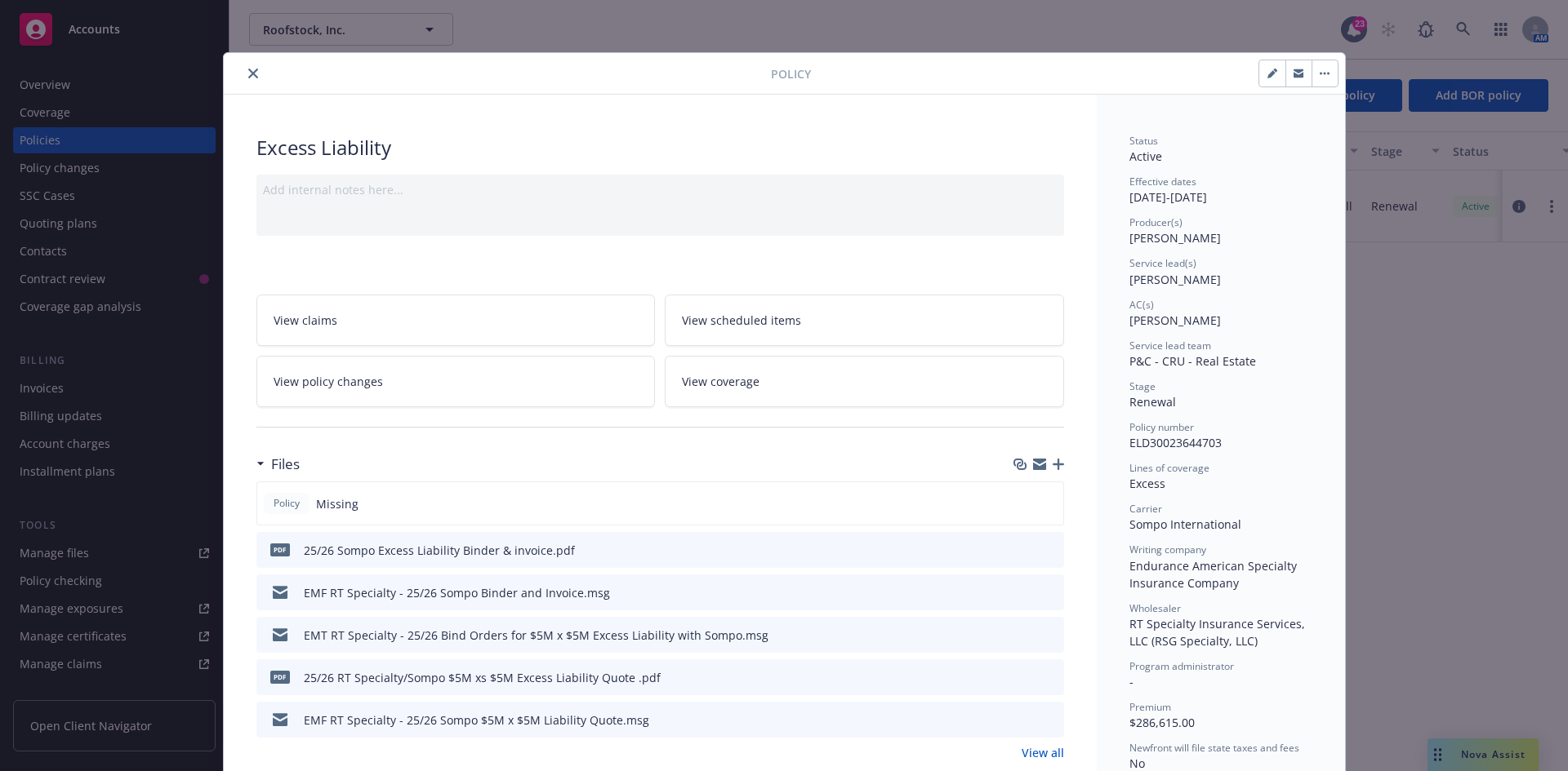
click at [254, 76] on button "close" at bounding box center [253, 74] width 20 height 20
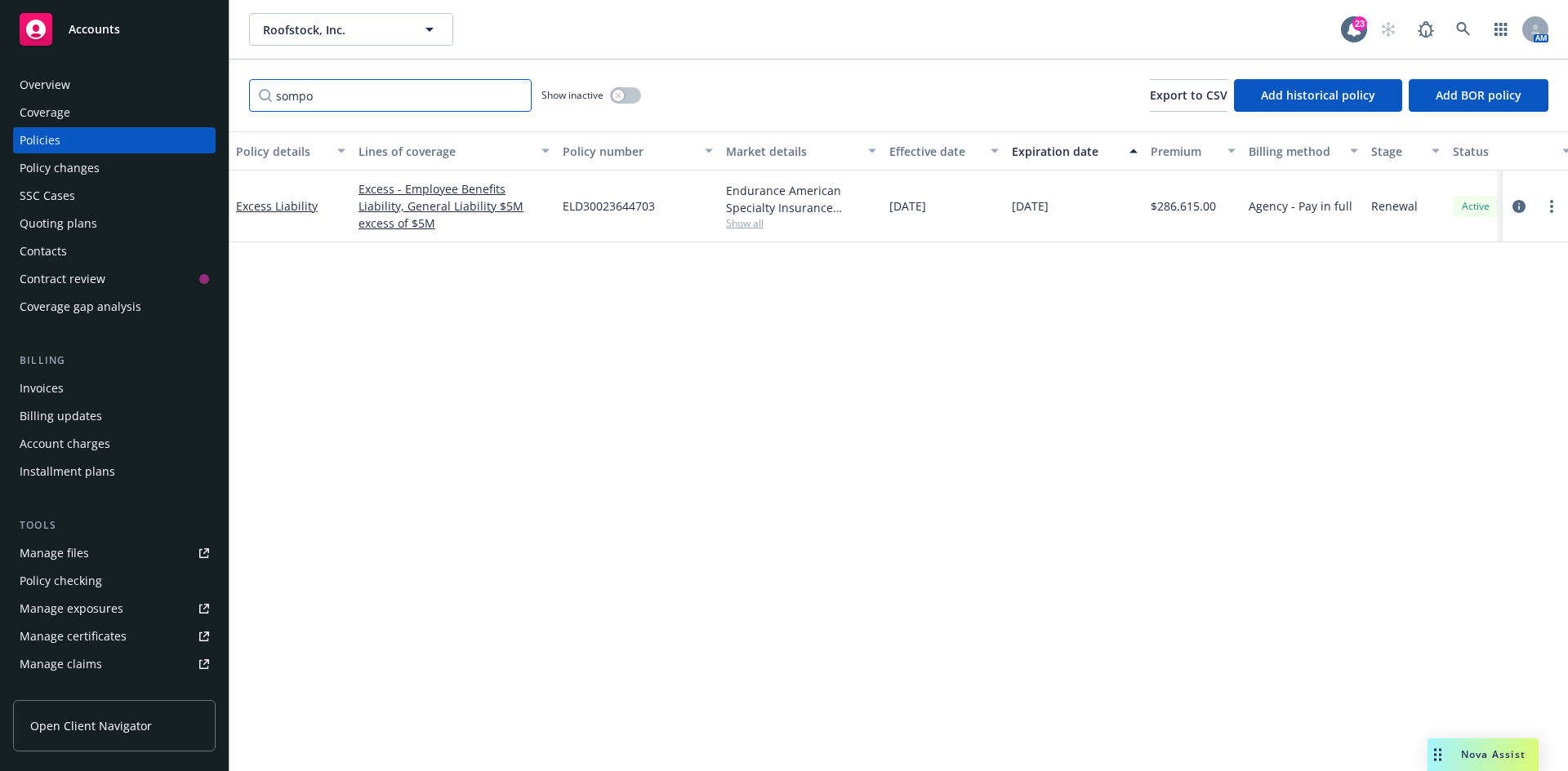
drag, startPoint x: 305, startPoint y: 109, endPoint x: 241, endPoint y: 99, distance: 64.8
click at [241, 99] on div "sompo Show inactive Export to CSV Add historical policy Add BOR policy" at bounding box center [898, 95] width 1338 height 72
click at [1517, 214] on link "circleInformation" at bounding box center [1518, 206] width 20 height 20
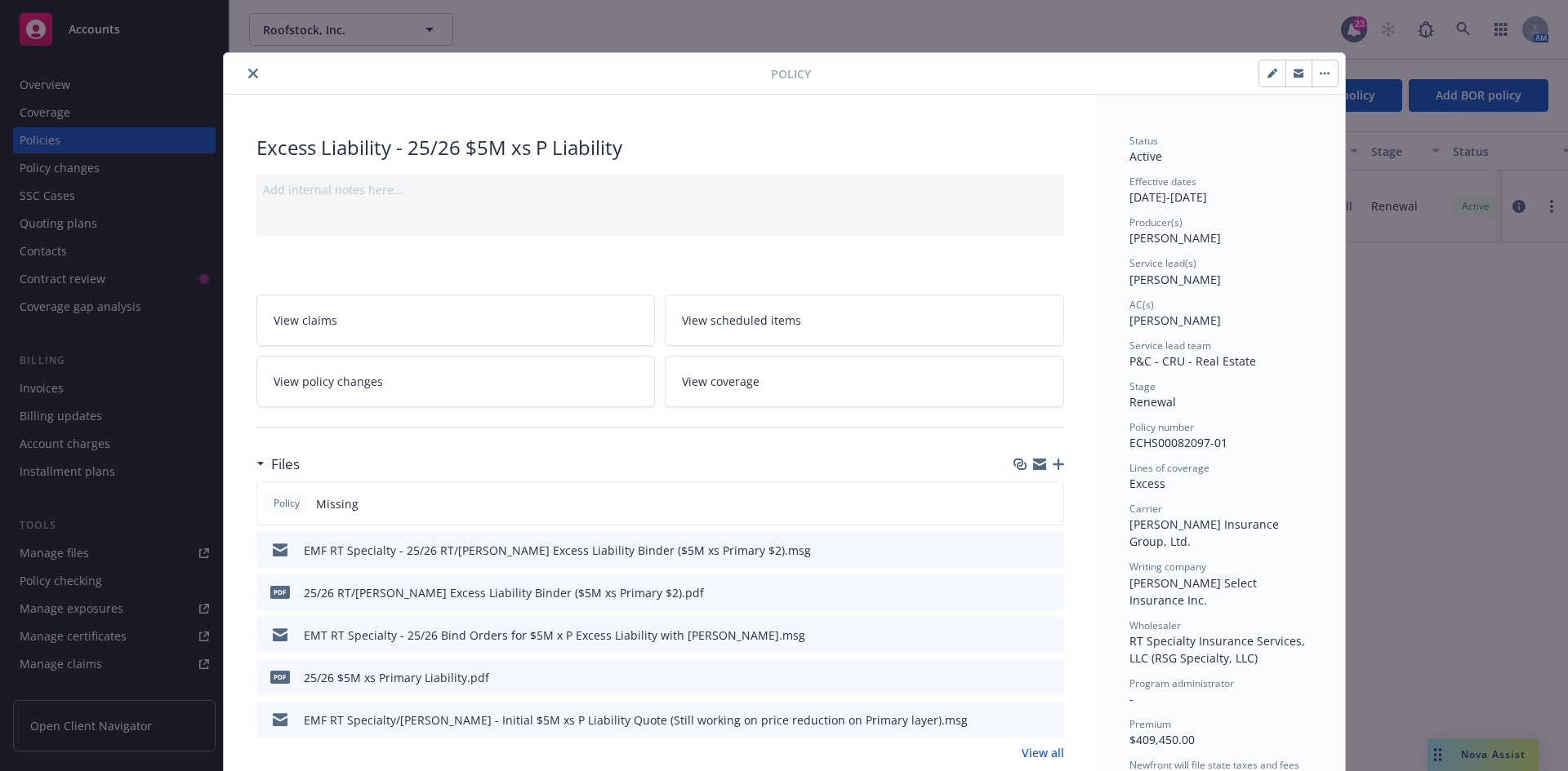
drag, startPoint x: 247, startPoint y: 71, endPoint x: 227, endPoint y: 84, distance: 23.9
click at [248, 71] on icon "close" at bounding box center [252, 73] width 10 height 10
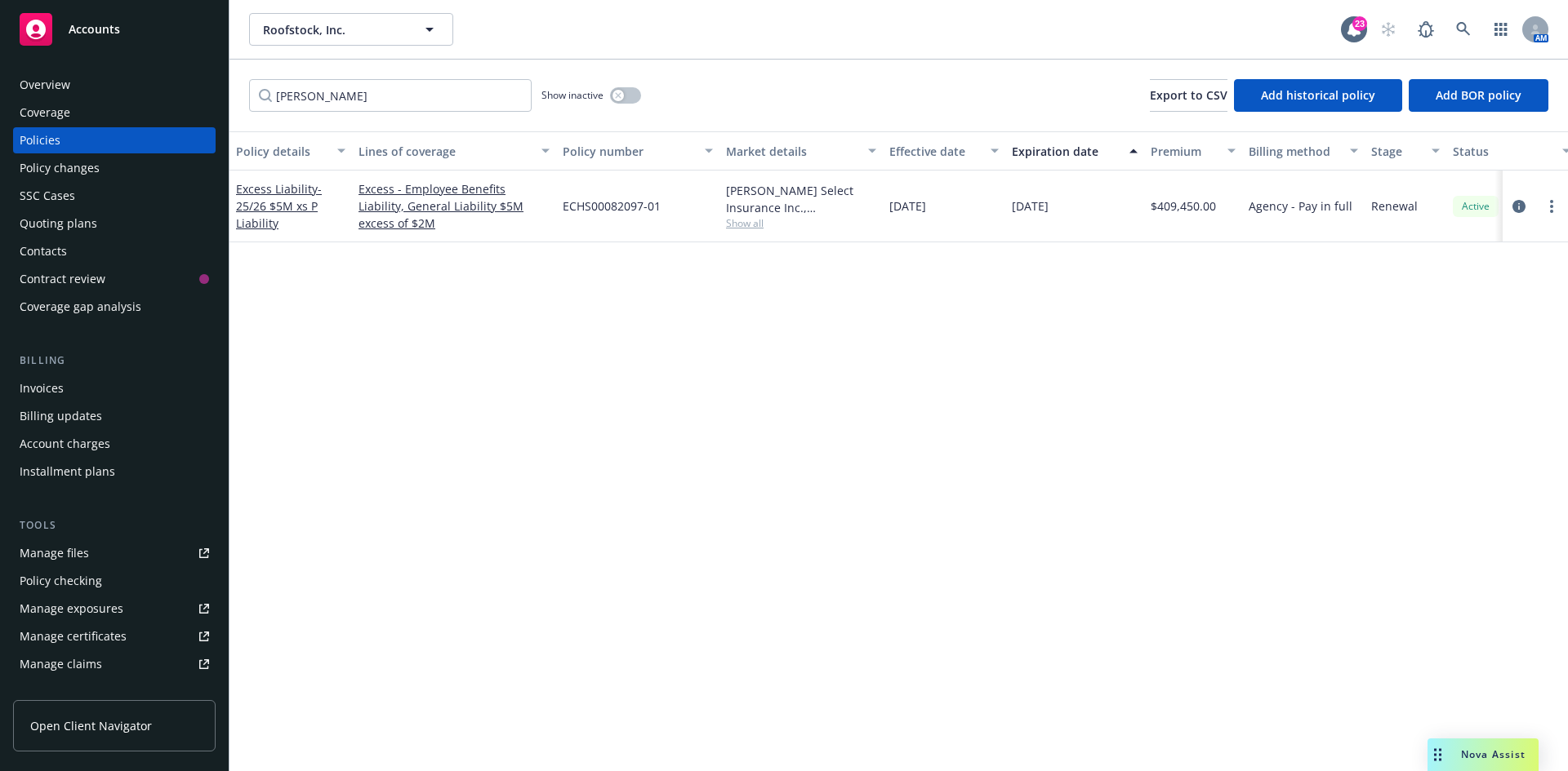
drag, startPoint x: 92, startPoint y: 145, endPoint x: 136, endPoint y: 140, distance: 44.3
click at [92, 145] on div "Policies" at bounding box center [114, 139] width 189 height 26
drag, startPoint x: 441, startPoint y: 90, endPoint x: 212, endPoint y: 96, distance: 229.1
click at [212, 96] on div "Accounts Overview Coverage Policies Policy changes SSC Cases Quoting plans Cont…" at bounding box center [784, 386] width 1568 height 771
click at [1523, 206] on icon "circleInformation" at bounding box center [1518, 206] width 13 height 13
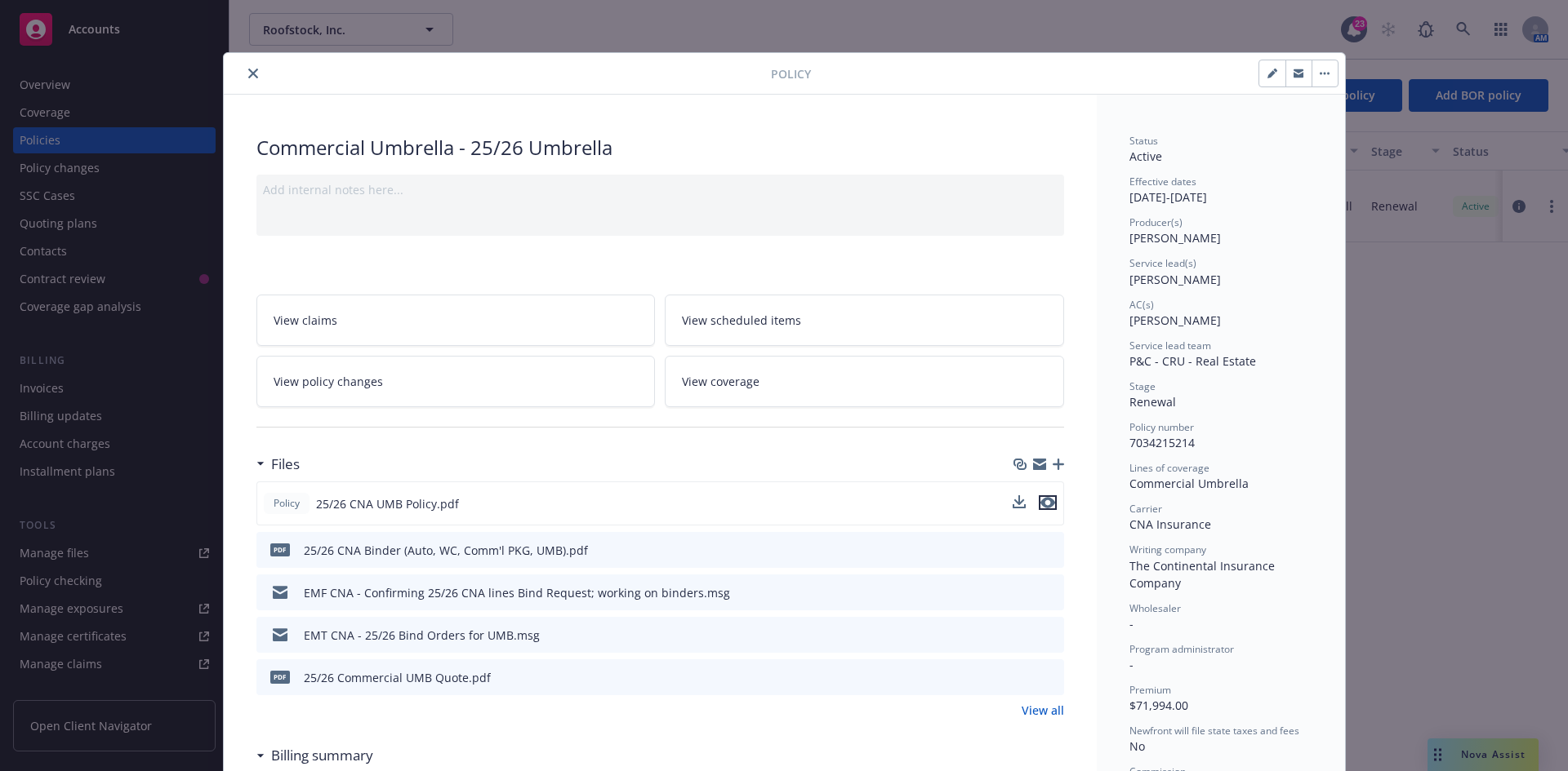
click at [1040, 505] on icon "preview file" at bounding box center [1047, 503] width 15 height 12
click at [248, 69] on icon "close" at bounding box center [252, 73] width 10 height 10
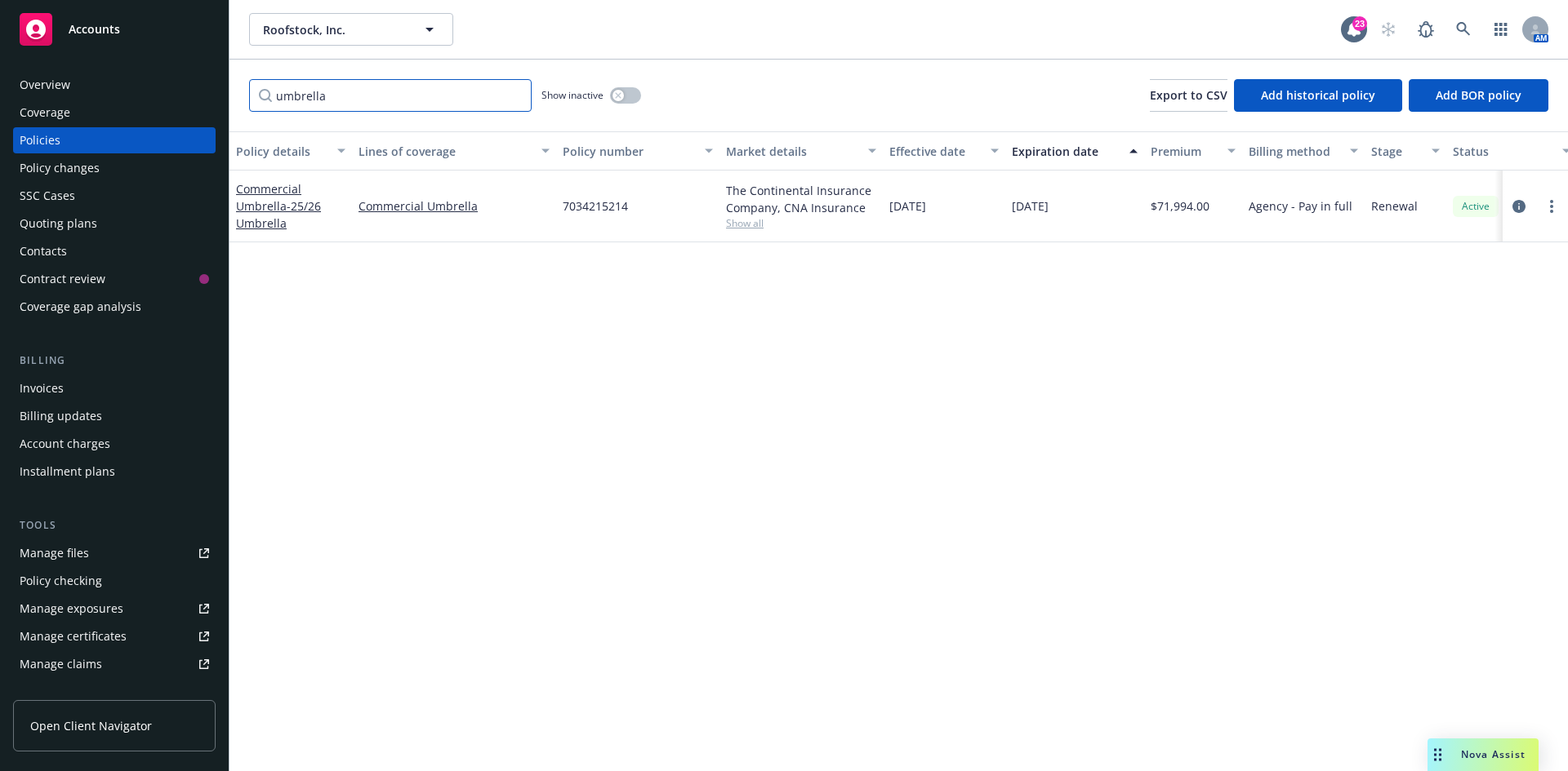
drag, startPoint x: 375, startPoint y: 85, endPoint x: 238, endPoint y: 85, distance: 137.0
click at [239, 85] on div "umbrella Show inactive Export to CSV Add historical policy Add BOR policy" at bounding box center [898, 95] width 1338 height 72
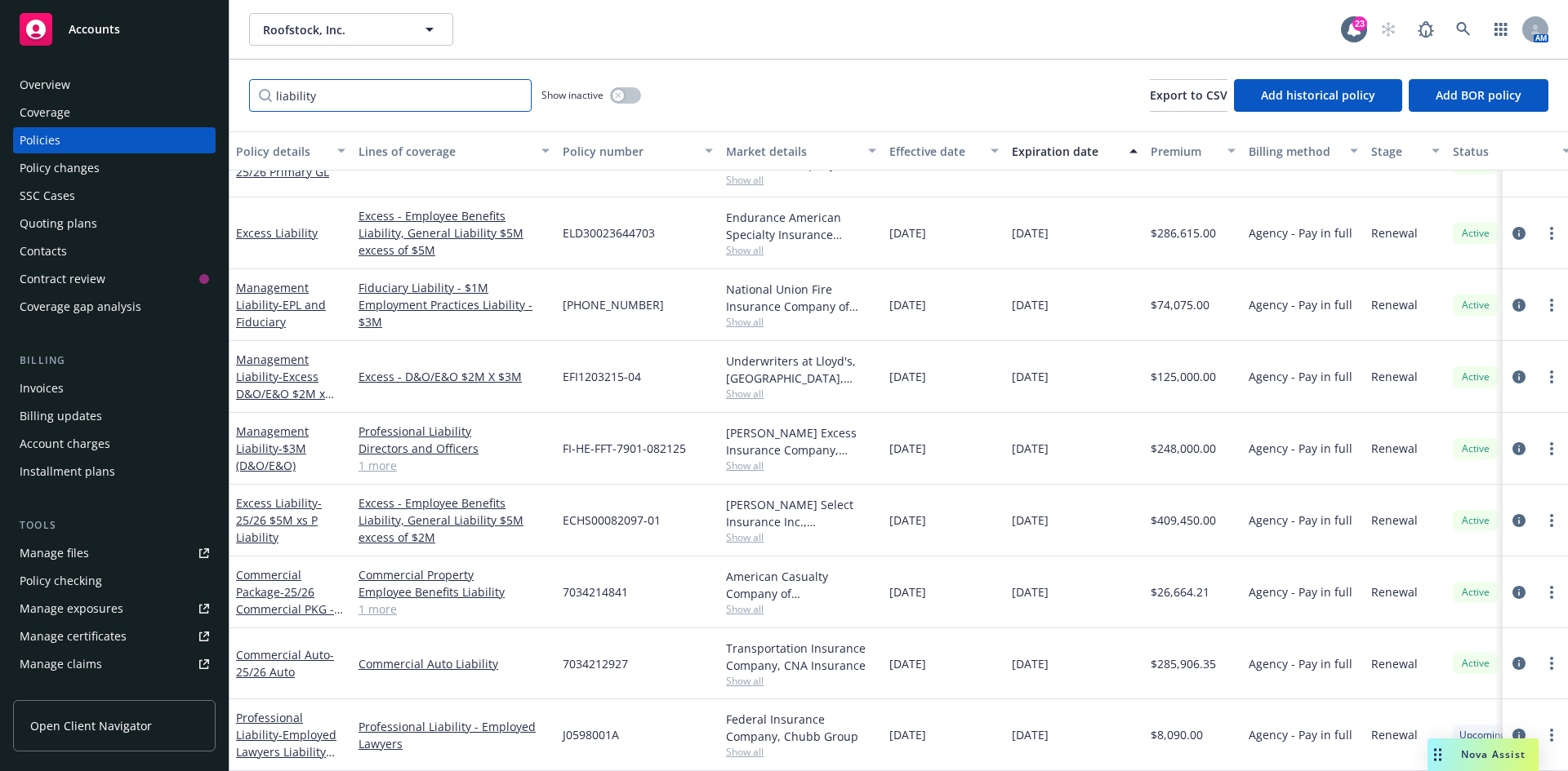
scroll to position [321, 0]
click at [1512, 514] on icon "circleInformation" at bounding box center [1518, 521] width 13 height 13
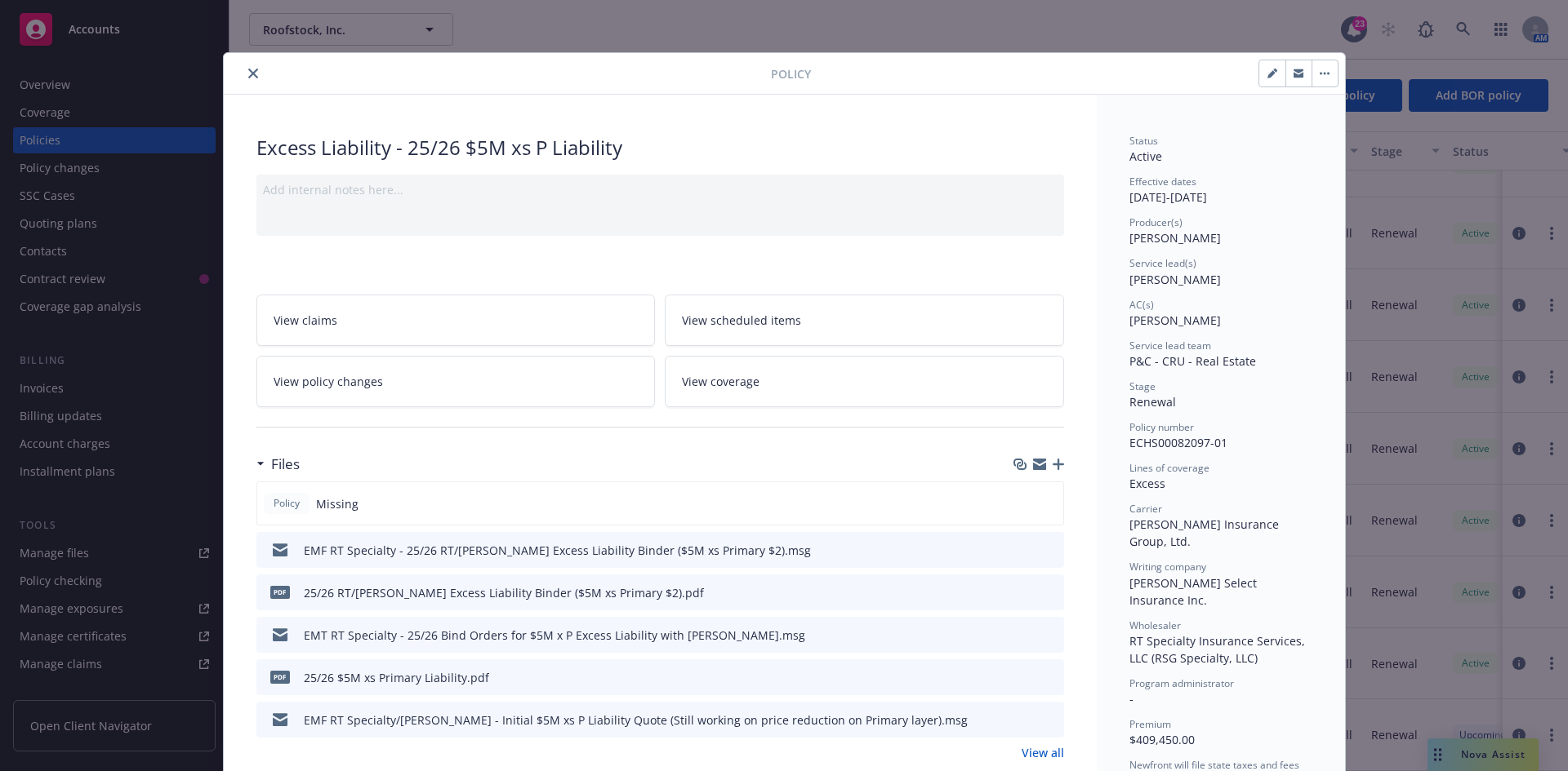
click at [251, 76] on icon "close" at bounding box center [252, 73] width 10 height 10
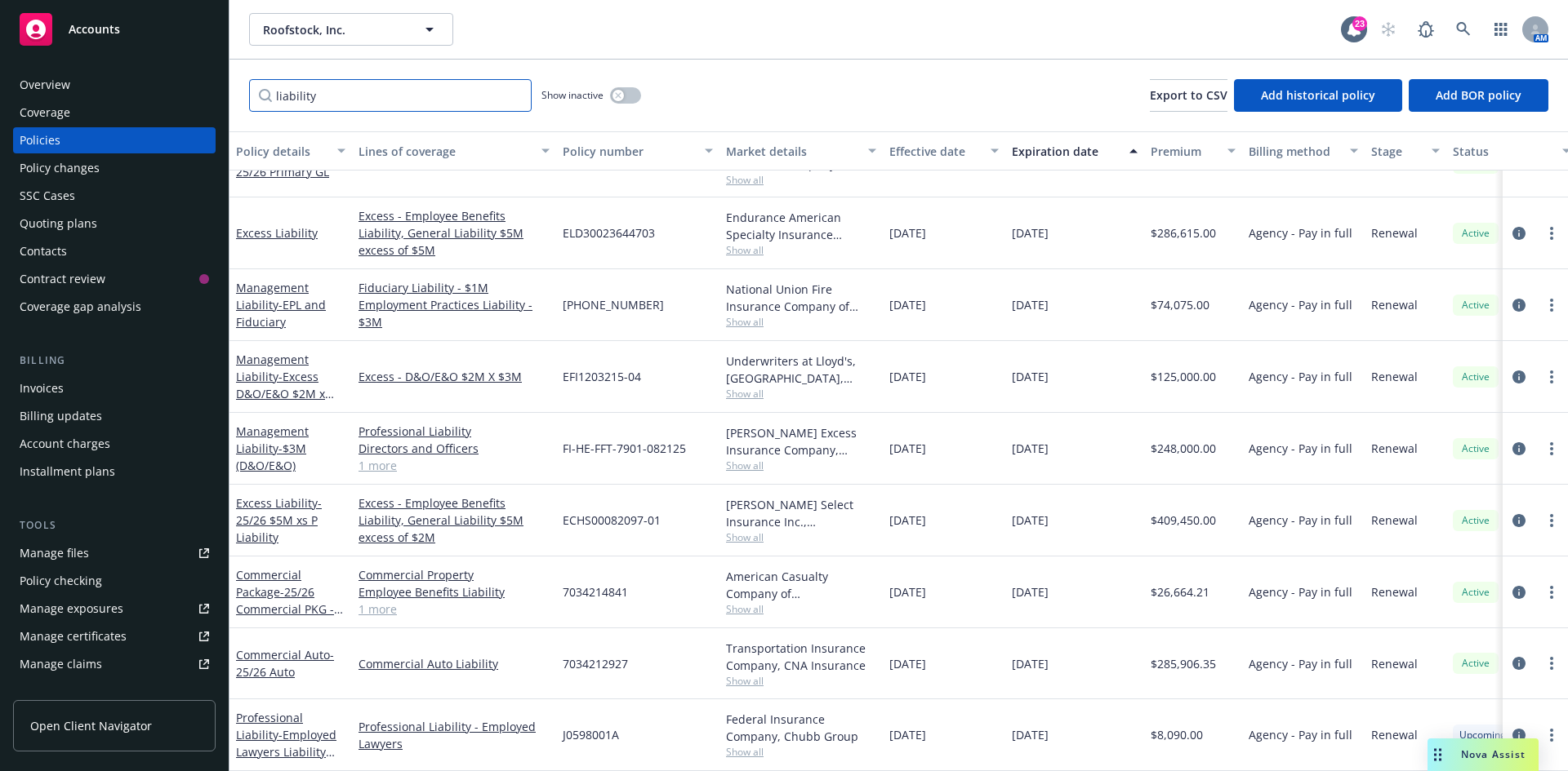
drag, startPoint x: 372, startPoint y: 108, endPoint x: 229, endPoint y: 94, distance: 143.7
click at [229, 94] on div "liability Show inactive Export to CSV Add historical policy Add BOR policy" at bounding box center [898, 95] width 1338 height 72
type input "sompo"
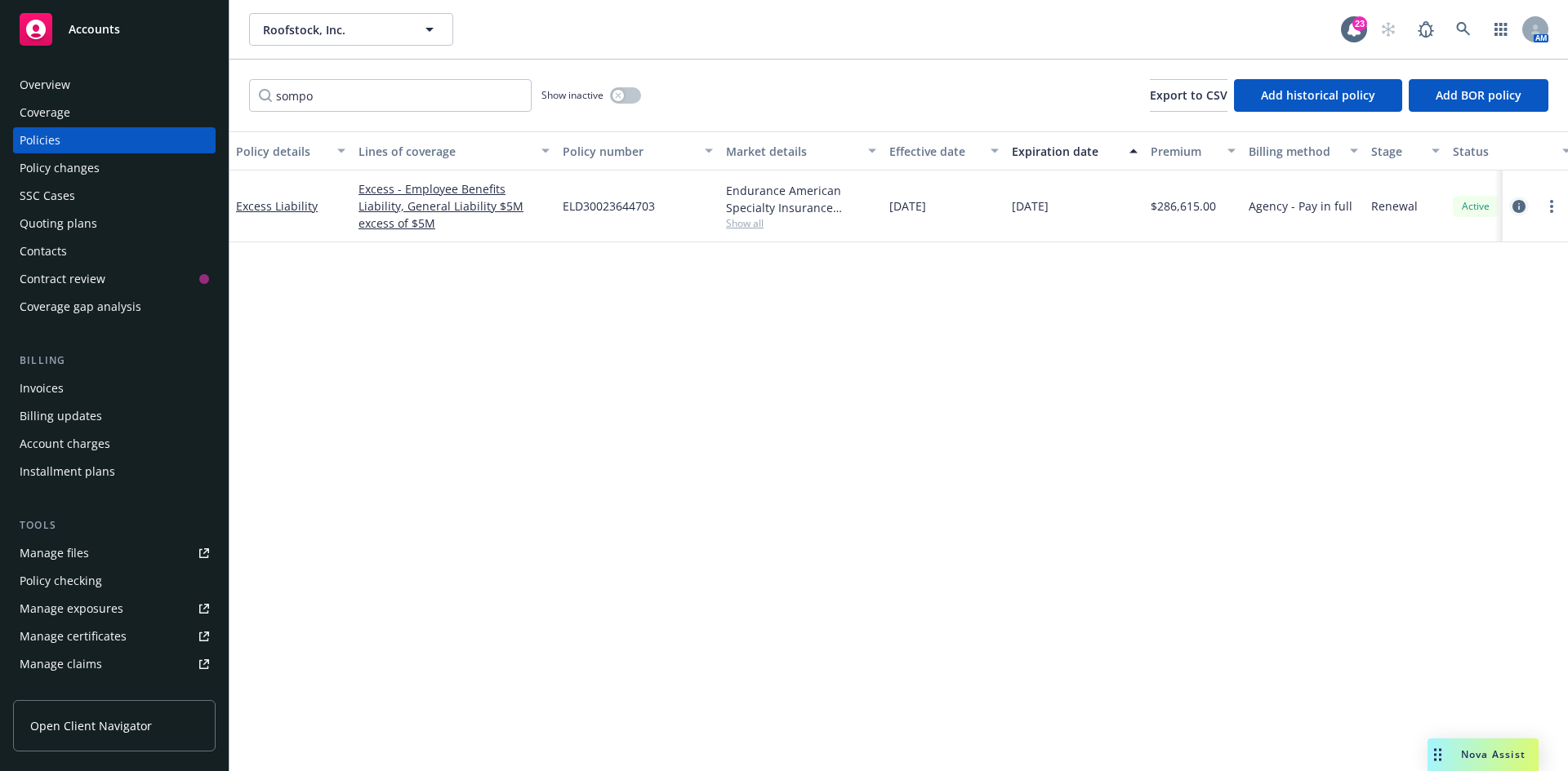
click at [1517, 203] on icon "circleInformation" at bounding box center [1518, 206] width 13 height 13
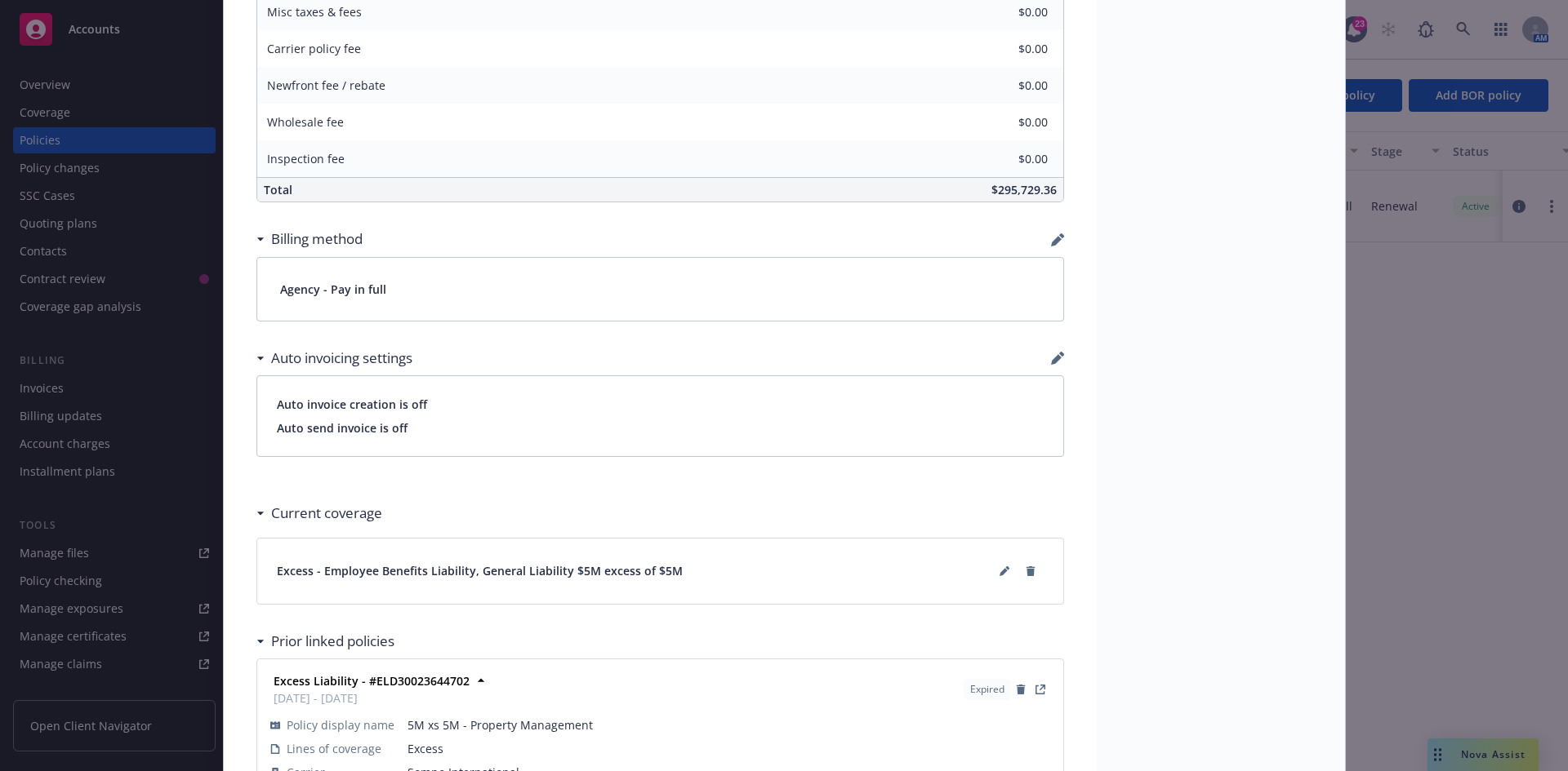
scroll to position [1141, 0]
